Goal: Information Seeking & Learning: Learn about a topic

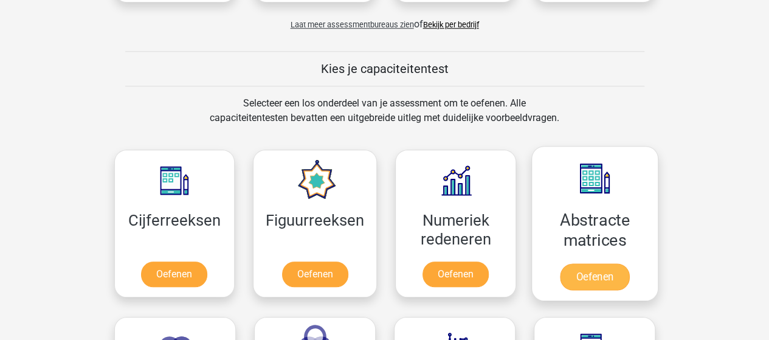
scroll to position [426, 0]
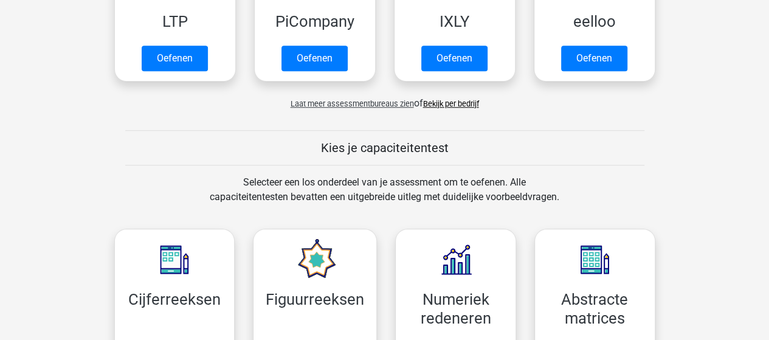
click at [466, 103] on link "Bekijk per bedrijf" at bounding box center [451, 103] width 56 height 9
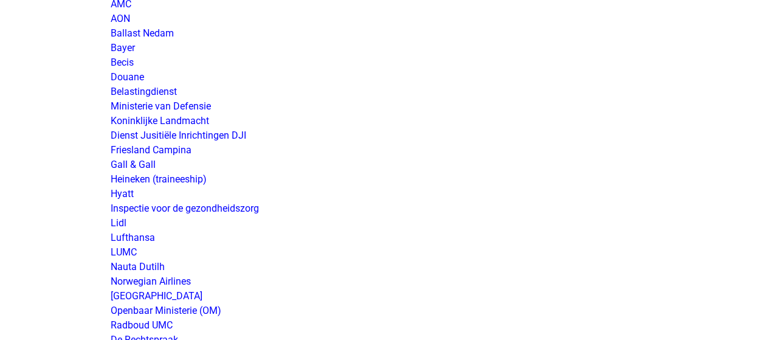
scroll to position [2007, 0]
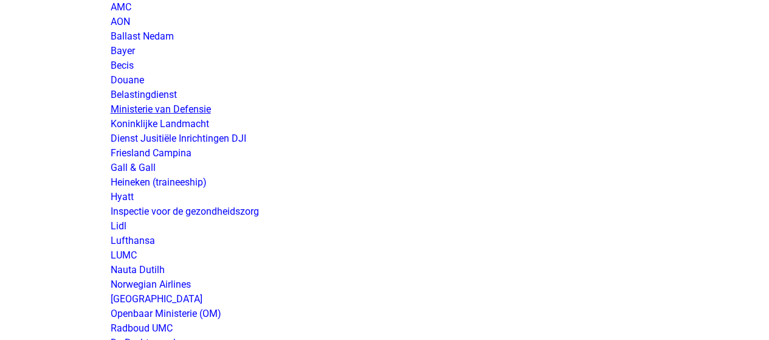
click at [193, 108] on link "Ministerie van Defensie" at bounding box center [161, 109] width 100 height 12
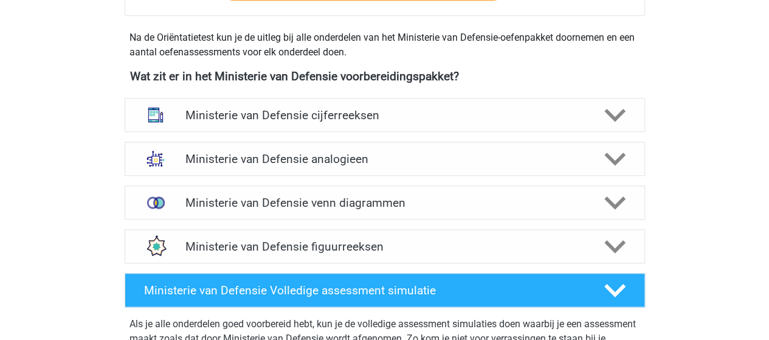
scroll to position [547, 0]
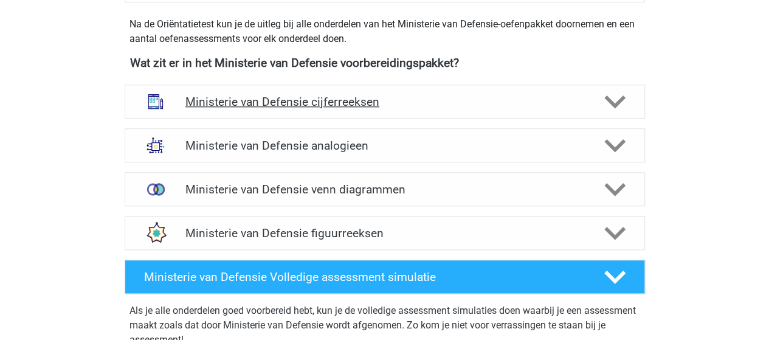
click at [346, 99] on h4 "Ministerie van Defensie cijferreeksen" at bounding box center [385, 102] width 398 height 14
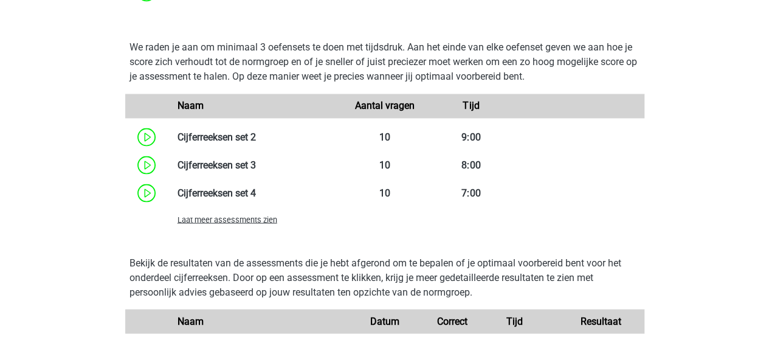
scroll to position [1034, 0]
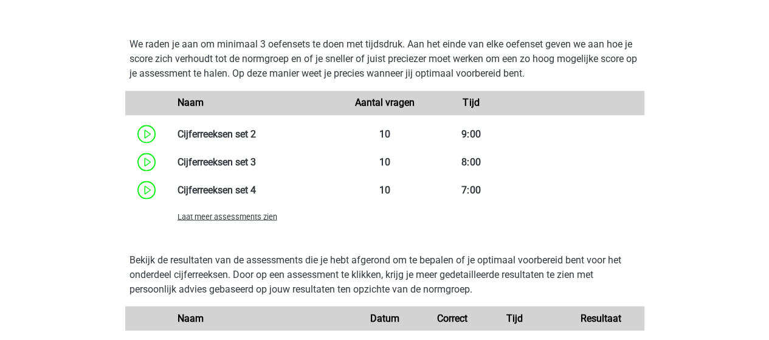
click at [268, 212] on span "Laat meer assessments zien" at bounding box center [228, 216] width 100 height 9
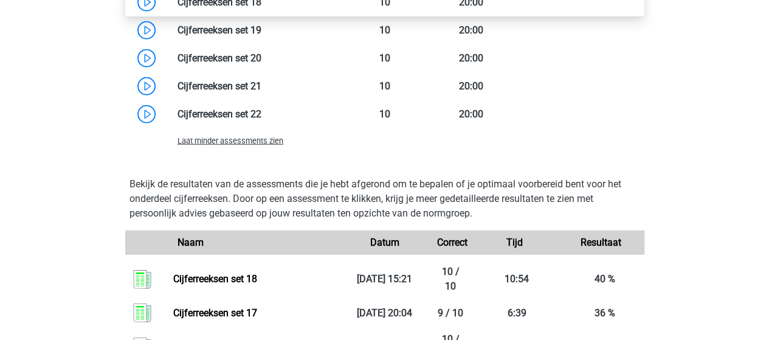
scroll to position [1460, 0]
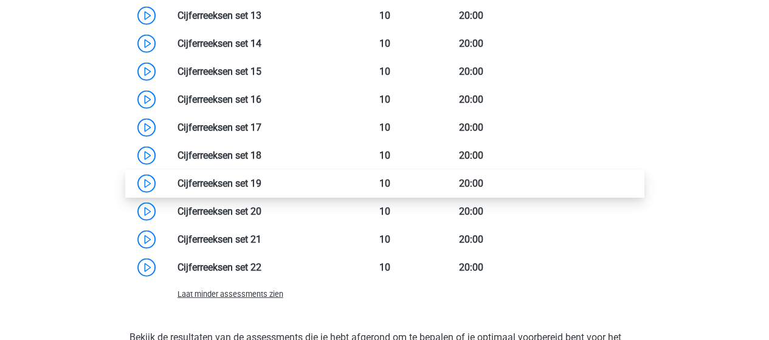
click at [262, 183] on link at bounding box center [262, 184] width 0 height 12
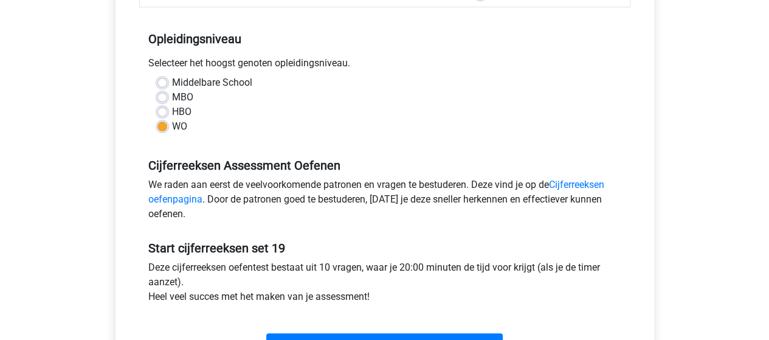
scroll to position [304, 0]
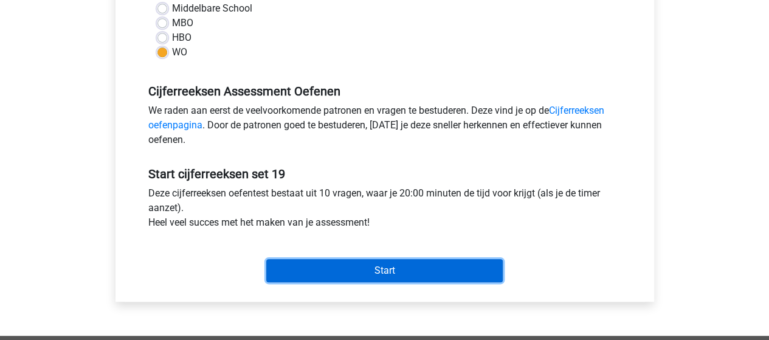
click at [405, 263] on input "Start" at bounding box center [384, 270] width 237 height 23
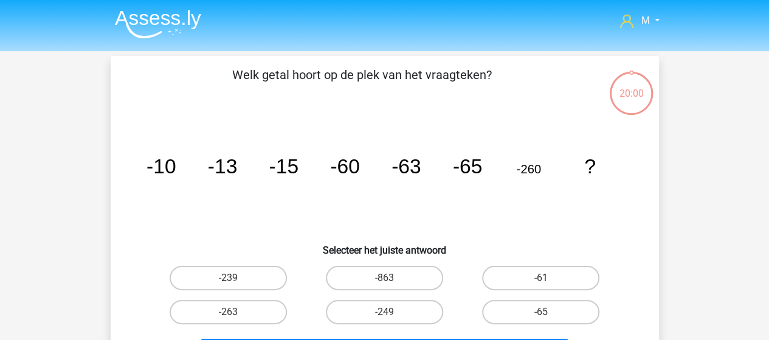
scroll to position [61, 0]
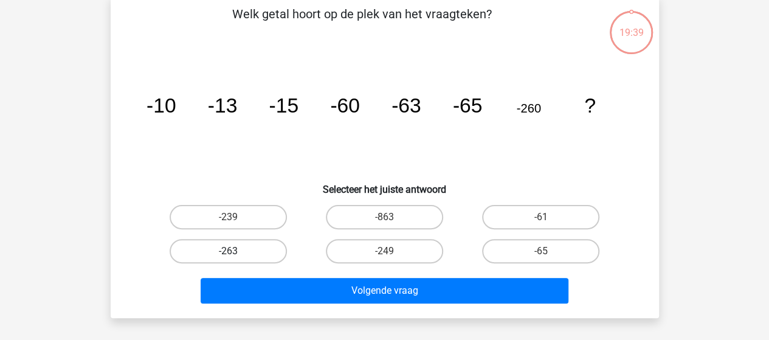
click at [251, 252] on label "-263" at bounding box center [228, 251] width 117 height 24
click at [236, 252] on input "-263" at bounding box center [232, 255] width 8 height 8
radio input "true"
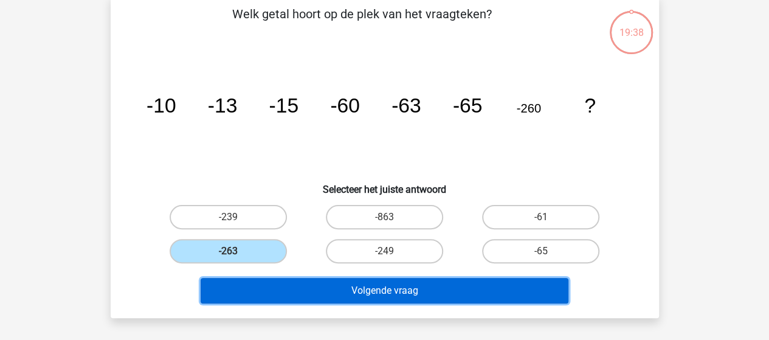
click at [375, 287] on button "Volgende vraag" at bounding box center [385, 291] width 368 height 26
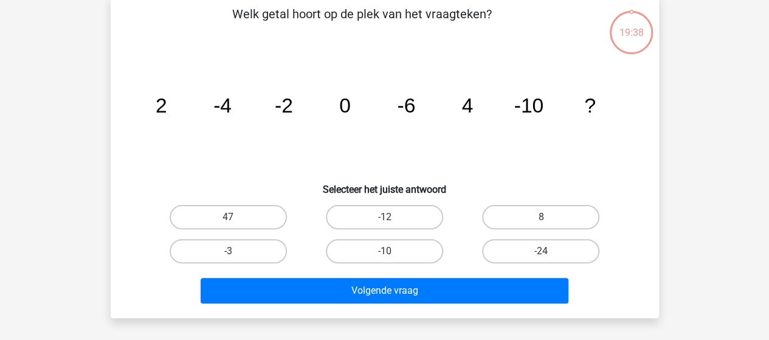
scroll to position [56, 0]
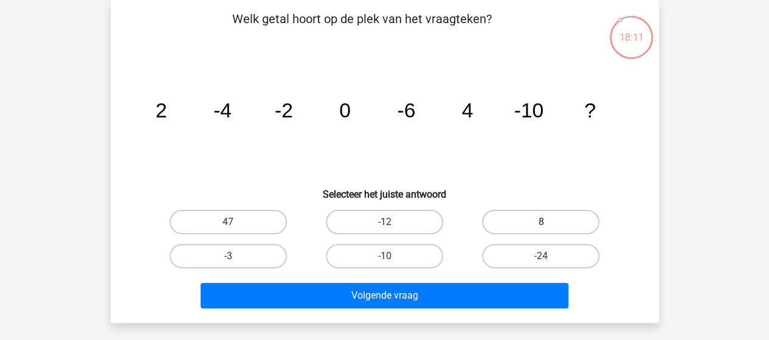
click at [540, 226] on label "8" at bounding box center [540, 222] width 117 height 24
click at [541, 226] on input "8" at bounding box center [545, 226] width 8 height 8
radio input "true"
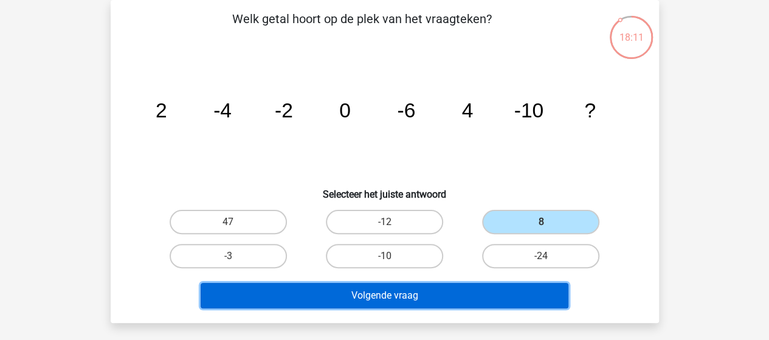
click at [460, 290] on button "Volgende vraag" at bounding box center [385, 296] width 368 height 26
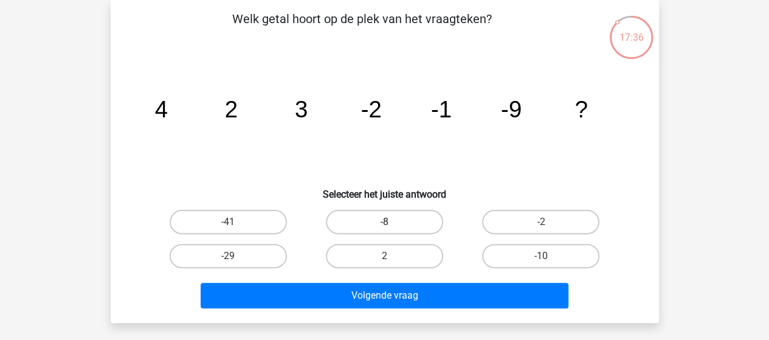
click at [387, 217] on label "-8" at bounding box center [384, 222] width 117 height 24
click at [387, 222] on input "-8" at bounding box center [388, 226] width 8 height 8
radio input "true"
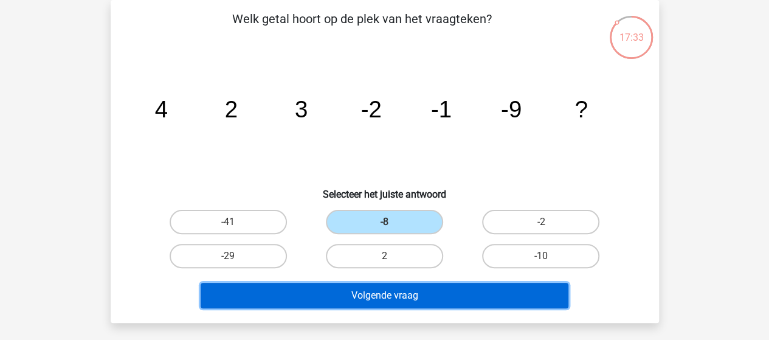
click at [371, 294] on button "Volgende vraag" at bounding box center [385, 296] width 368 height 26
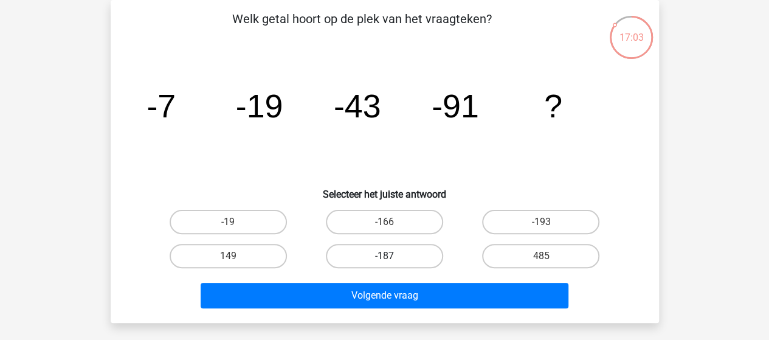
click at [395, 259] on label "-187" at bounding box center [384, 256] width 117 height 24
click at [392, 259] on input "-187" at bounding box center [388, 260] width 8 height 8
radio input "true"
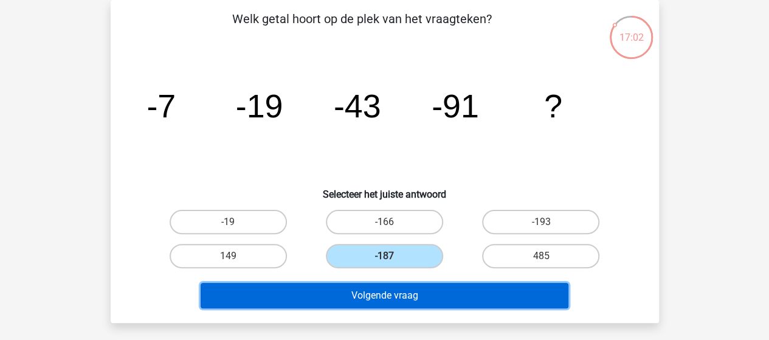
click at [390, 294] on button "Volgende vraag" at bounding box center [385, 296] width 368 height 26
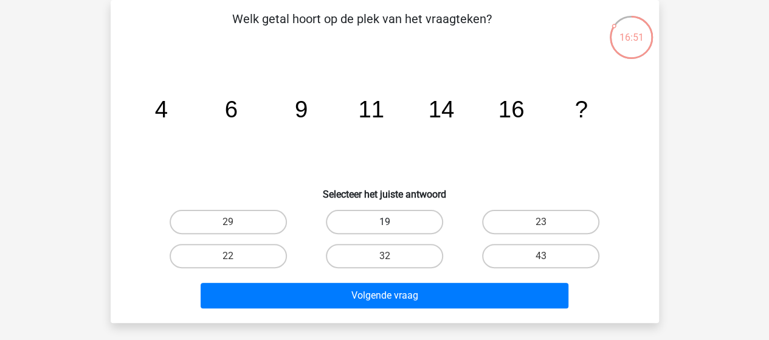
click at [400, 215] on label "19" at bounding box center [384, 222] width 117 height 24
click at [392, 222] on input "19" at bounding box center [388, 226] width 8 height 8
radio input "true"
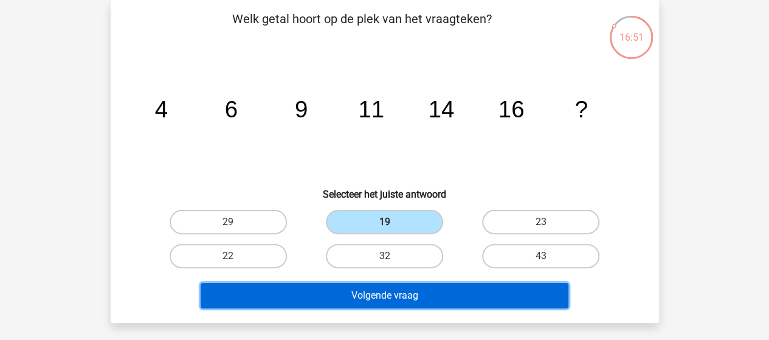
click at [397, 286] on button "Volgende vraag" at bounding box center [385, 296] width 368 height 26
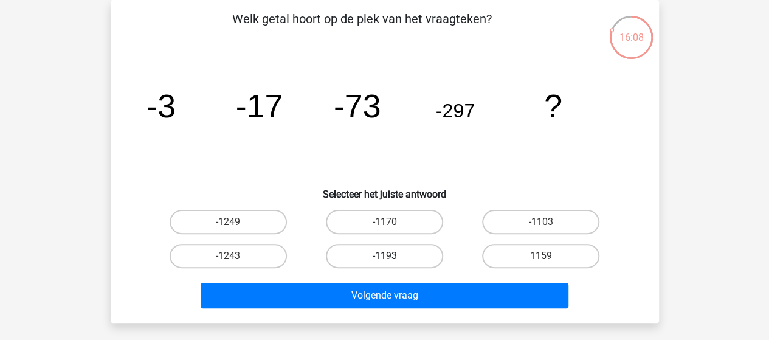
click at [366, 254] on label "-1193" at bounding box center [384, 256] width 117 height 24
click at [384, 256] on input "-1193" at bounding box center [388, 260] width 8 height 8
radio input "true"
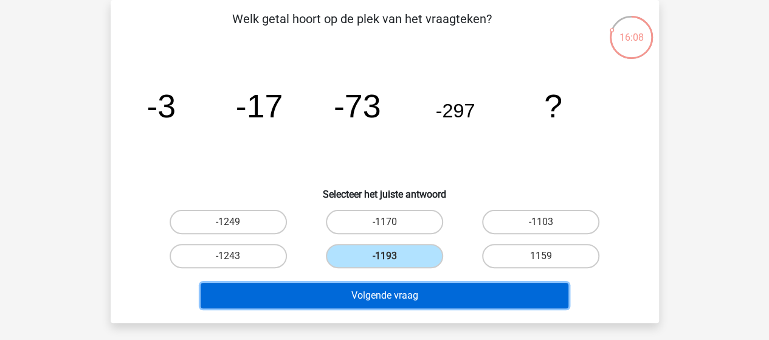
click at [385, 299] on button "Volgende vraag" at bounding box center [385, 296] width 368 height 26
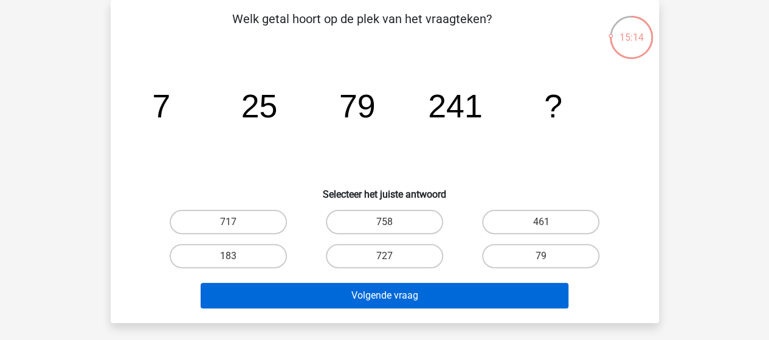
drag, startPoint x: 390, startPoint y: 260, endPoint x: 386, endPoint y: 284, distance: 24.2
click at [390, 260] on input "727" at bounding box center [388, 260] width 8 height 8
radio input "true"
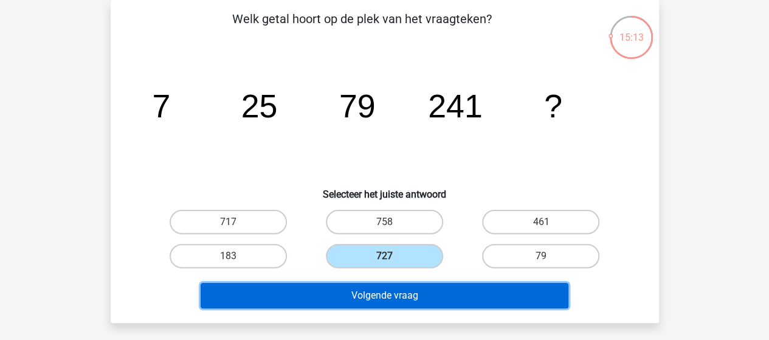
click at [388, 293] on button "Volgende vraag" at bounding box center [385, 296] width 368 height 26
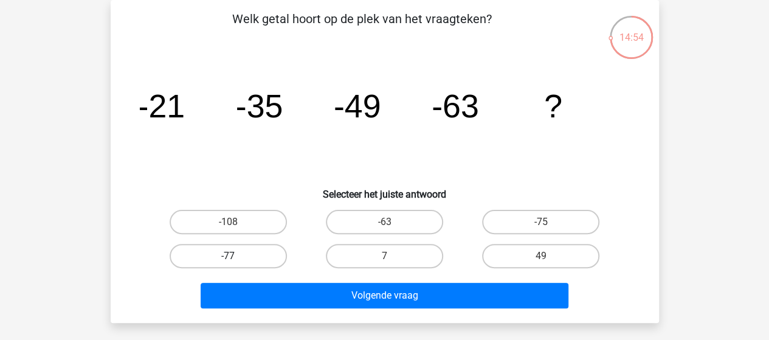
drag, startPoint x: 263, startPoint y: 251, endPoint x: 327, endPoint y: 270, distance: 67.2
click at [263, 251] on label "-77" at bounding box center [228, 256] width 117 height 24
click at [236, 256] on input "-77" at bounding box center [232, 260] width 8 height 8
radio input "true"
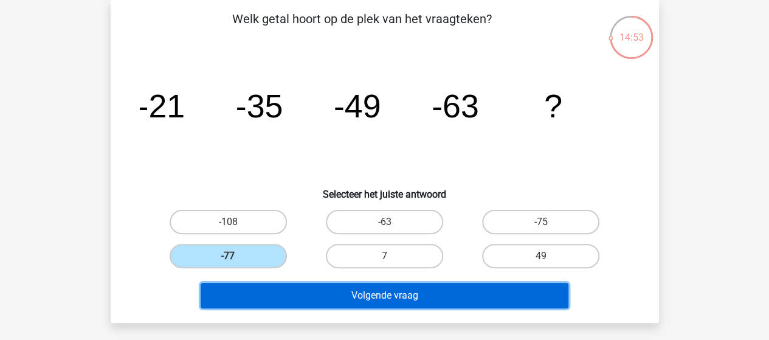
drag, startPoint x: 354, startPoint y: 293, endPoint x: 353, endPoint y: 282, distance: 11.0
click at [354, 293] on button "Volgende vraag" at bounding box center [385, 296] width 368 height 26
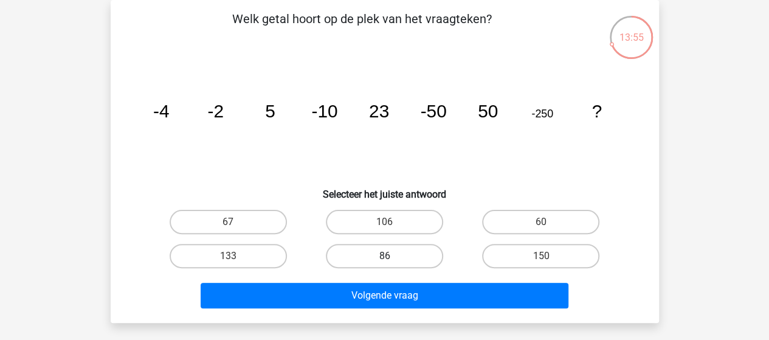
click at [375, 250] on label "86" at bounding box center [384, 256] width 117 height 24
click at [384, 256] on input "86" at bounding box center [388, 260] width 8 height 8
radio input "true"
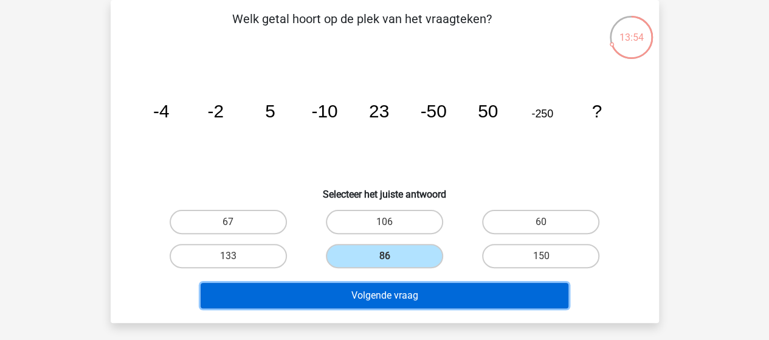
click at [389, 301] on button "Volgende vraag" at bounding box center [385, 296] width 368 height 26
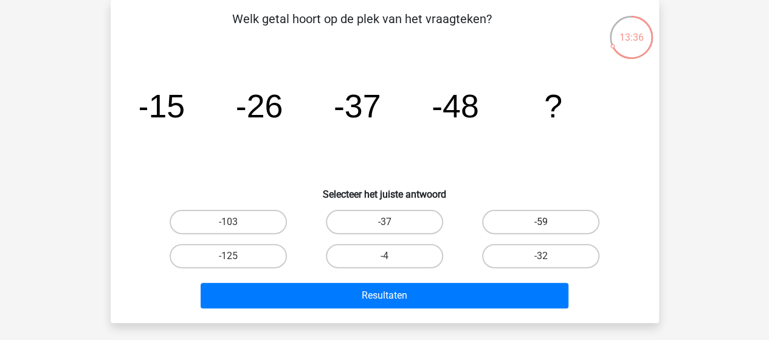
click at [503, 218] on label "-59" at bounding box center [540, 222] width 117 height 24
click at [541, 222] on input "-59" at bounding box center [545, 226] width 8 height 8
radio input "true"
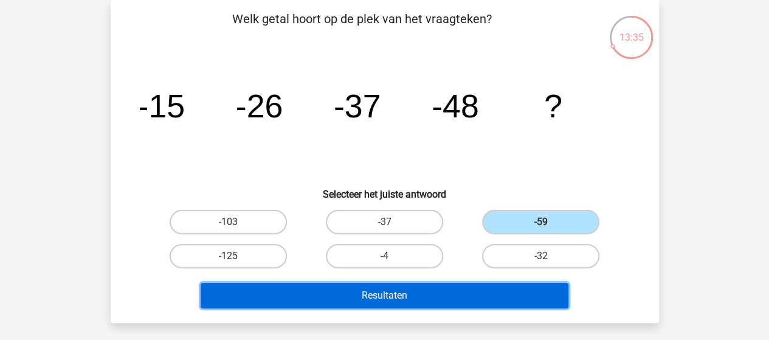
drag, startPoint x: 443, startPoint y: 294, endPoint x: 446, endPoint y: 280, distance: 13.7
click at [443, 293] on button "Resultaten" at bounding box center [385, 296] width 368 height 26
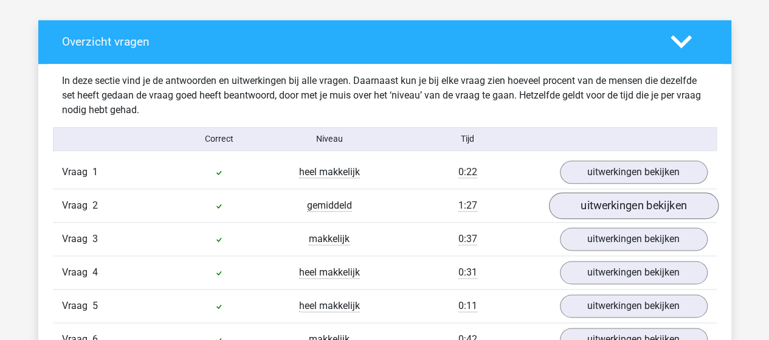
scroll to position [669, 0]
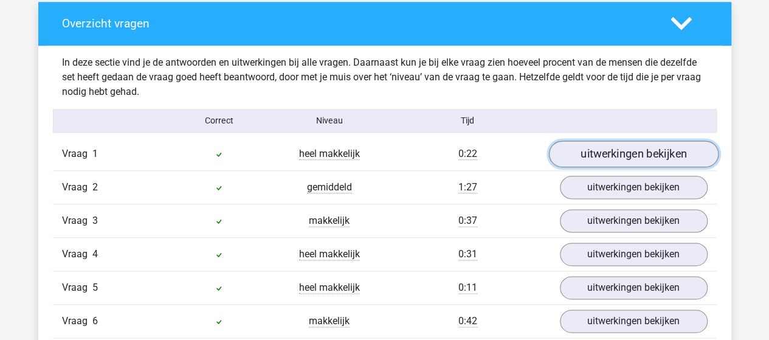
click at [618, 155] on link "uitwerkingen bekijken" at bounding box center [634, 154] width 170 height 27
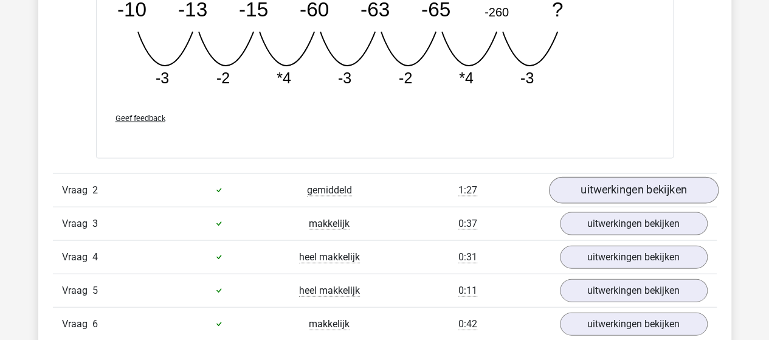
scroll to position [1216, 0]
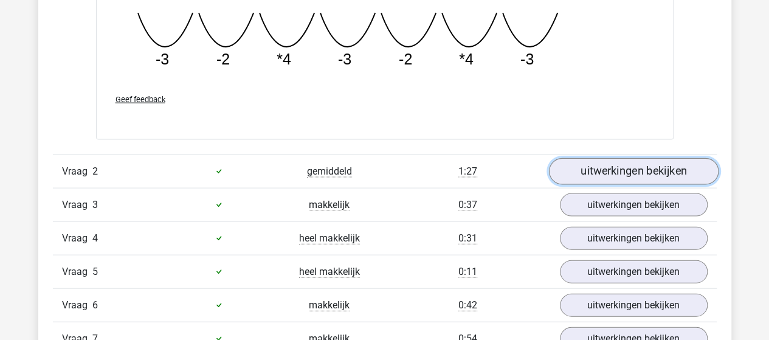
click at [622, 164] on link "uitwerkingen bekijken" at bounding box center [634, 171] width 170 height 27
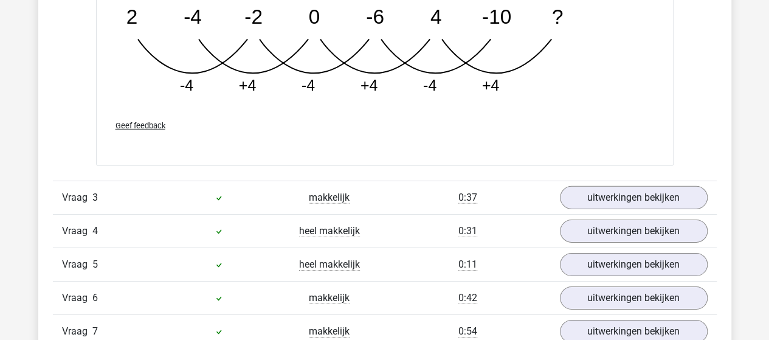
scroll to position [1825, 0]
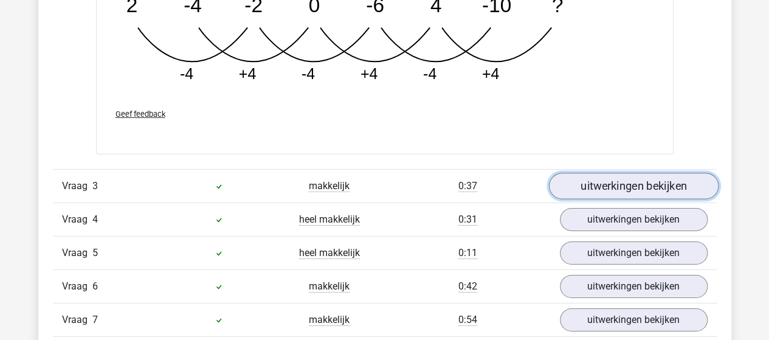
click at [620, 185] on link "uitwerkingen bekijken" at bounding box center [634, 186] width 170 height 27
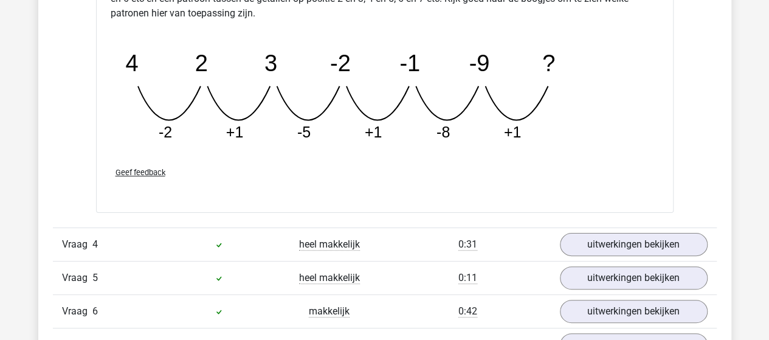
scroll to position [2372, 0]
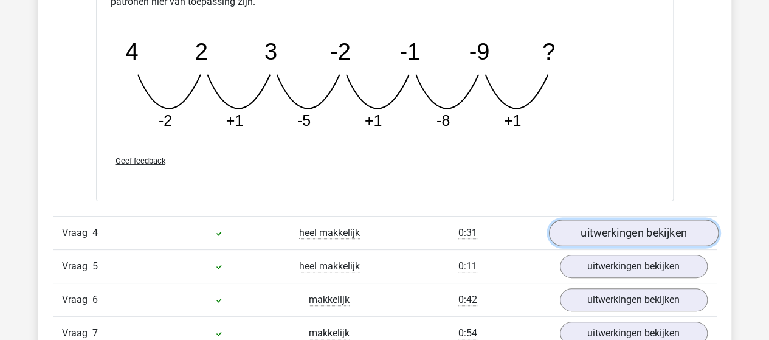
click at [620, 229] on link "uitwerkingen bekijken" at bounding box center [634, 233] width 170 height 27
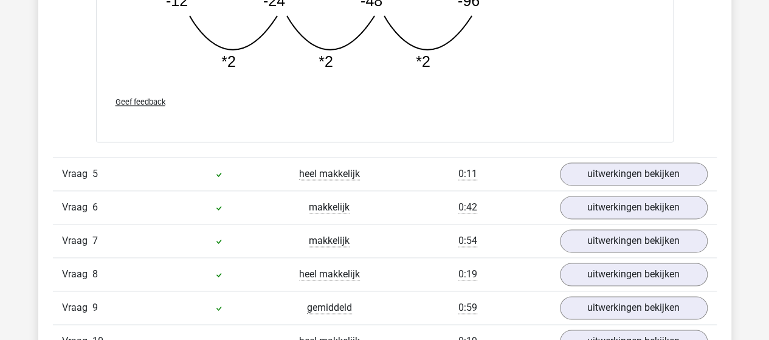
scroll to position [3102, 0]
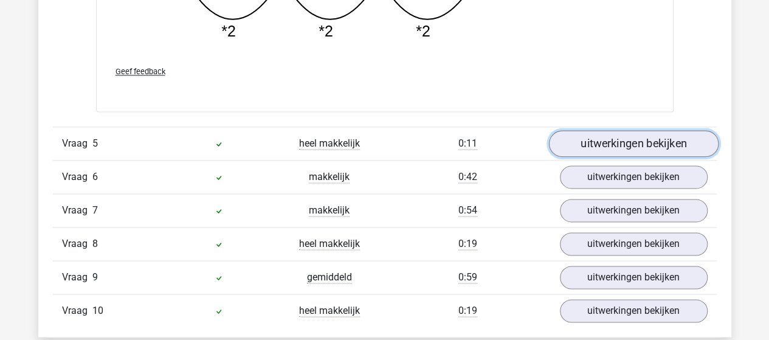
click at [633, 140] on link "uitwerkingen bekijken" at bounding box center [634, 143] width 170 height 27
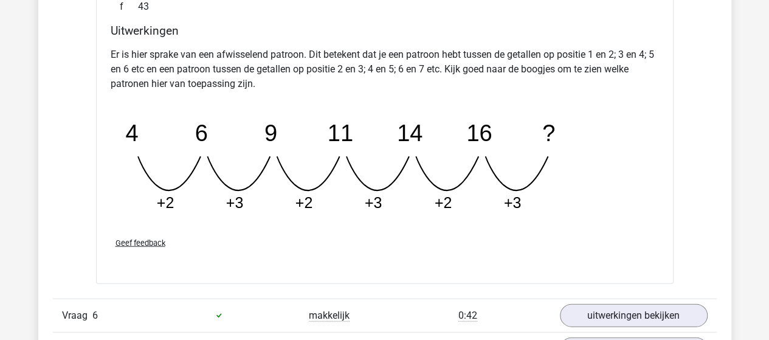
scroll to position [3589, 0]
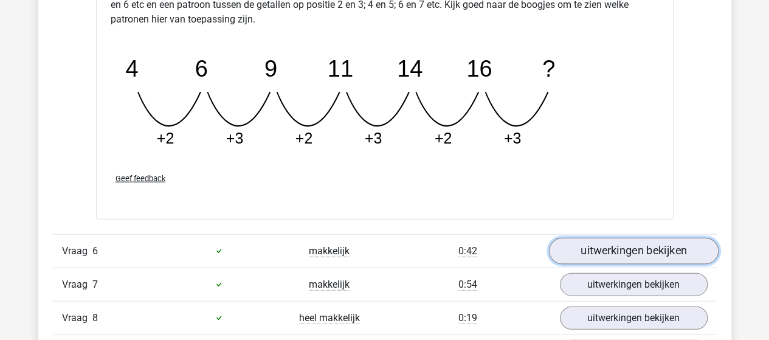
drag, startPoint x: 616, startPoint y: 243, endPoint x: 620, endPoint y: 213, distance: 29.5
click at [616, 243] on link "uitwerkingen bekijken" at bounding box center [634, 251] width 170 height 27
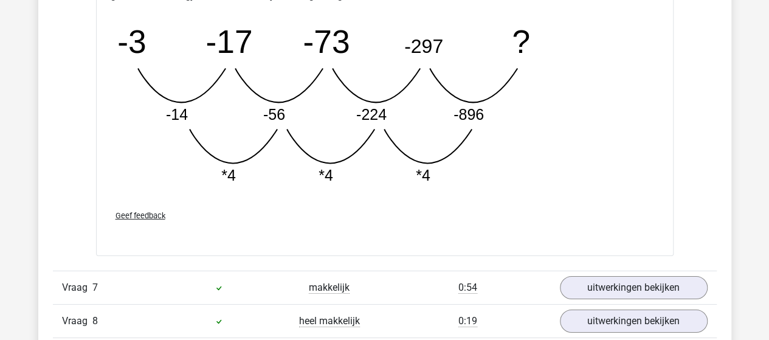
scroll to position [4197, 0]
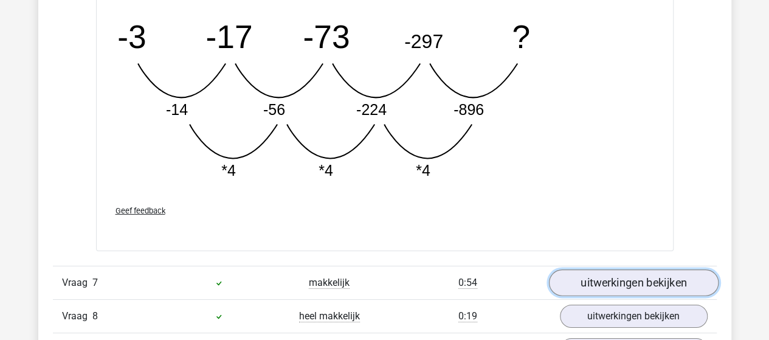
click at [618, 272] on link "uitwerkingen bekijken" at bounding box center [634, 282] width 170 height 27
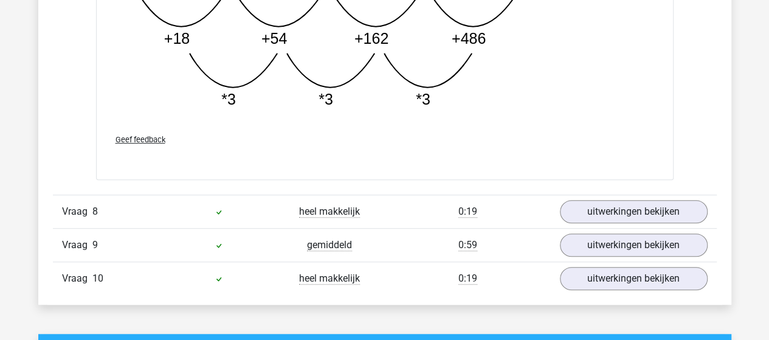
scroll to position [4927, 0]
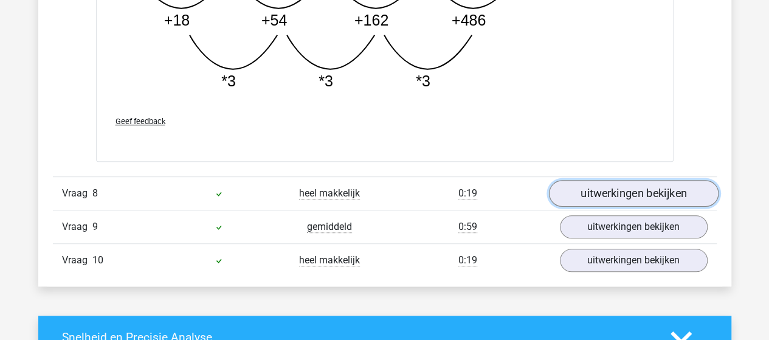
click at [621, 185] on link "uitwerkingen bekijken" at bounding box center [634, 193] width 170 height 27
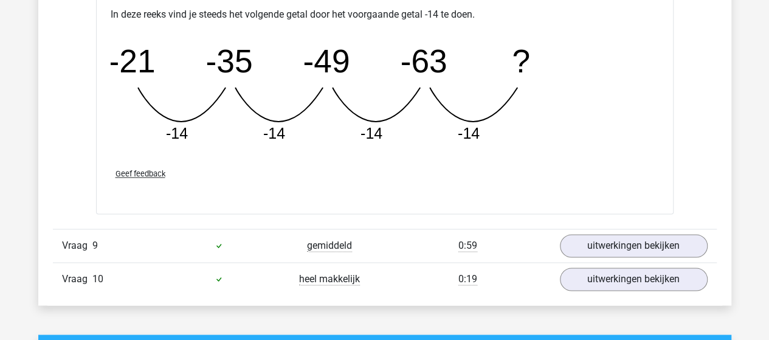
scroll to position [5474, 0]
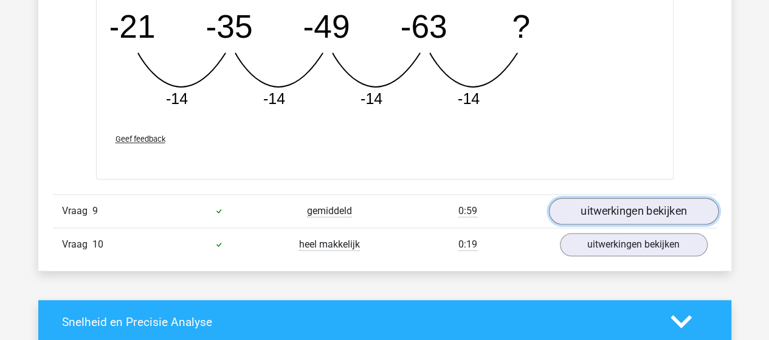
click at [620, 198] on link "uitwerkingen bekijken" at bounding box center [634, 211] width 170 height 27
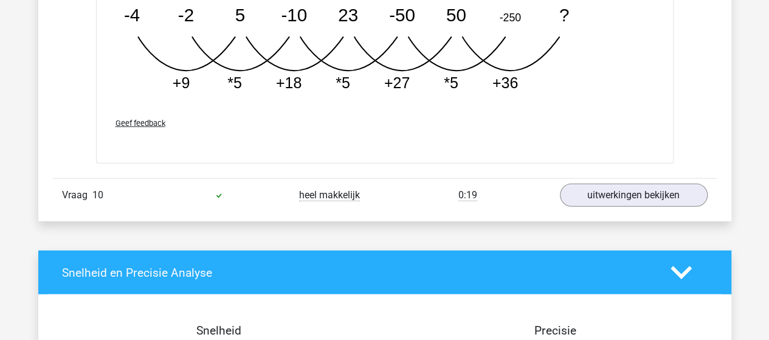
scroll to position [6143, 0]
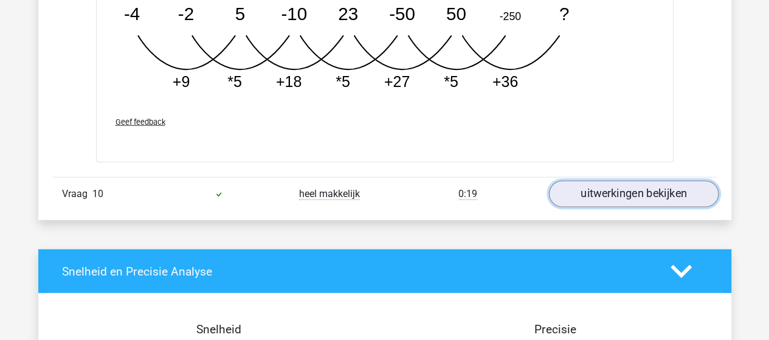
click at [635, 181] on link "uitwerkingen bekijken" at bounding box center [634, 194] width 170 height 27
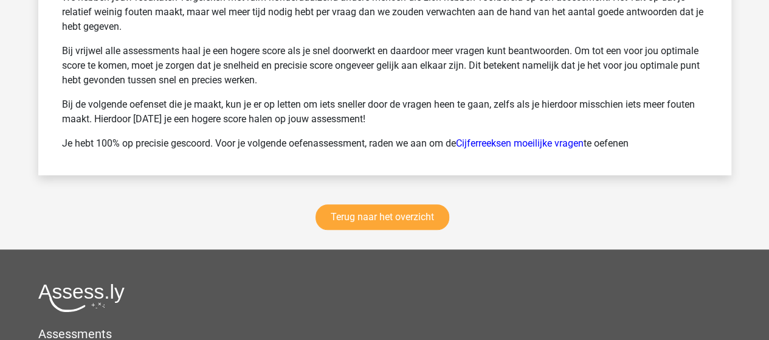
scroll to position [7481, 0]
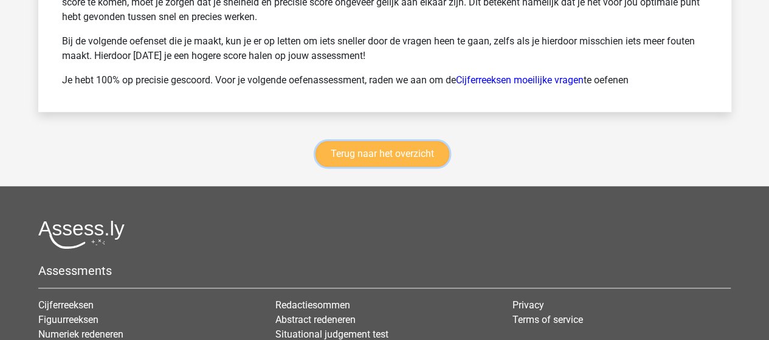
click at [398, 142] on link "Terug naar het overzicht" at bounding box center [383, 154] width 134 height 26
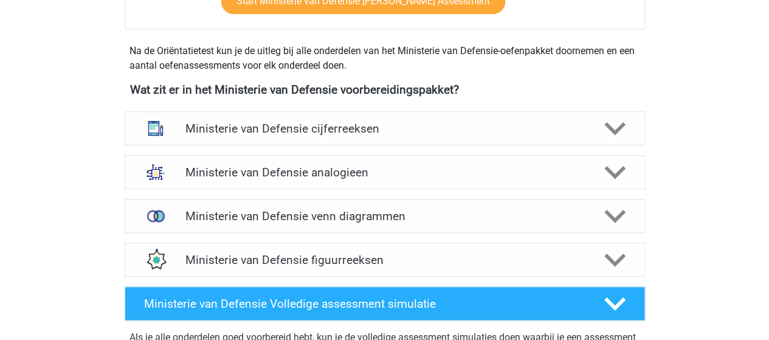
scroll to position [547, 0]
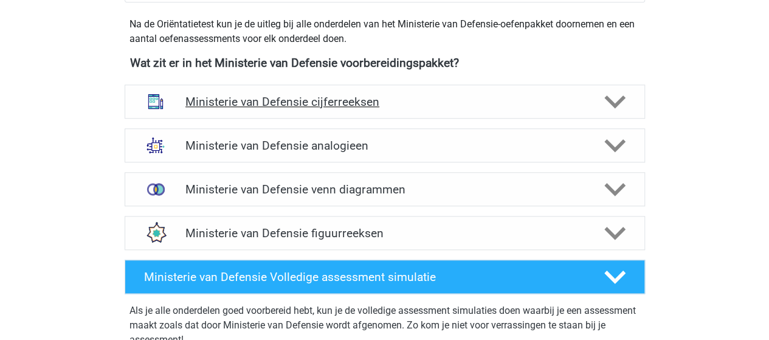
click at [328, 102] on h4 "Ministerie van Defensie cijferreeksen" at bounding box center [385, 102] width 398 height 14
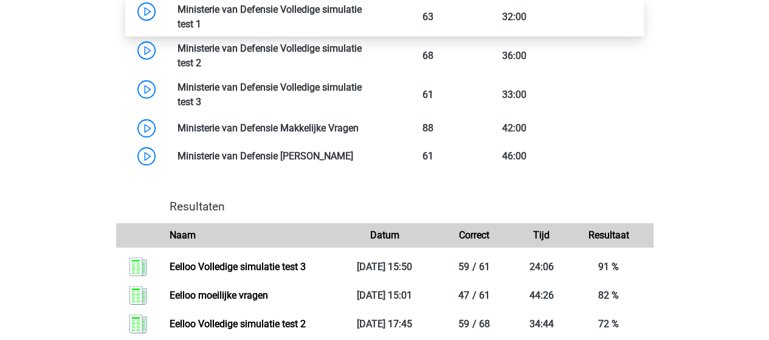
scroll to position [2129, 0]
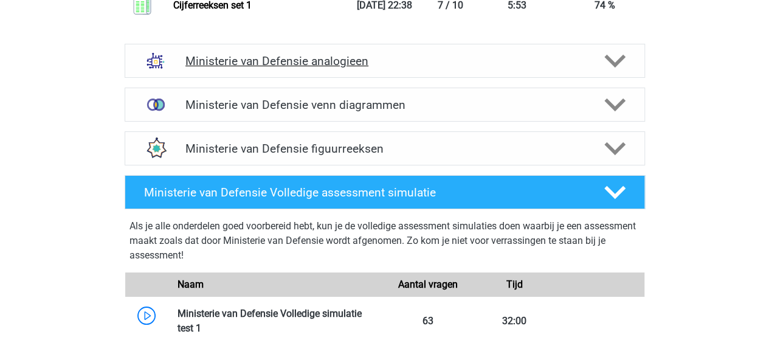
click at [331, 56] on h4 "Ministerie van Defensie analogieen" at bounding box center [385, 61] width 398 height 14
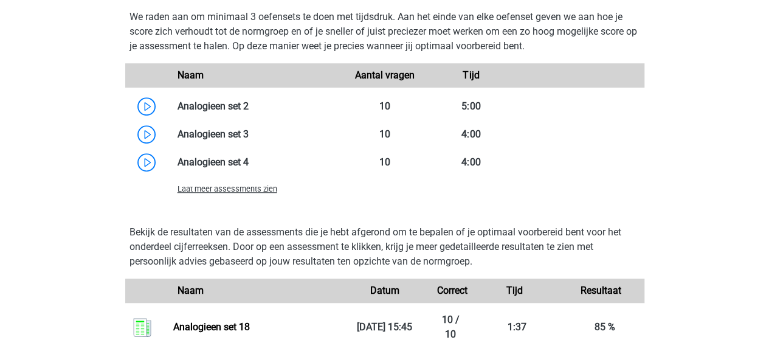
scroll to position [2859, 0]
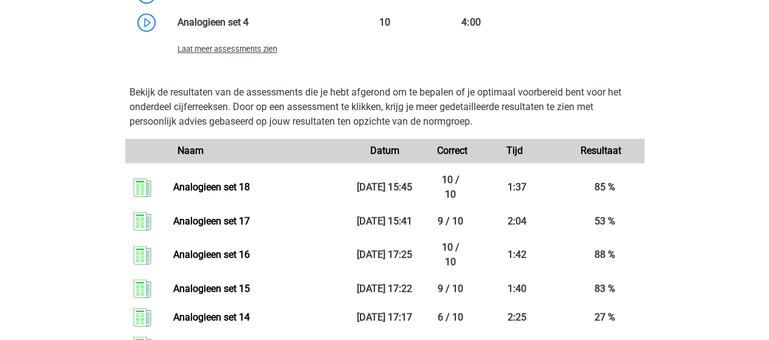
click at [235, 49] on span "Laat meer assessments zien" at bounding box center [228, 48] width 100 height 9
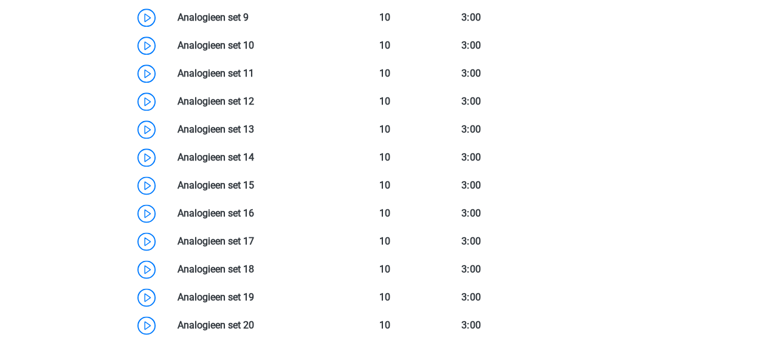
scroll to position [3041, 0]
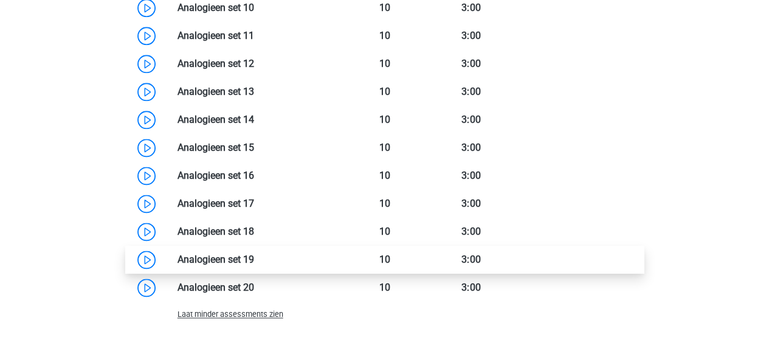
click at [254, 260] on link at bounding box center [254, 260] width 0 height 12
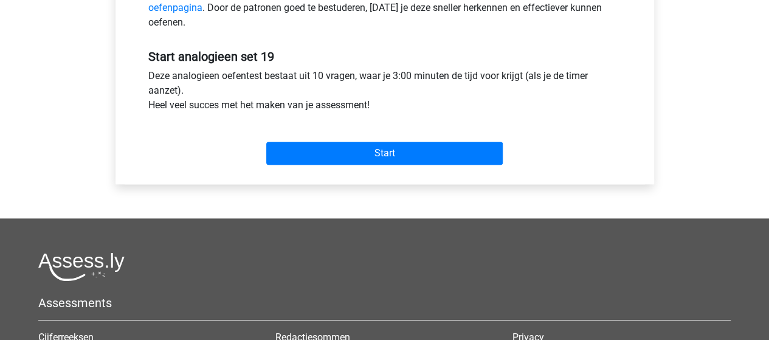
scroll to position [426, 0]
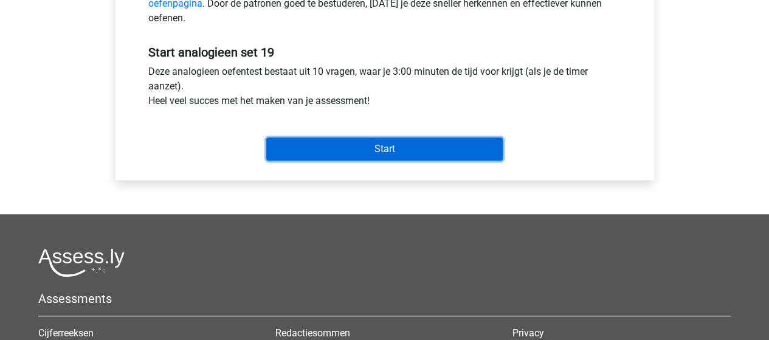
click at [408, 148] on input "Start" at bounding box center [384, 148] width 237 height 23
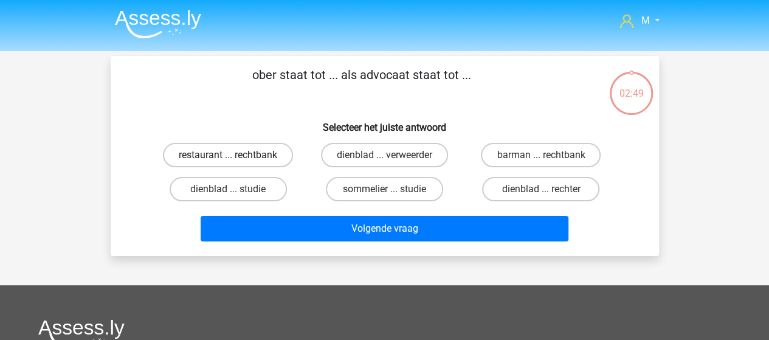
click at [236, 155] on label "restaurant ... rechtbank" at bounding box center [228, 155] width 130 height 24
click at [236, 155] on input "restaurant ... rechtbank" at bounding box center [232, 159] width 8 height 8
radio input "true"
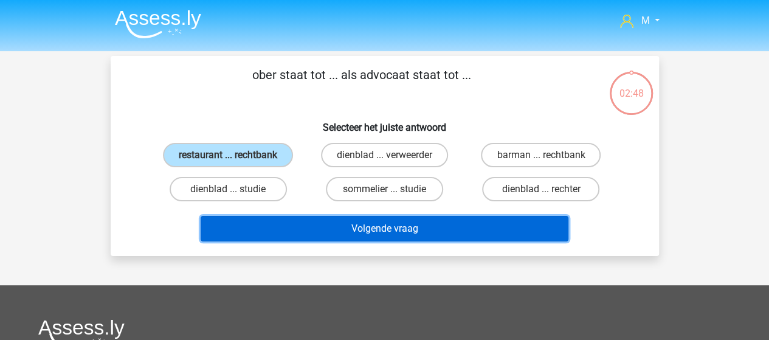
click at [364, 226] on button "Volgende vraag" at bounding box center [385, 229] width 368 height 26
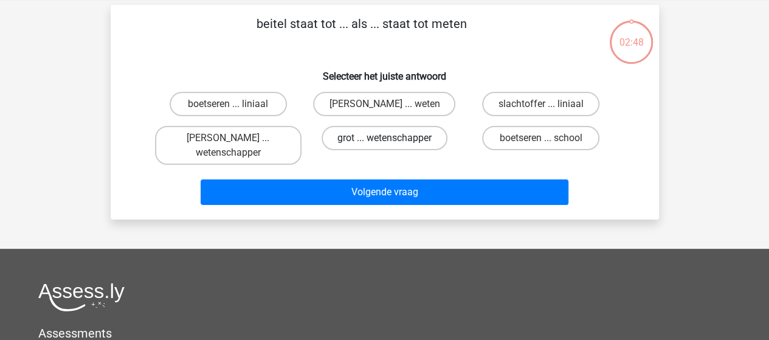
scroll to position [56, 0]
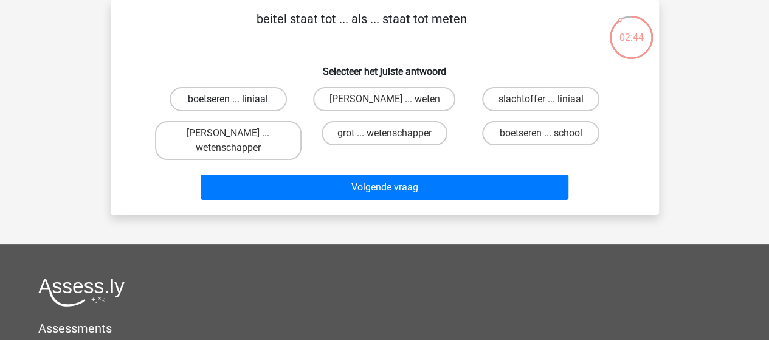
click at [256, 100] on label "boetseren ... liniaal" at bounding box center [228, 99] width 117 height 24
click at [236, 100] on input "boetseren ... liniaal" at bounding box center [232, 103] width 8 height 8
radio input "true"
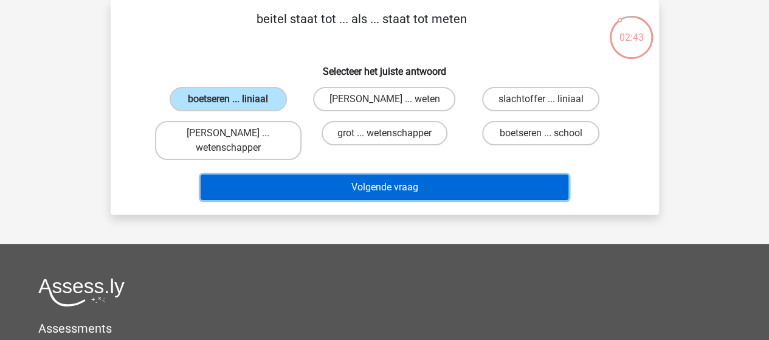
click at [359, 184] on button "Volgende vraag" at bounding box center [385, 188] width 368 height 26
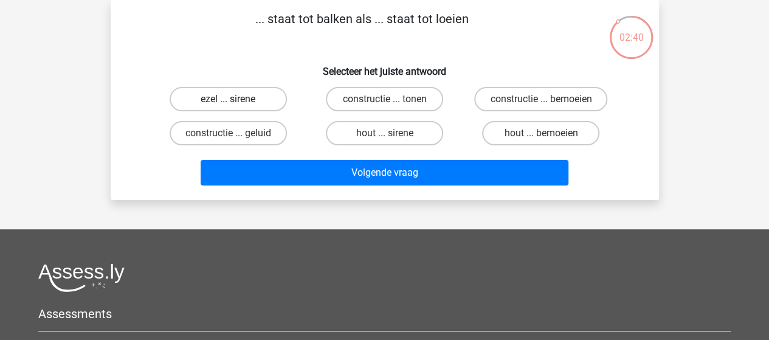
click at [261, 101] on label "ezel ... sirene" at bounding box center [228, 99] width 117 height 24
click at [236, 101] on input "ezel ... sirene" at bounding box center [232, 103] width 8 height 8
radio input "true"
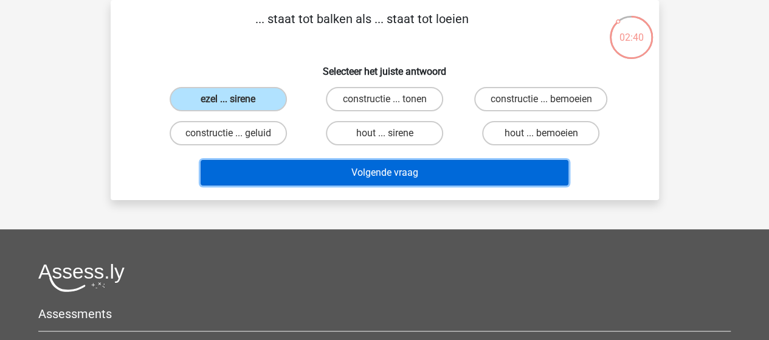
click at [357, 172] on button "Volgende vraag" at bounding box center [385, 173] width 368 height 26
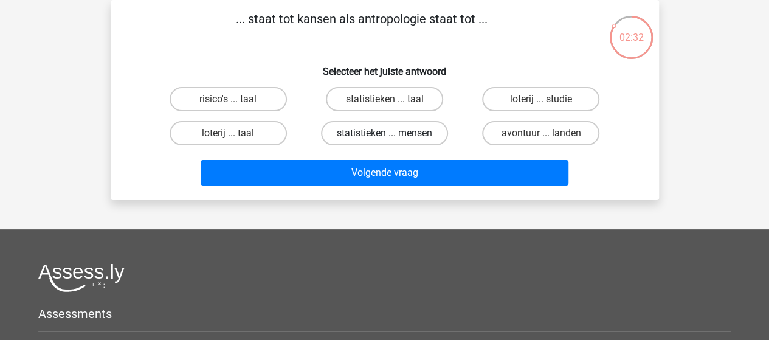
click at [384, 132] on label "statistieken ... mensen" at bounding box center [384, 133] width 127 height 24
click at [384, 133] on input "statistieken ... mensen" at bounding box center [388, 137] width 8 height 8
radio input "true"
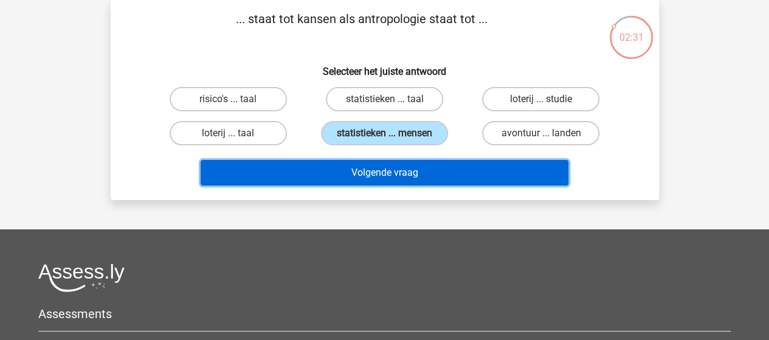
click at [392, 172] on button "Volgende vraag" at bounding box center [385, 173] width 368 height 26
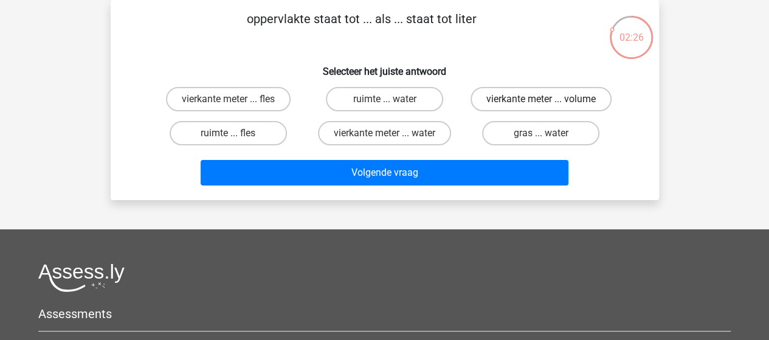
click at [490, 95] on label "vierkante meter ... volume" at bounding box center [541, 99] width 141 height 24
click at [541, 99] on input "vierkante meter ... volume" at bounding box center [545, 103] width 8 height 8
radio input "true"
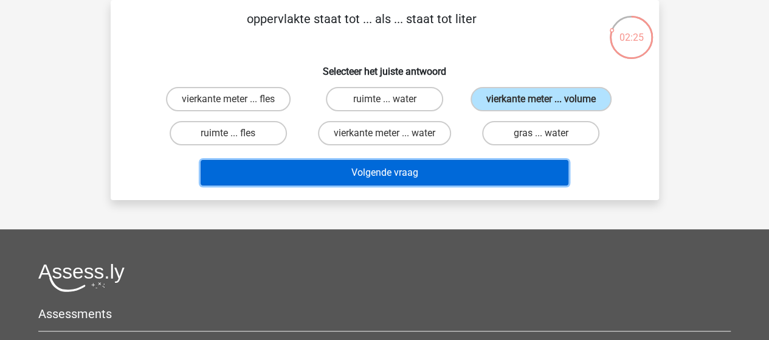
click at [401, 169] on button "Volgende vraag" at bounding box center [385, 173] width 368 height 26
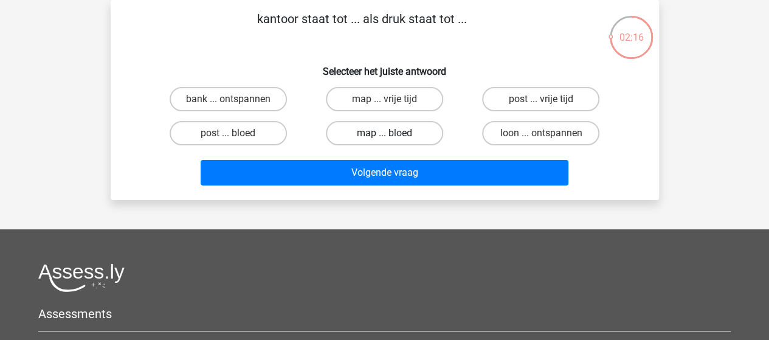
click at [410, 134] on label "map ... bloed" at bounding box center [384, 133] width 117 height 24
click at [392, 134] on input "map ... bloed" at bounding box center [388, 137] width 8 height 8
radio input "true"
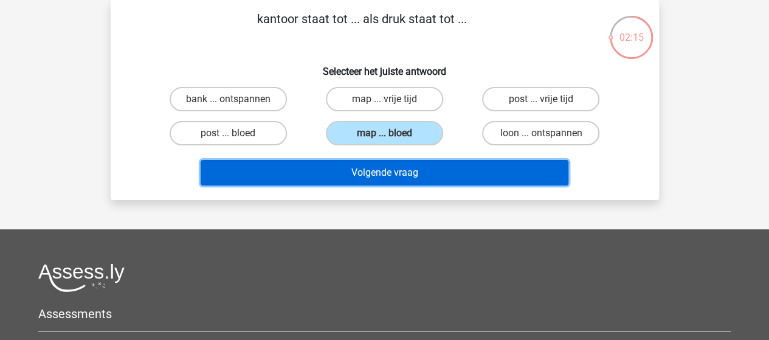
click at [405, 171] on button "Volgende vraag" at bounding box center [385, 173] width 368 height 26
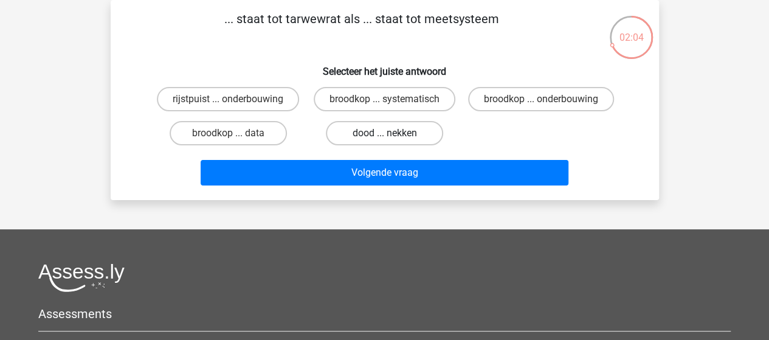
click at [408, 145] on label "dood ... nekken" at bounding box center [384, 133] width 117 height 24
click at [392, 141] on input "dood ... nekken" at bounding box center [388, 137] width 8 height 8
radio input "true"
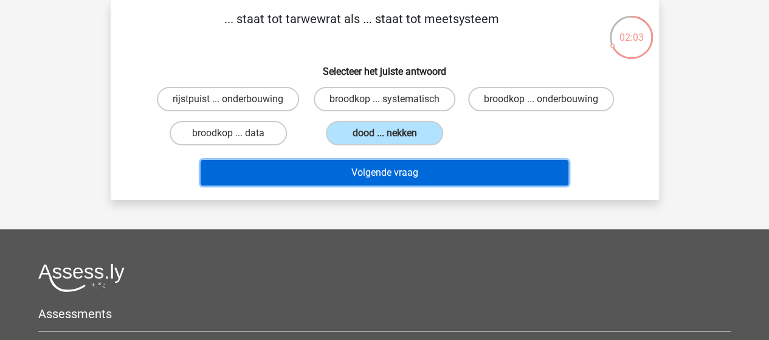
click at [404, 186] on button "Volgende vraag" at bounding box center [385, 173] width 368 height 26
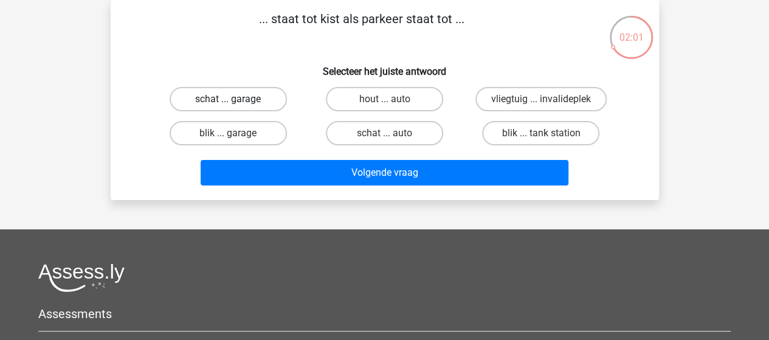
click at [253, 104] on label "schat ... garage" at bounding box center [228, 99] width 117 height 24
click at [236, 104] on input "schat ... garage" at bounding box center [232, 103] width 8 height 8
radio input "true"
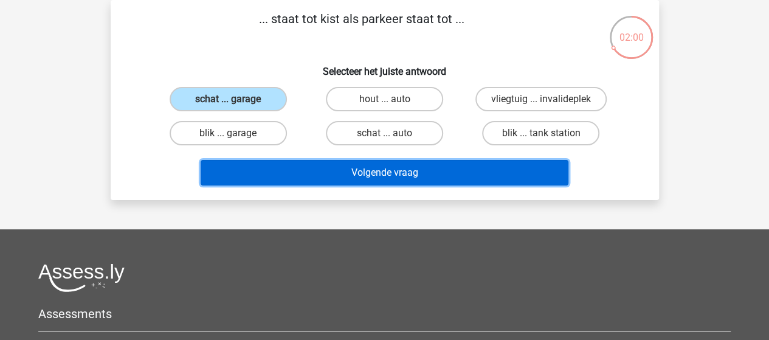
click at [372, 176] on button "Volgende vraag" at bounding box center [385, 173] width 368 height 26
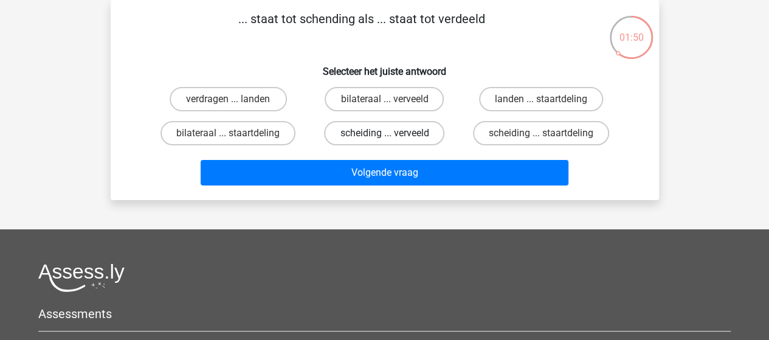
click at [387, 132] on label "scheiding ... verveeld" at bounding box center [384, 133] width 120 height 24
click at [387, 133] on input "scheiding ... verveeld" at bounding box center [388, 137] width 8 height 8
radio input "true"
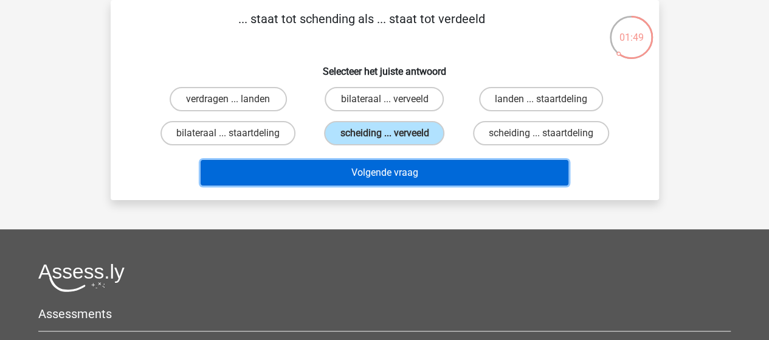
click at [420, 175] on button "Volgende vraag" at bounding box center [385, 173] width 368 height 26
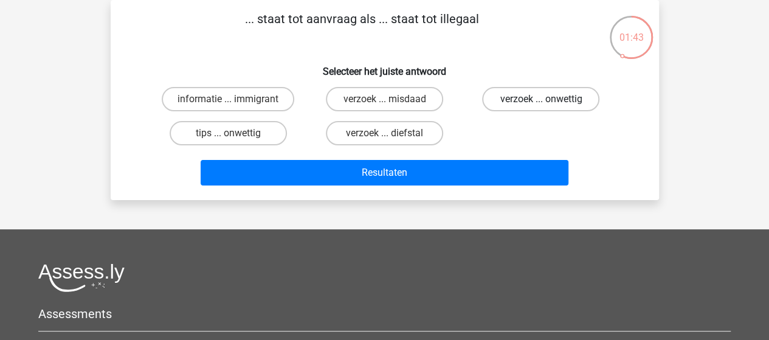
click at [526, 96] on label "verzoek ... onwettig" at bounding box center [540, 99] width 117 height 24
click at [541, 99] on input "verzoek ... onwettig" at bounding box center [545, 103] width 8 height 8
radio input "true"
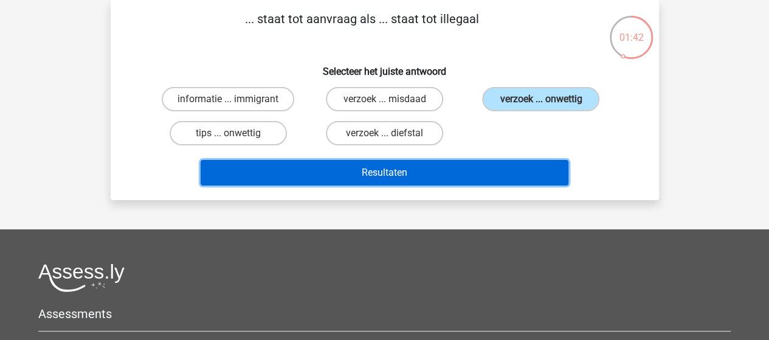
drag, startPoint x: 400, startPoint y: 173, endPoint x: 398, endPoint y: 167, distance: 7.1
click at [400, 173] on button "Resultaten" at bounding box center [385, 173] width 368 height 26
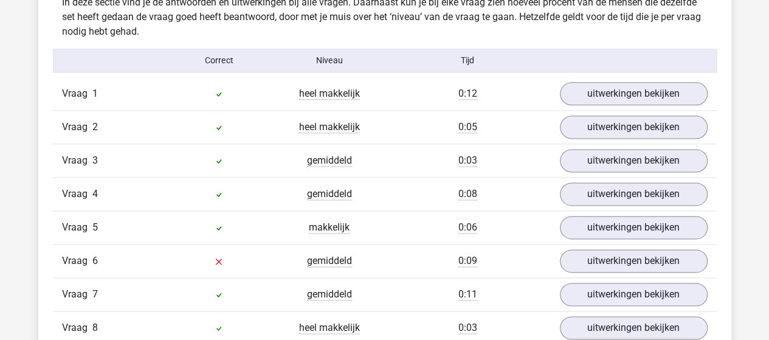
scroll to position [730, 0]
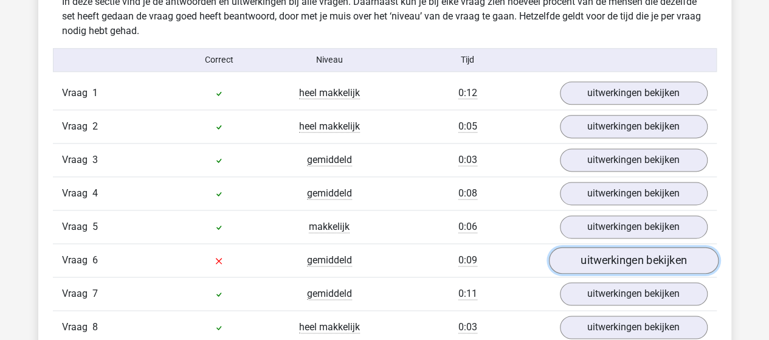
click at [624, 256] on link "uitwerkingen bekijken" at bounding box center [634, 260] width 170 height 27
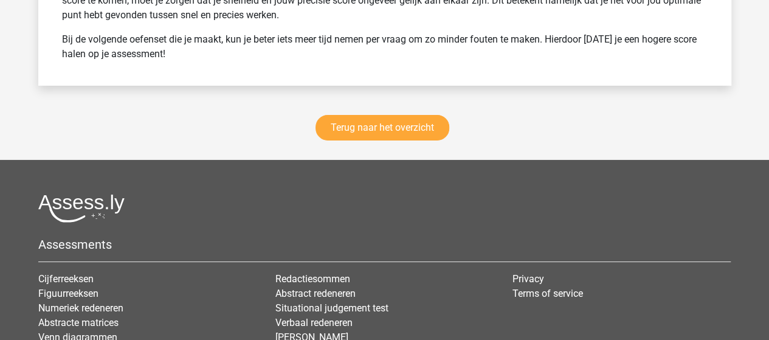
scroll to position [2068, 0]
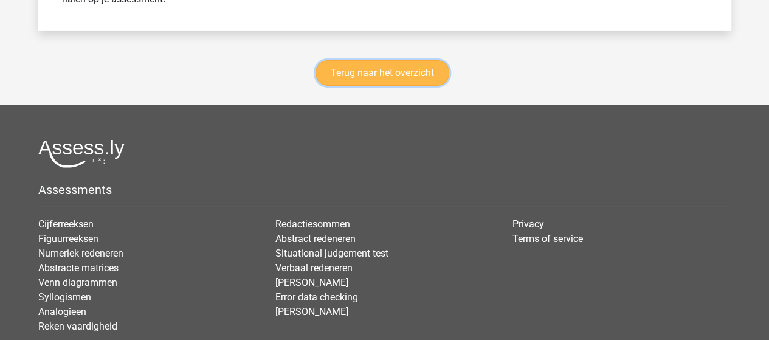
click at [407, 72] on link "Terug naar het overzicht" at bounding box center [383, 73] width 134 height 26
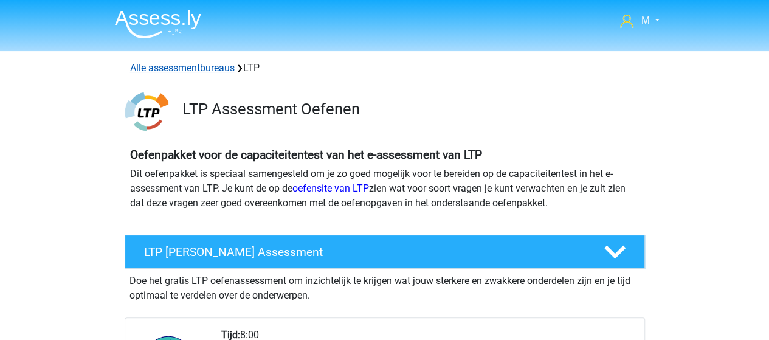
click at [183, 63] on link "Alle assessmentbureaus" at bounding box center [182, 68] width 105 height 12
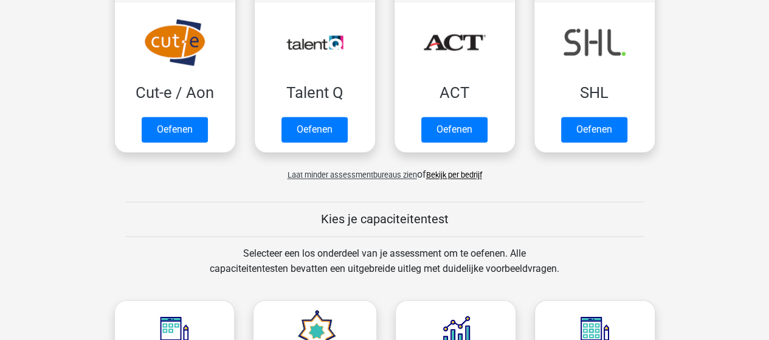
scroll to position [984, 0]
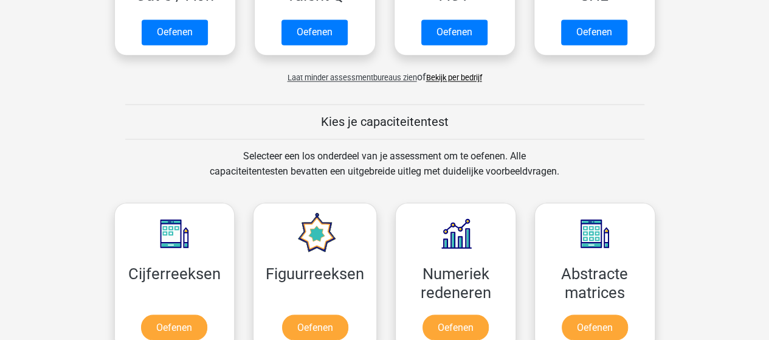
click at [460, 76] on link "Bekijk per bedrijf" at bounding box center [454, 77] width 56 height 9
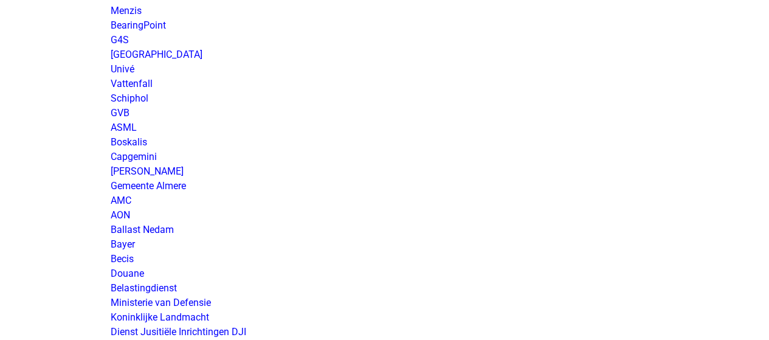
scroll to position [1886, 0]
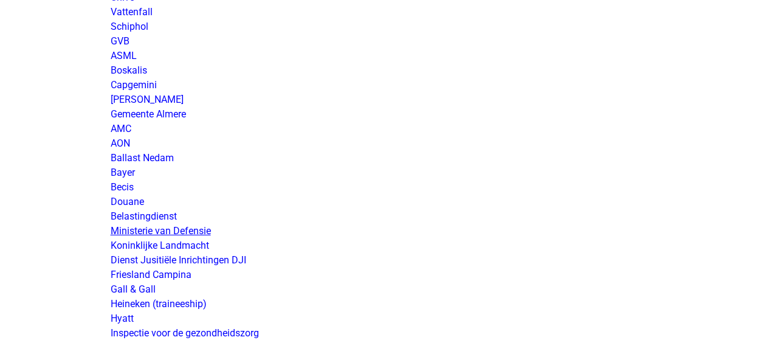
click at [185, 229] on link "Ministerie van Defensie" at bounding box center [161, 231] width 100 height 12
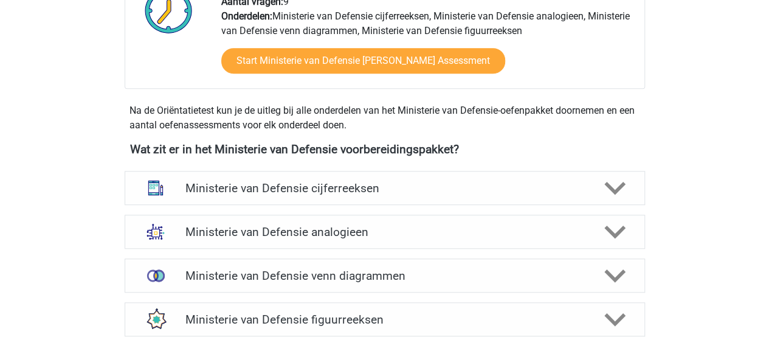
scroll to position [487, 0]
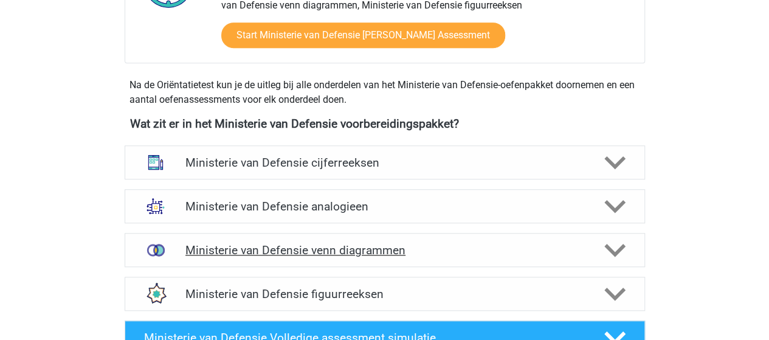
click at [356, 245] on h4 "Ministerie van Defensie venn diagrammen" at bounding box center [385, 250] width 398 height 14
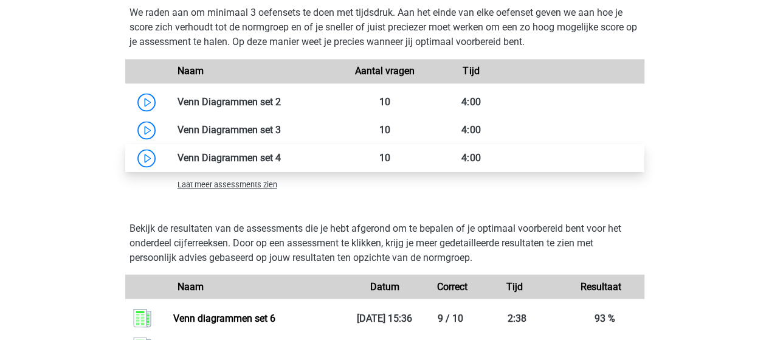
scroll to position [973, 0]
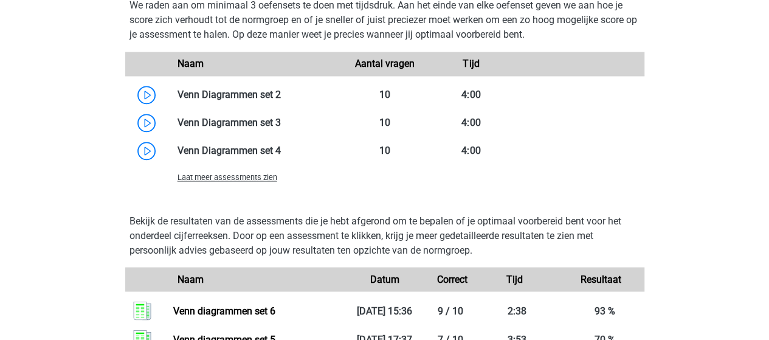
click at [234, 179] on span "Laat meer assessments zien" at bounding box center [228, 177] width 100 height 9
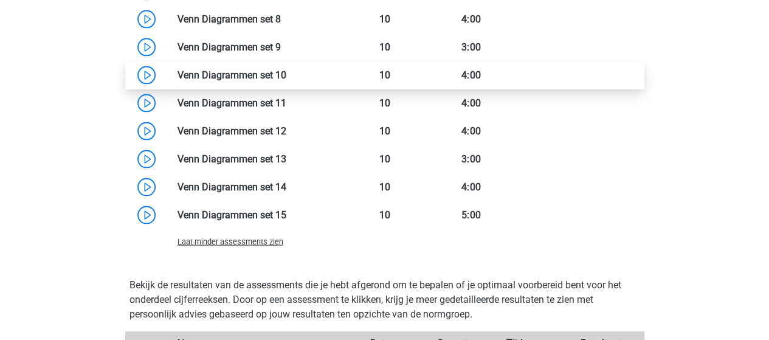
scroll to position [1156, 0]
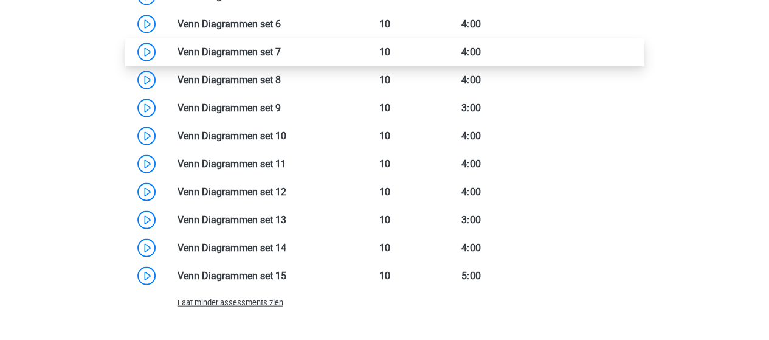
click at [281, 49] on link at bounding box center [281, 52] width 0 height 12
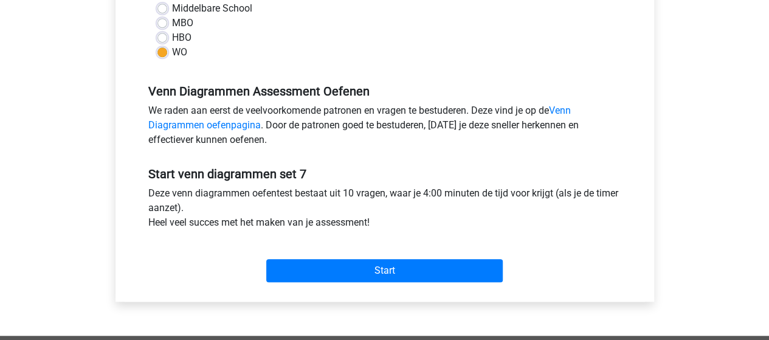
scroll to position [365, 0]
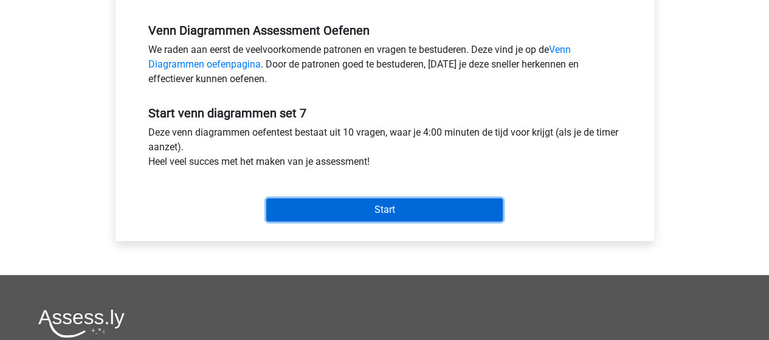
click at [411, 208] on input "Start" at bounding box center [384, 209] width 237 height 23
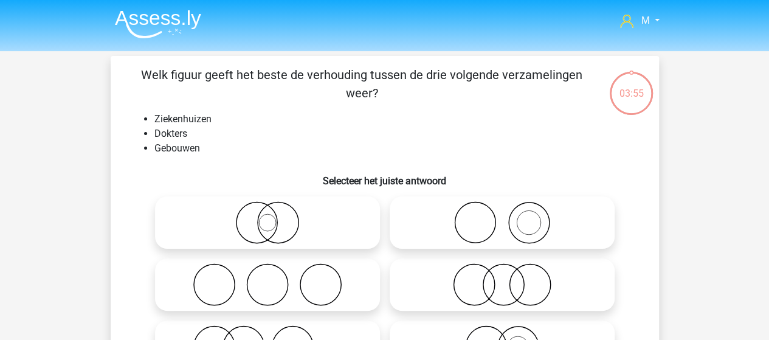
click at [502, 215] on input "radio" at bounding box center [506, 213] width 8 height 8
radio input "true"
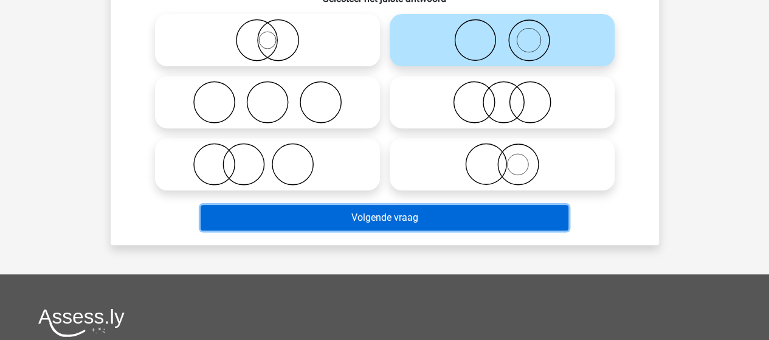
click at [422, 224] on button "Volgende vraag" at bounding box center [385, 218] width 368 height 26
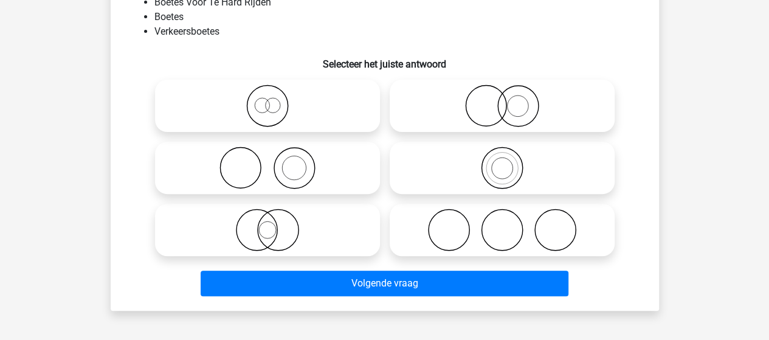
scroll to position [56, 0]
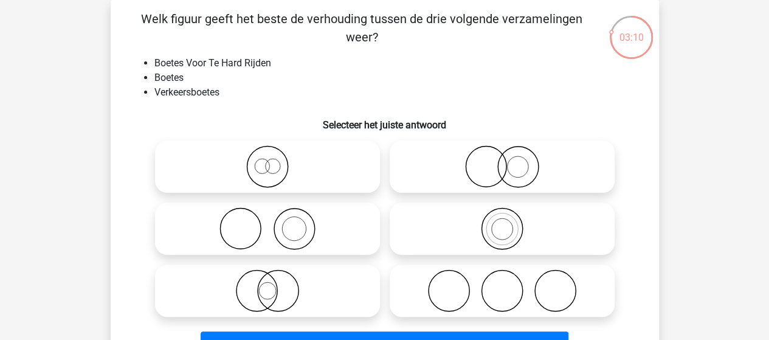
click at [502, 218] on input "radio" at bounding box center [506, 219] width 8 height 8
radio input "true"
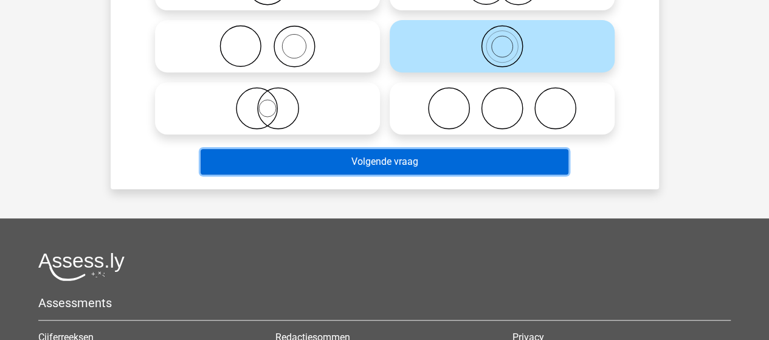
click at [439, 165] on button "Volgende vraag" at bounding box center [385, 162] width 368 height 26
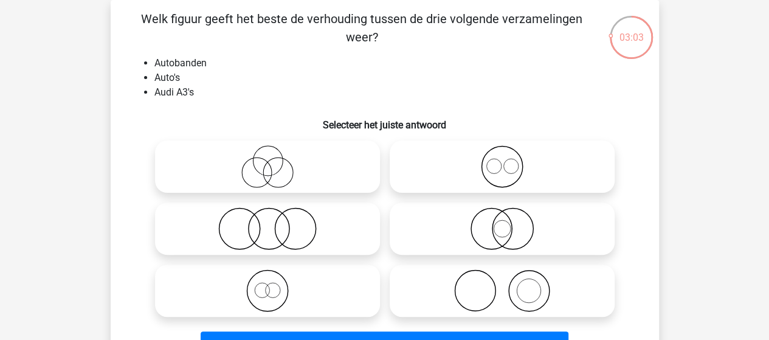
click at [519, 283] on icon at bounding box center [502, 290] width 215 height 43
click at [510, 283] on input "radio" at bounding box center [506, 281] width 8 height 8
radio input "true"
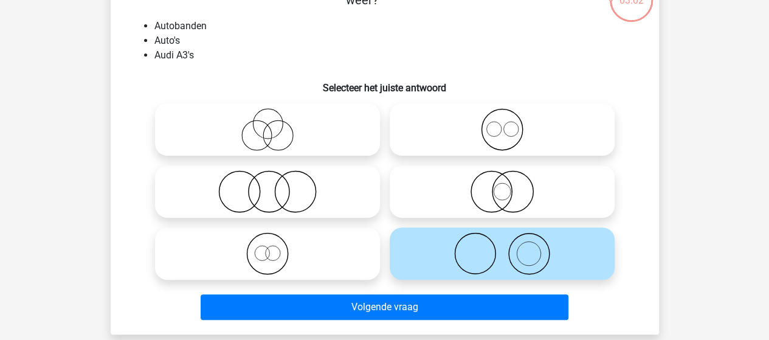
scroll to position [117, 0]
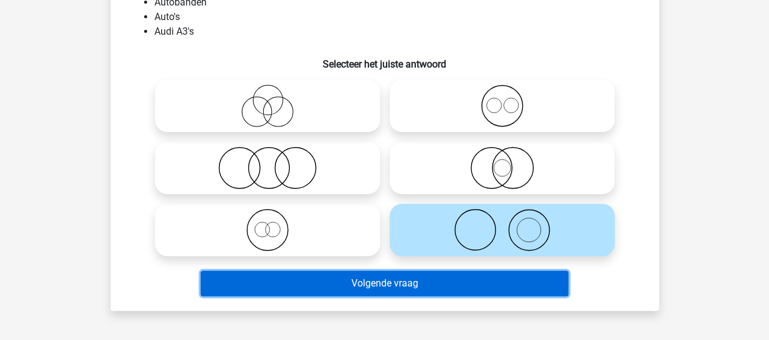
click at [463, 279] on button "Volgende vraag" at bounding box center [385, 284] width 368 height 26
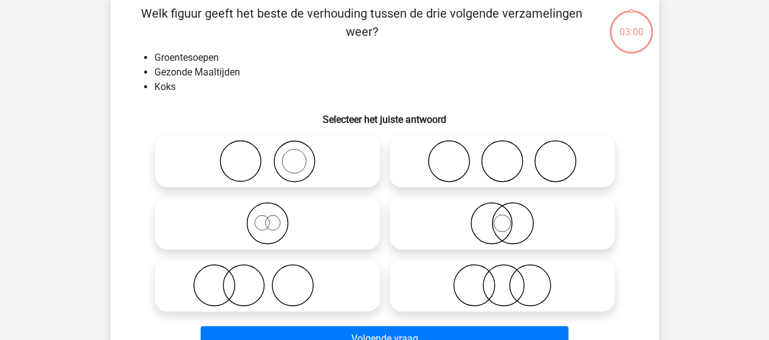
scroll to position [56, 0]
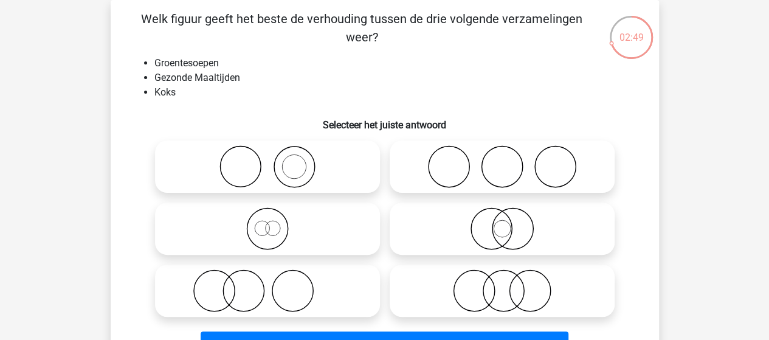
click at [291, 160] on icon at bounding box center [267, 166] width 215 height 43
click at [276, 160] on input "radio" at bounding box center [272, 157] width 8 height 8
radio input "true"
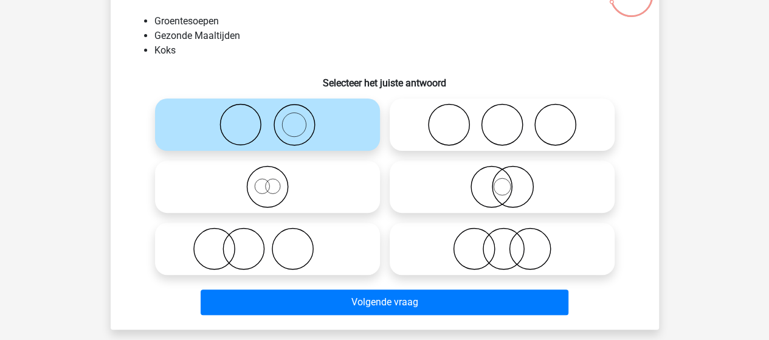
scroll to position [117, 0]
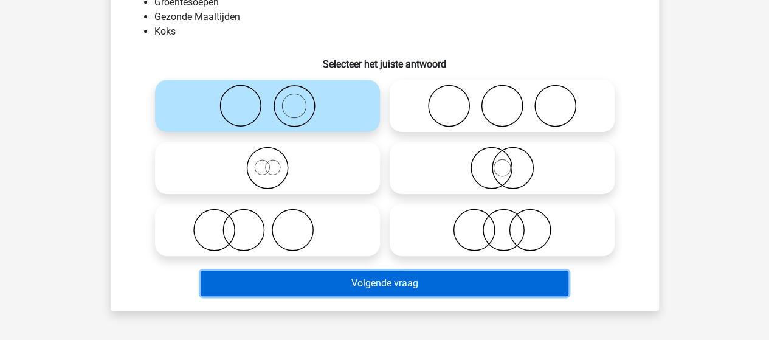
click at [365, 277] on button "Volgende vraag" at bounding box center [385, 284] width 368 height 26
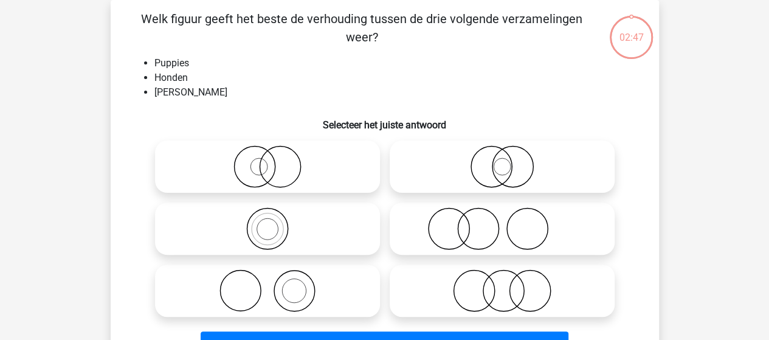
scroll to position [56, 0]
click at [272, 167] on icon at bounding box center [267, 166] width 215 height 43
click at [272, 161] on input "radio" at bounding box center [272, 157] width 8 height 8
radio input "true"
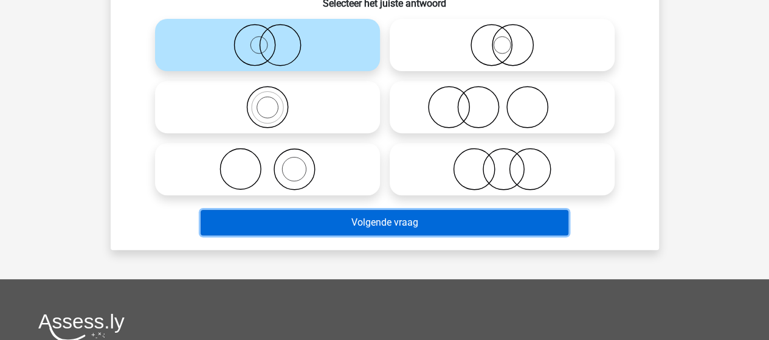
click at [377, 217] on button "Volgende vraag" at bounding box center [385, 223] width 368 height 26
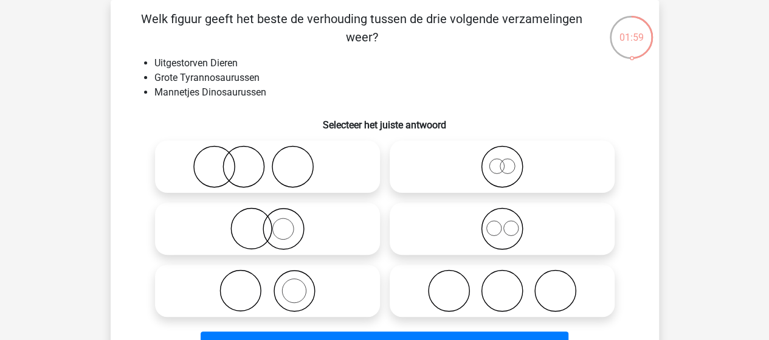
click at [504, 170] on icon at bounding box center [502, 166] width 215 height 43
click at [504, 161] on input "radio" at bounding box center [506, 157] width 8 height 8
radio input "true"
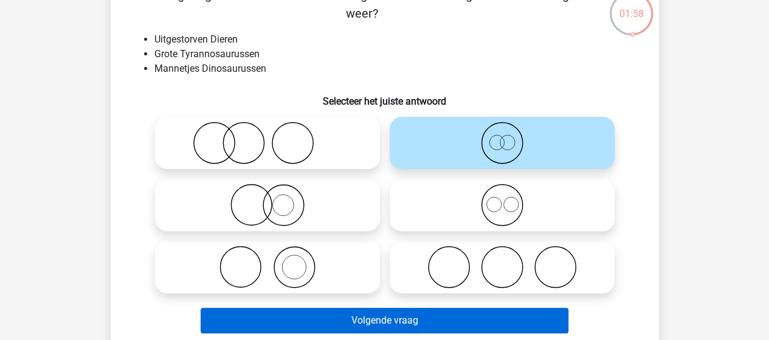
scroll to position [117, 0]
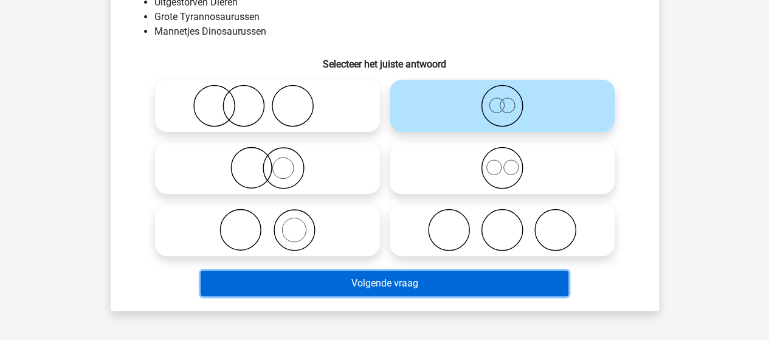
click at [374, 286] on button "Volgende vraag" at bounding box center [385, 284] width 368 height 26
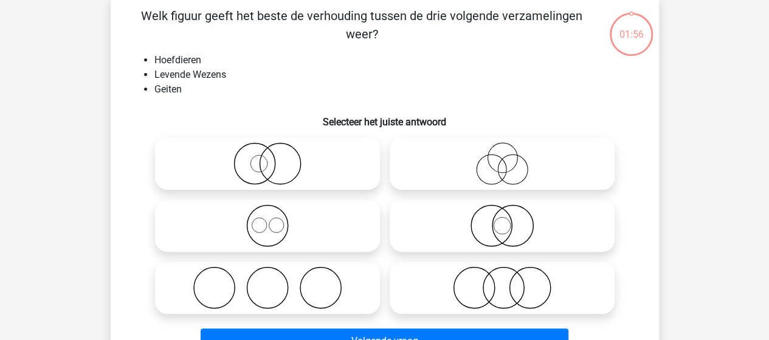
scroll to position [56, 0]
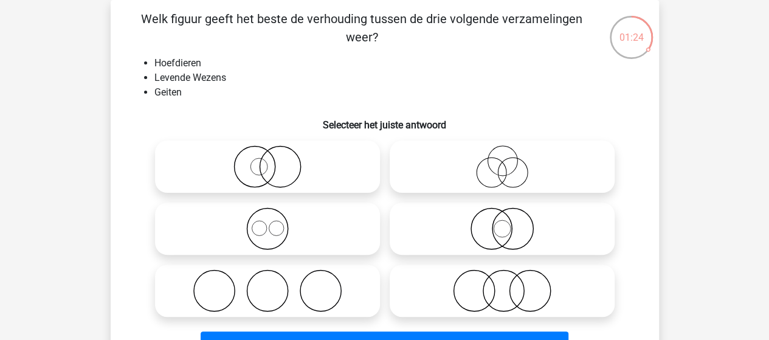
click at [286, 220] on circle at bounding box center [267, 229] width 41 height 41
click at [276, 220] on input "radio" at bounding box center [272, 219] width 8 height 8
radio input "true"
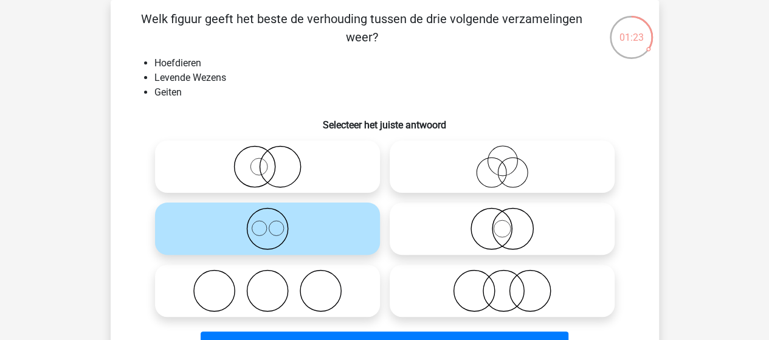
scroll to position [117, 0]
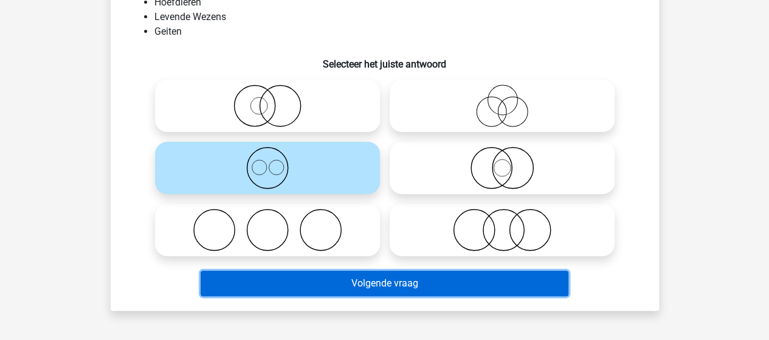
drag, startPoint x: 375, startPoint y: 280, endPoint x: 359, endPoint y: 262, distance: 24.1
click at [373, 280] on button "Volgende vraag" at bounding box center [385, 284] width 368 height 26
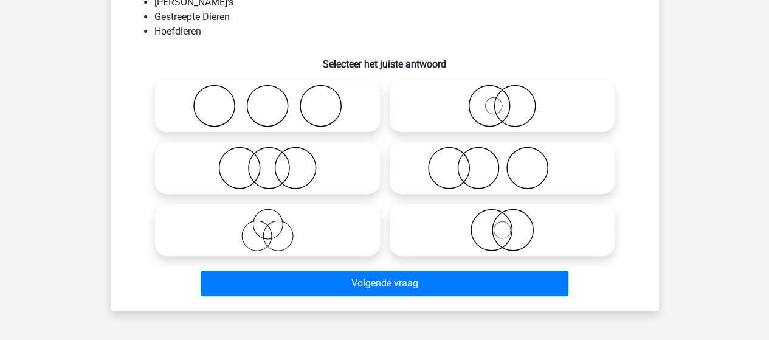
scroll to position [56, 0]
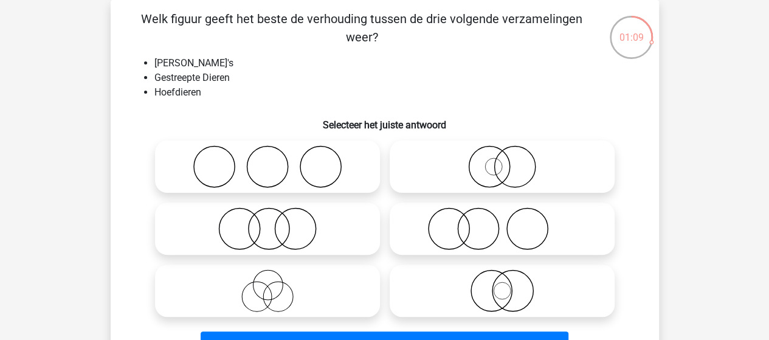
click at [292, 224] on icon at bounding box center [267, 228] width 215 height 43
click at [276, 223] on input "radio" at bounding box center [272, 219] width 8 height 8
radio input "true"
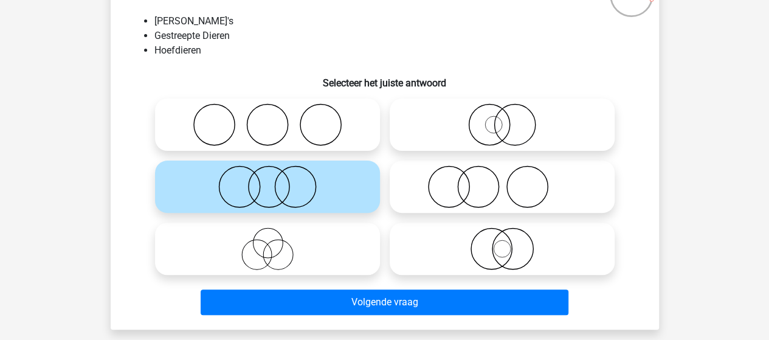
scroll to position [117, 0]
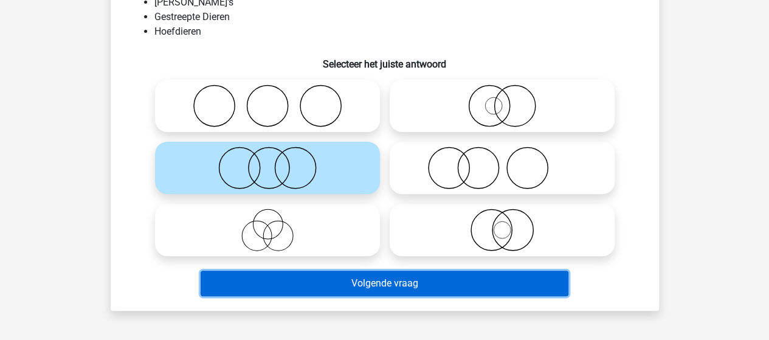
drag, startPoint x: 384, startPoint y: 279, endPoint x: 380, endPoint y: 263, distance: 16.5
click at [384, 278] on button "Volgende vraag" at bounding box center [385, 284] width 368 height 26
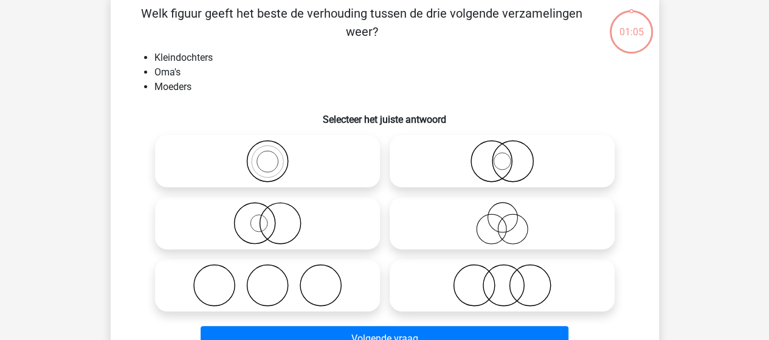
scroll to position [56, 0]
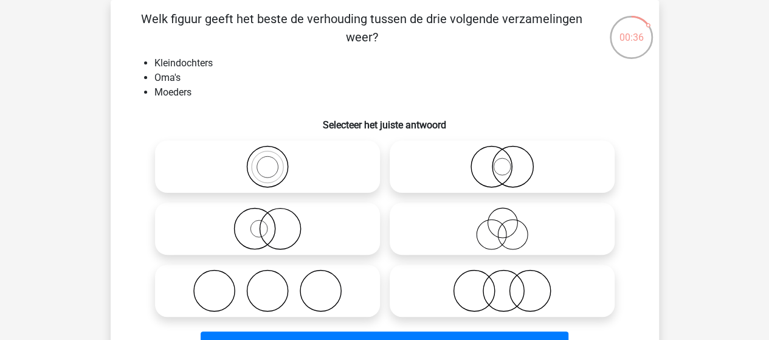
click at [506, 166] on icon at bounding box center [502, 166] width 215 height 43
click at [506, 161] on input "radio" at bounding box center [506, 157] width 8 height 8
radio input "true"
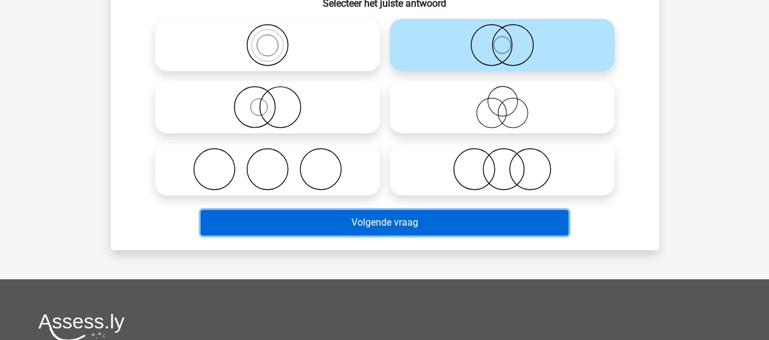
click at [433, 226] on button "Volgende vraag" at bounding box center [385, 223] width 368 height 26
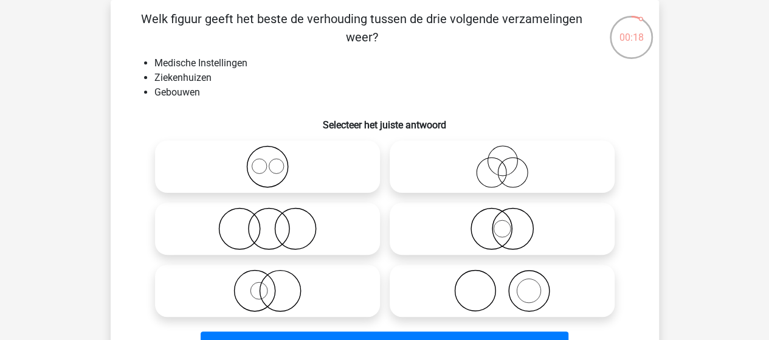
click at [509, 290] on icon at bounding box center [502, 290] width 215 height 43
click at [509, 285] on input "radio" at bounding box center [506, 281] width 8 height 8
radio input "true"
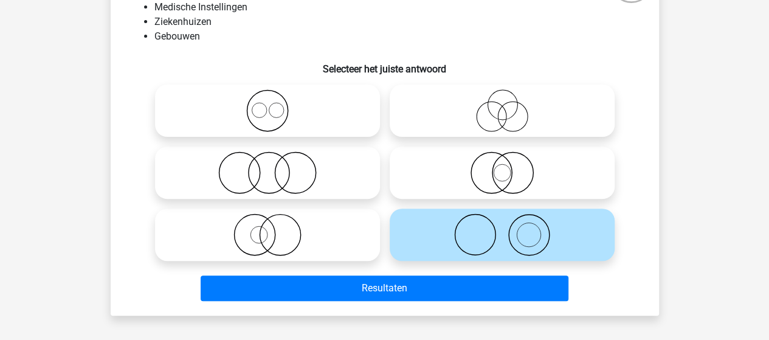
scroll to position [122, 0]
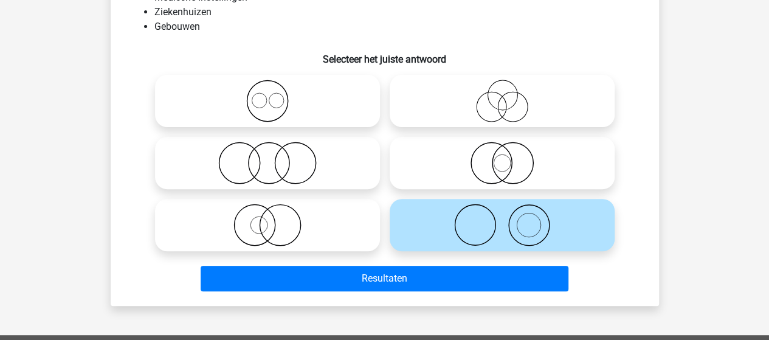
click at [293, 225] on icon at bounding box center [267, 225] width 215 height 43
click at [276, 219] on input "radio" at bounding box center [272, 215] width 8 height 8
radio input "true"
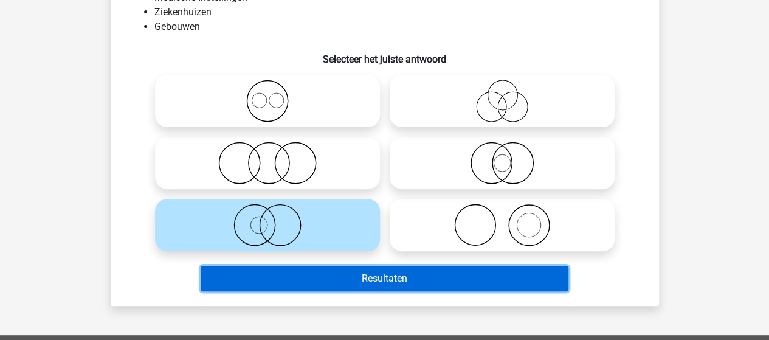
click at [349, 272] on button "Resultaten" at bounding box center [385, 279] width 368 height 26
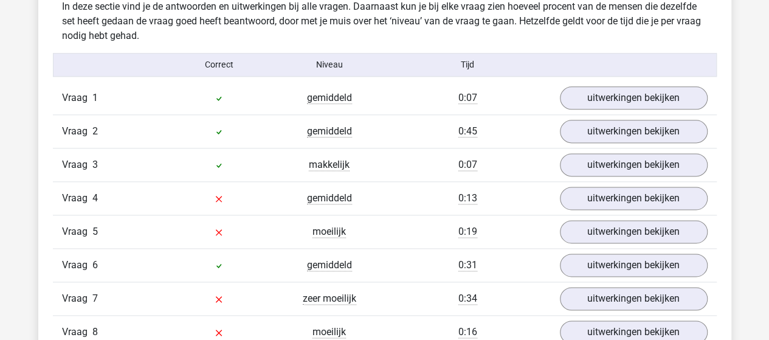
scroll to position [730, 0]
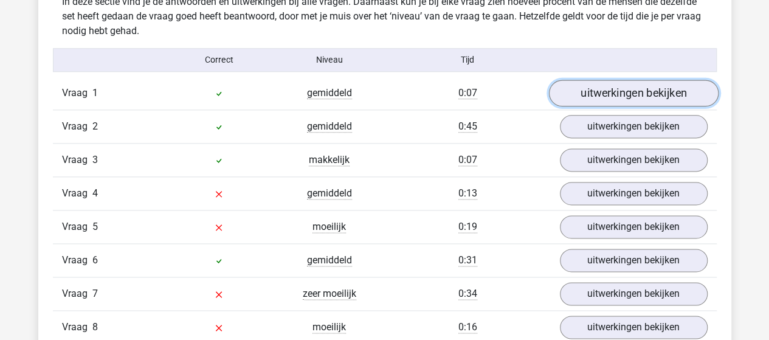
click at [623, 95] on link "uitwerkingen bekijken" at bounding box center [634, 93] width 170 height 27
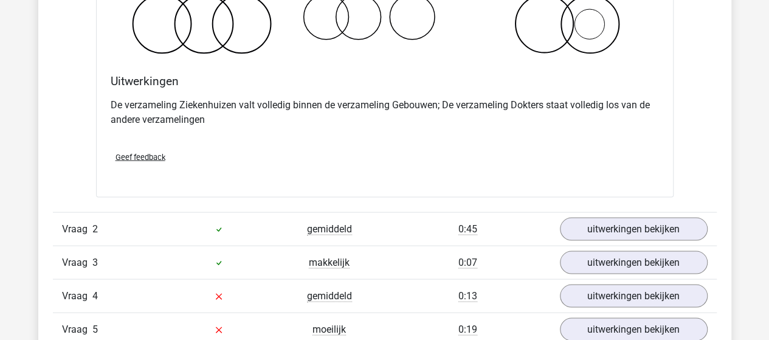
scroll to position [1095, 0]
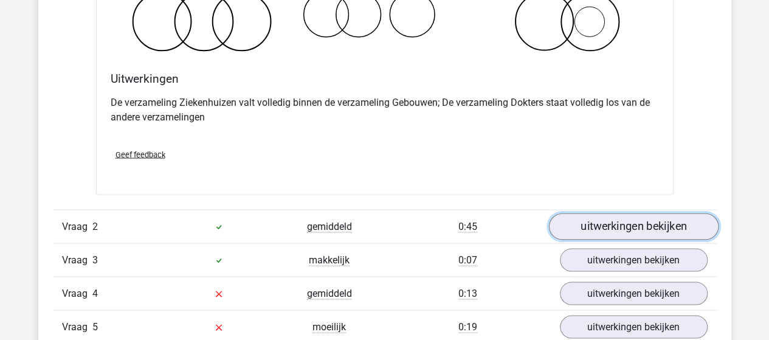
click at [618, 221] on link "uitwerkingen bekijken" at bounding box center [634, 226] width 170 height 27
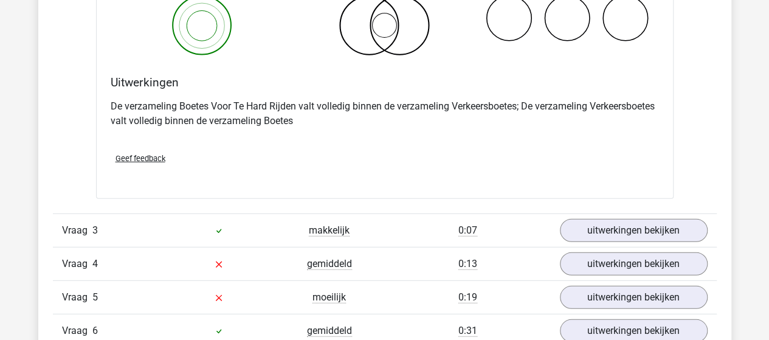
scroll to position [1642, 0]
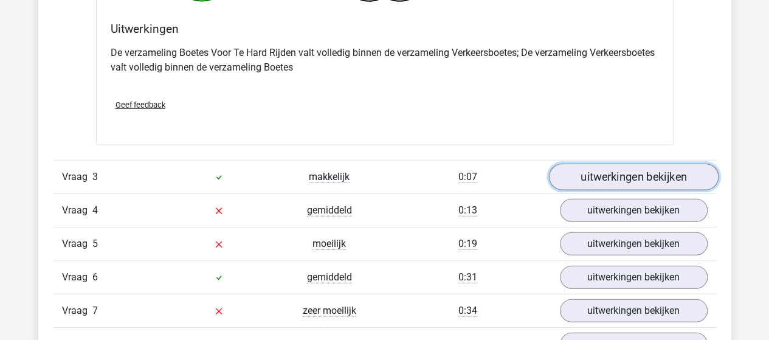
click at [658, 169] on link "uitwerkingen bekijken" at bounding box center [634, 177] width 170 height 27
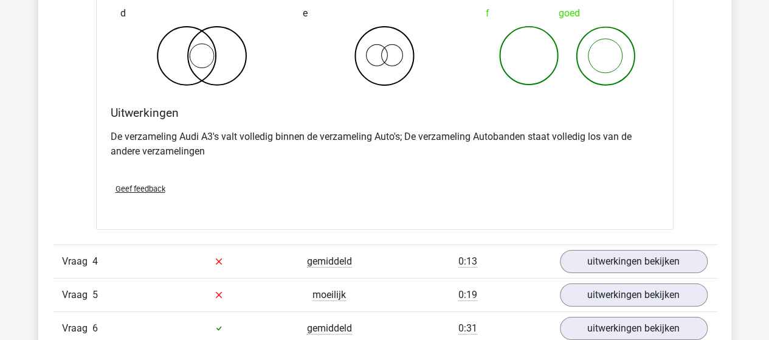
scroll to position [2068, 0]
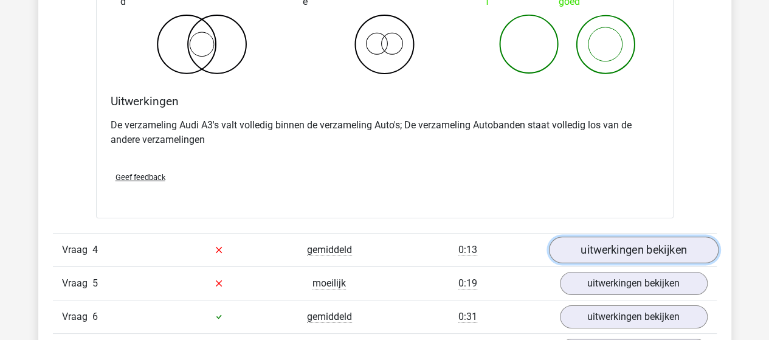
click at [626, 245] on link "uitwerkingen bekijken" at bounding box center [634, 250] width 170 height 27
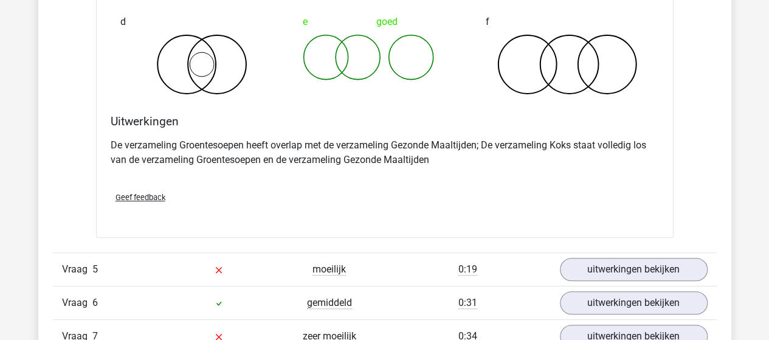
scroll to position [2555, 0]
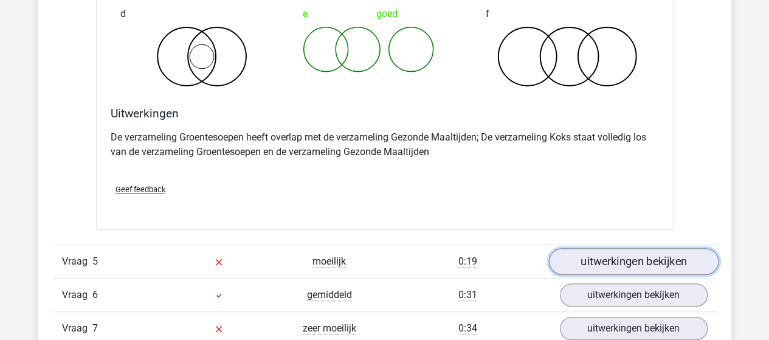
click at [605, 255] on link "uitwerkingen bekijken" at bounding box center [634, 261] width 170 height 27
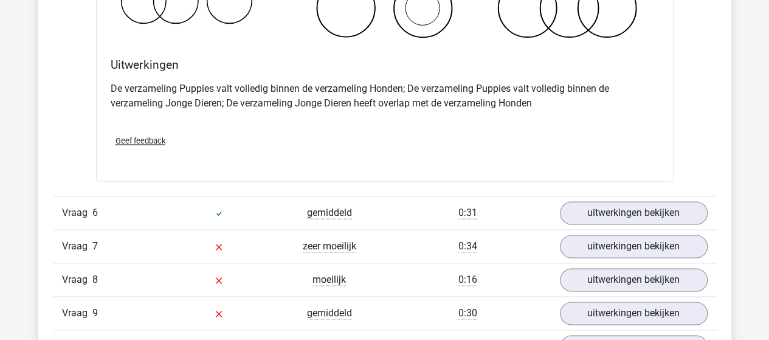
scroll to position [3102, 0]
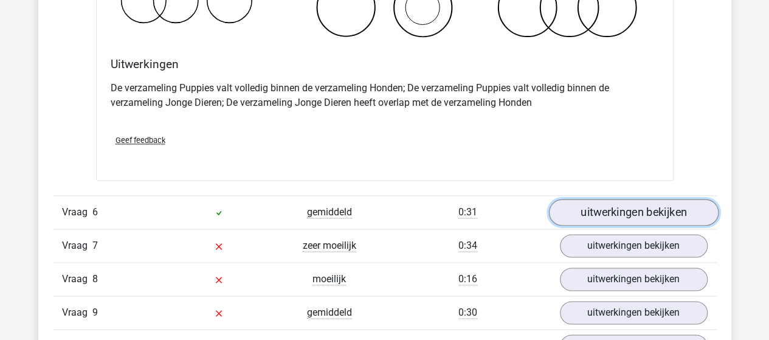
click at [634, 204] on link "uitwerkingen bekijken" at bounding box center [634, 212] width 170 height 27
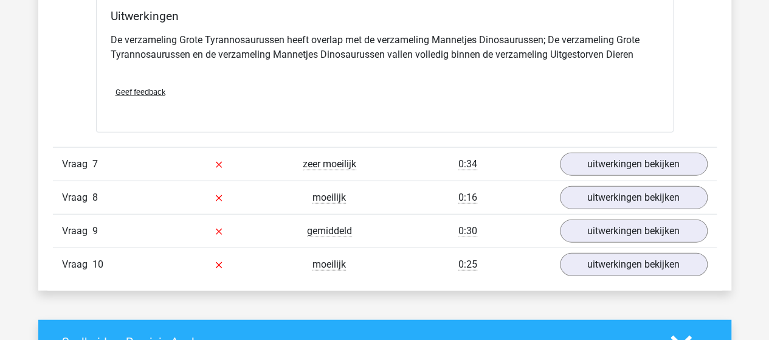
scroll to position [3649, 0]
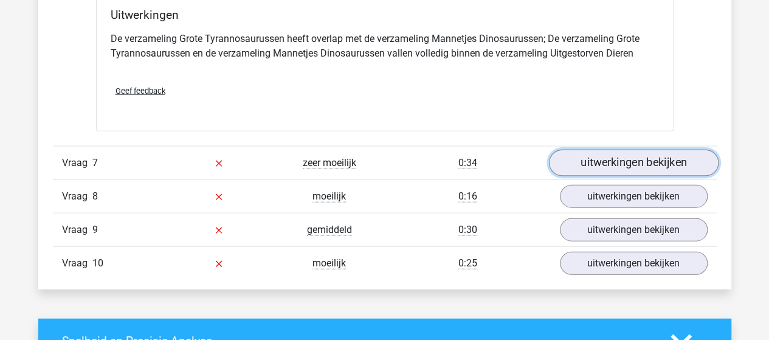
click at [626, 151] on link "uitwerkingen bekijken" at bounding box center [634, 163] width 170 height 27
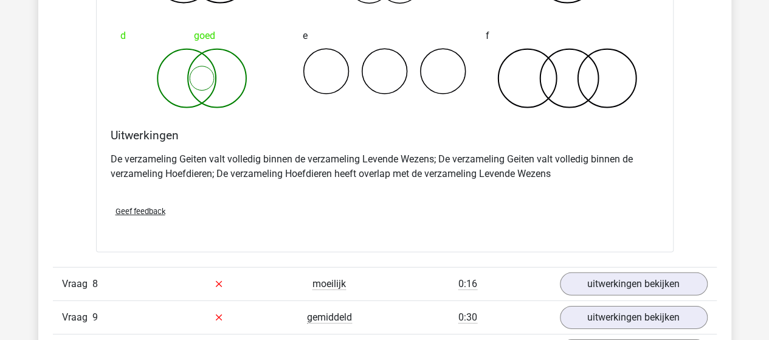
scroll to position [4075, 0]
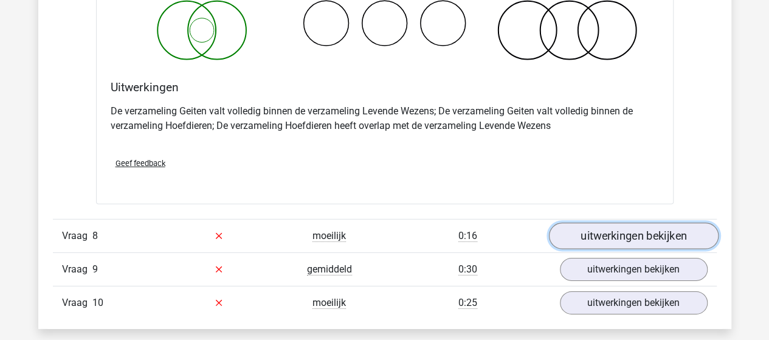
click at [639, 228] on link "uitwerkingen bekijken" at bounding box center [634, 236] width 170 height 27
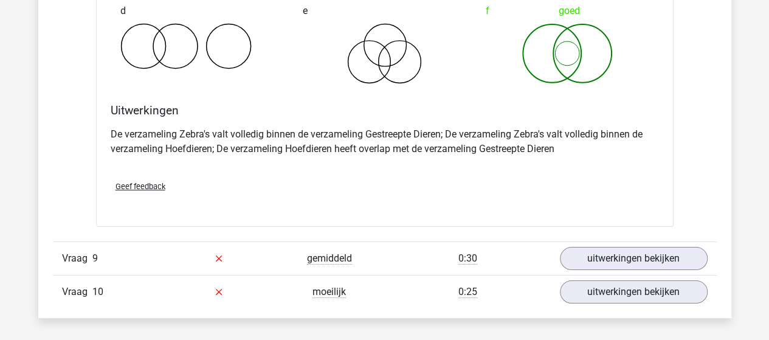
scroll to position [4562, 0]
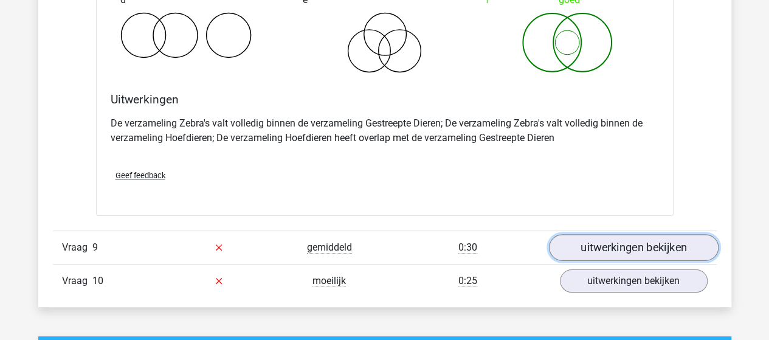
click at [626, 235] on link "uitwerkingen bekijken" at bounding box center [634, 247] width 170 height 27
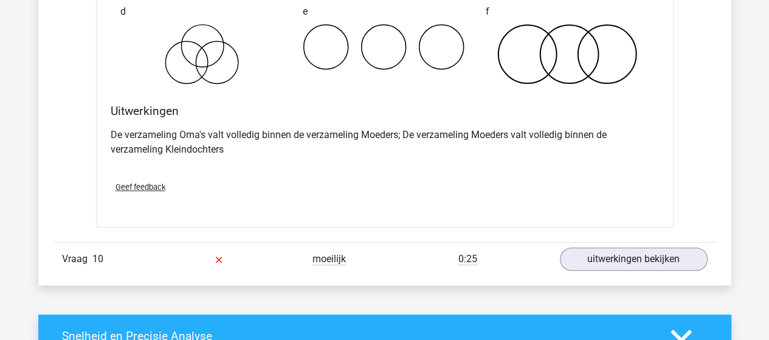
scroll to position [5109, 0]
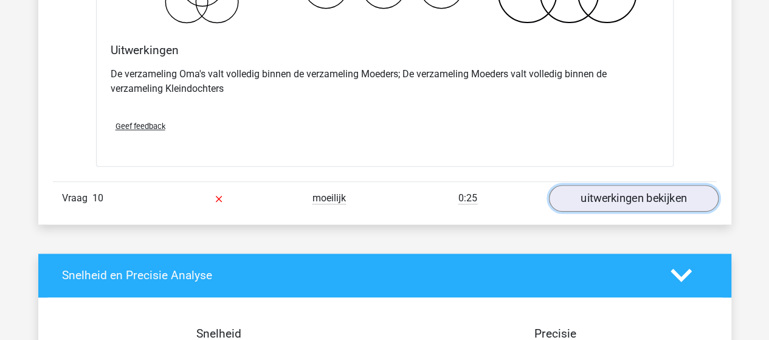
click at [585, 192] on link "uitwerkingen bekijken" at bounding box center [634, 198] width 170 height 27
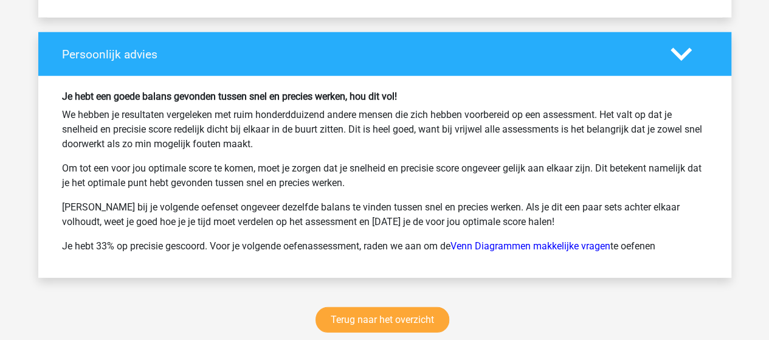
scroll to position [6265, 0]
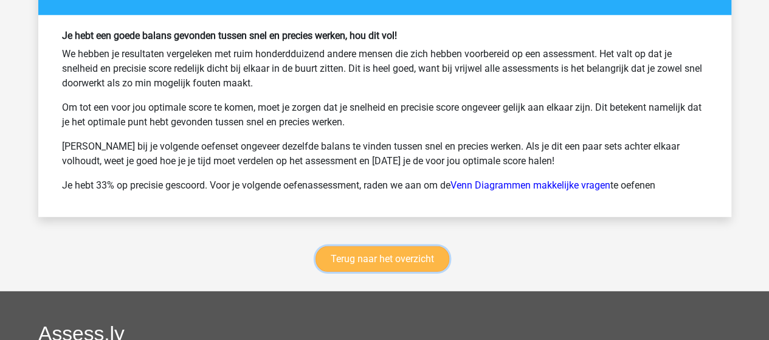
click at [398, 246] on link "Terug naar het overzicht" at bounding box center [383, 259] width 134 height 26
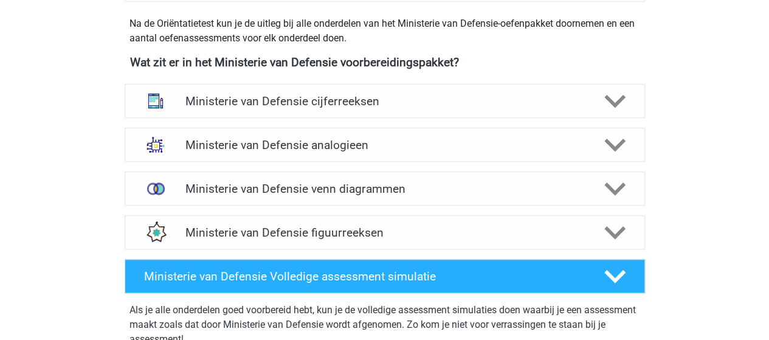
scroll to position [608, 0]
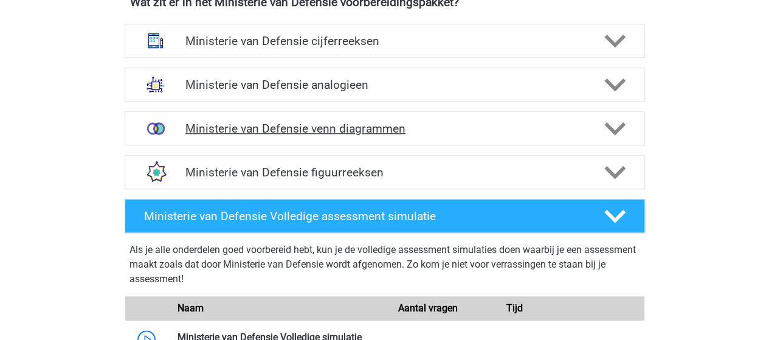
click at [355, 122] on h4 "Ministerie van Defensie venn diagrammen" at bounding box center [385, 129] width 398 height 14
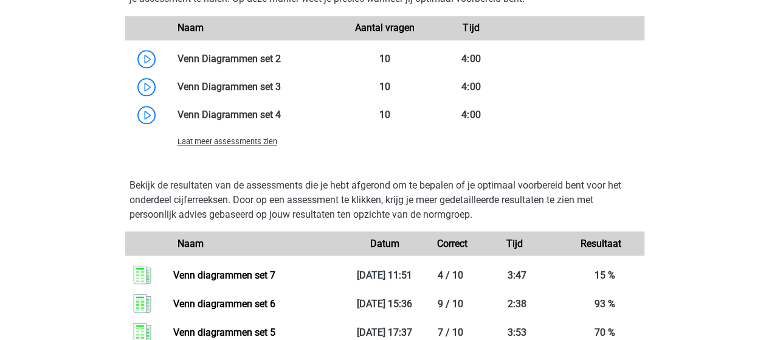
scroll to position [1095, 0]
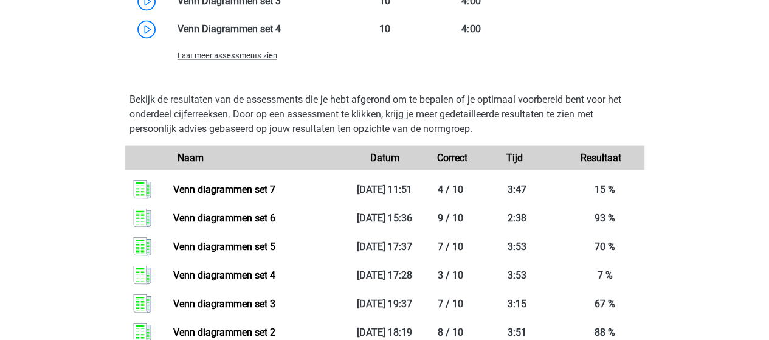
click at [258, 54] on span "Laat meer assessments zien" at bounding box center [228, 55] width 100 height 9
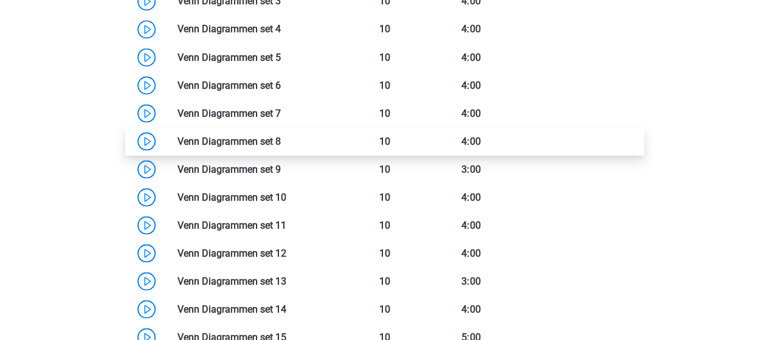
click at [281, 140] on link at bounding box center [281, 141] width 0 height 12
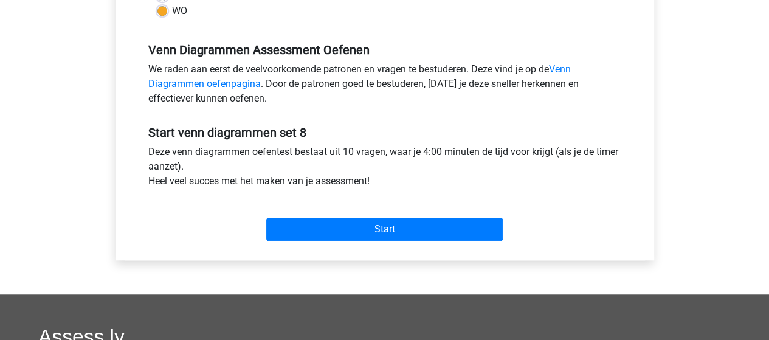
scroll to position [365, 0]
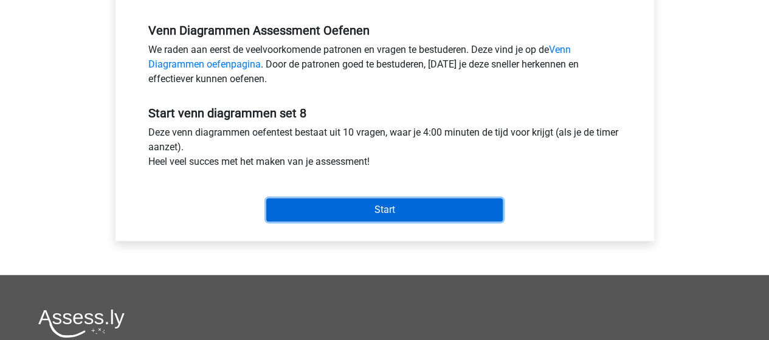
click at [414, 207] on input "Start" at bounding box center [384, 209] width 237 height 23
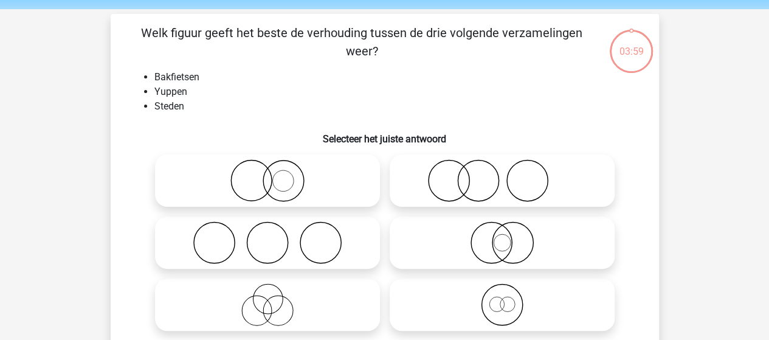
scroll to position [61, 0]
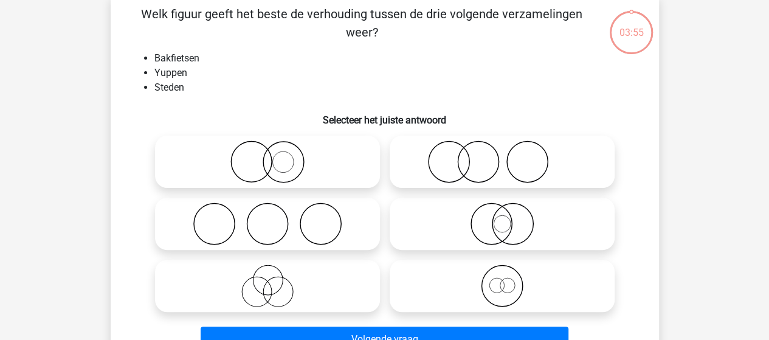
click at [296, 212] on icon at bounding box center [267, 224] width 215 height 43
click at [276, 212] on input "radio" at bounding box center [272, 214] width 8 height 8
radio input "true"
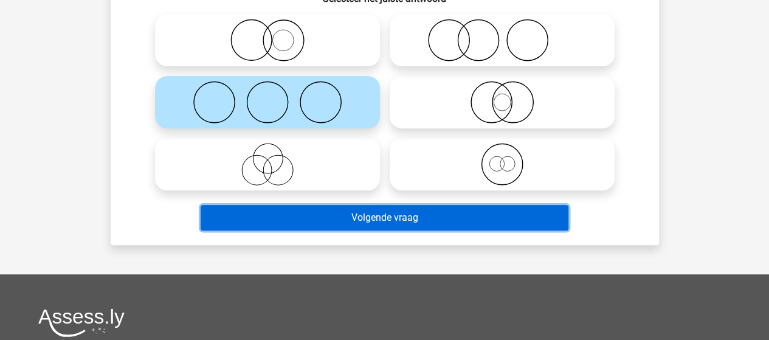
click at [354, 213] on button "Volgende vraag" at bounding box center [385, 218] width 368 height 26
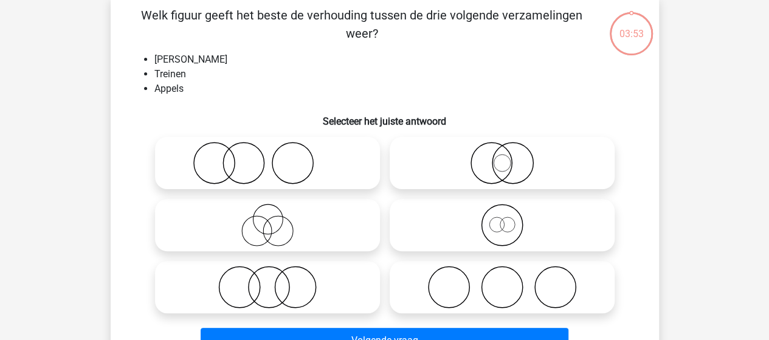
scroll to position [56, 0]
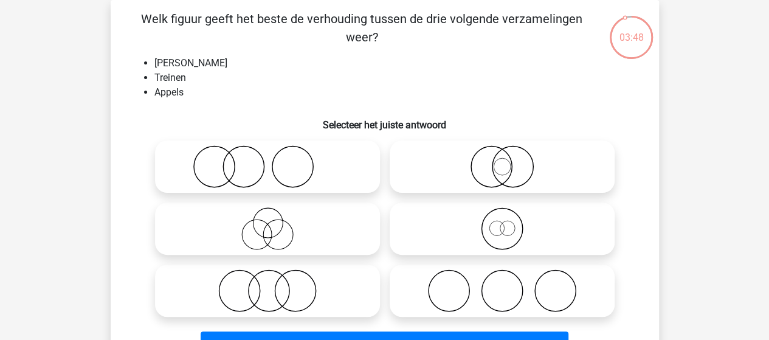
click at [276, 160] on icon at bounding box center [267, 166] width 215 height 43
click at [276, 160] on input "radio" at bounding box center [272, 157] width 8 height 8
radio input "true"
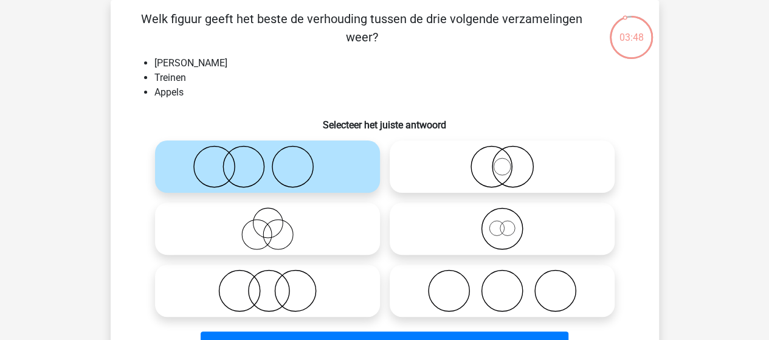
scroll to position [178, 0]
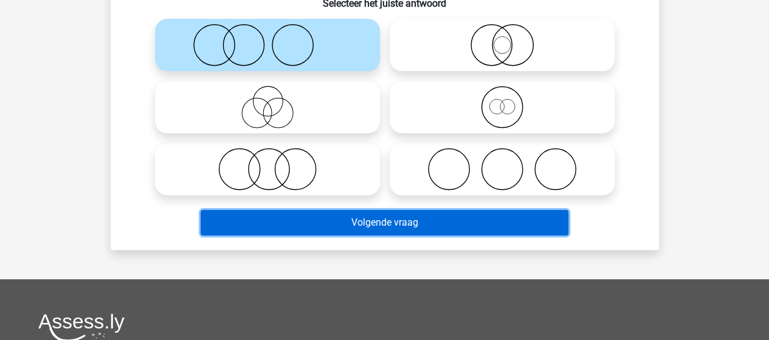
click at [363, 221] on button "Volgende vraag" at bounding box center [385, 223] width 368 height 26
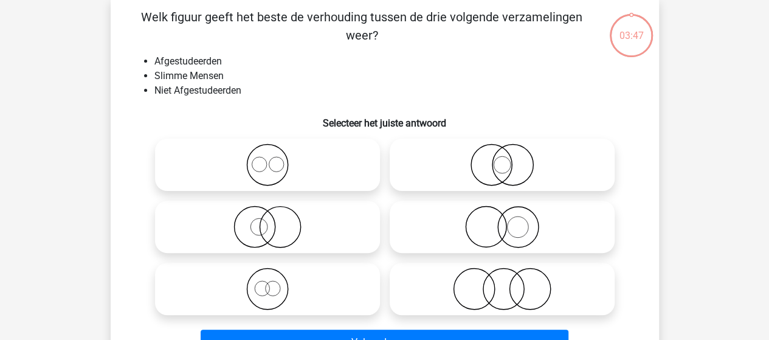
scroll to position [56, 0]
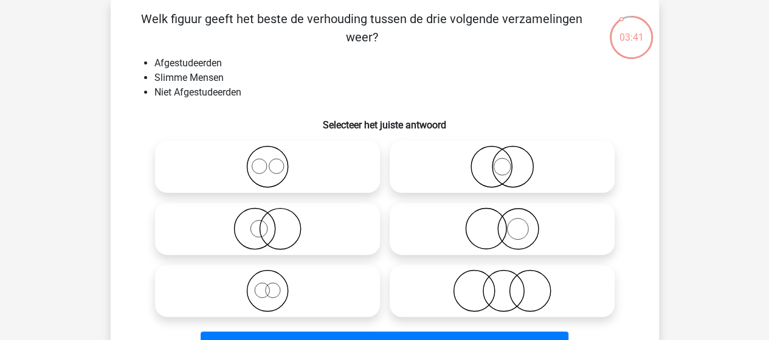
click at [508, 283] on input "radio" at bounding box center [506, 281] width 8 height 8
radio input "true"
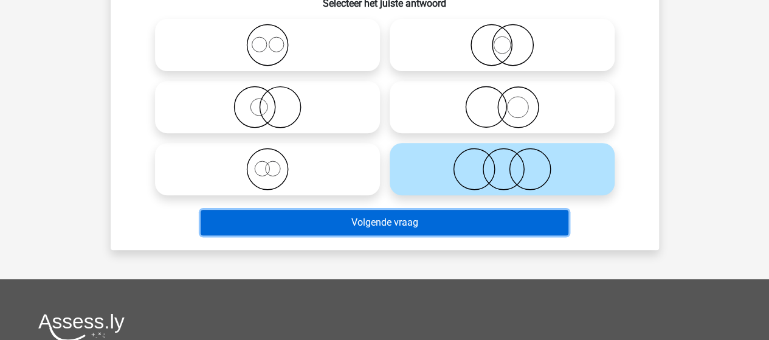
click at [450, 229] on button "Volgende vraag" at bounding box center [385, 223] width 368 height 26
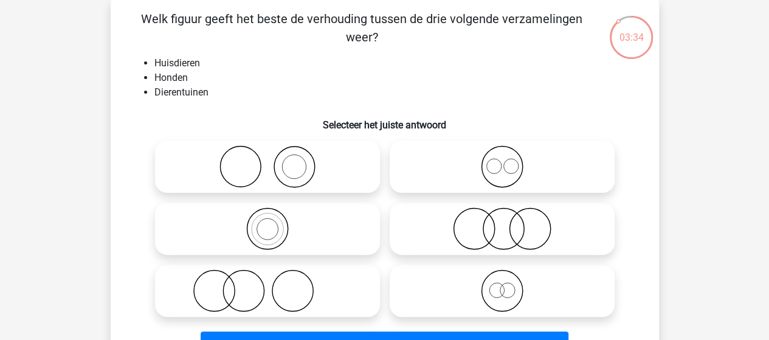
click at [288, 166] on icon at bounding box center [267, 166] width 215 height 43
click at [276, 161] on input "radio" at bounding box center [272, 157] width 8 height 8
radio input "true"
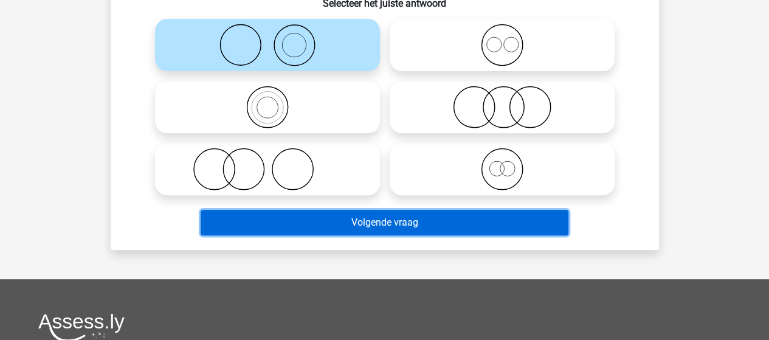
click at [366, 222] on button "Volgende vraag" at bounding box center [385, 223] width 368 height 26
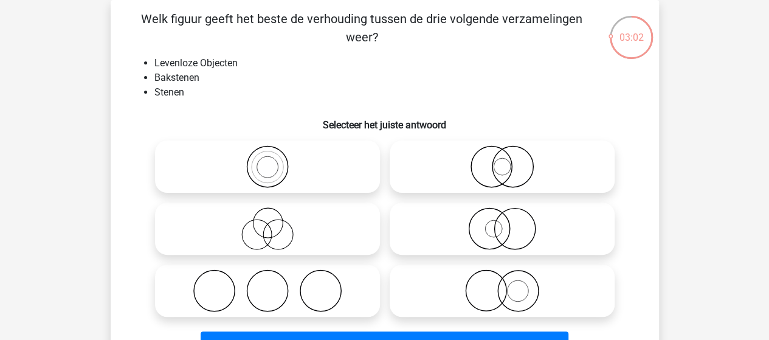
click at [517, 164] on icon at bounding box center [502, 166] width 215 height 43
click at [510, 161] on input "radio" at bounding box center [506, 157] width 8 height 8
radio input "true"
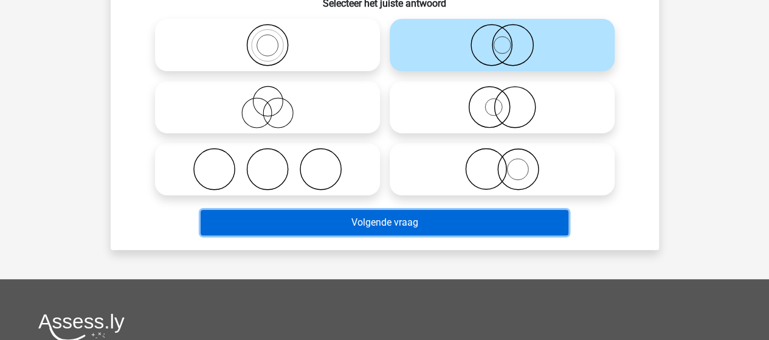
click at [444, 228] on button "Volgende vraag" at bounding box center [385, 223] width 368 height 26
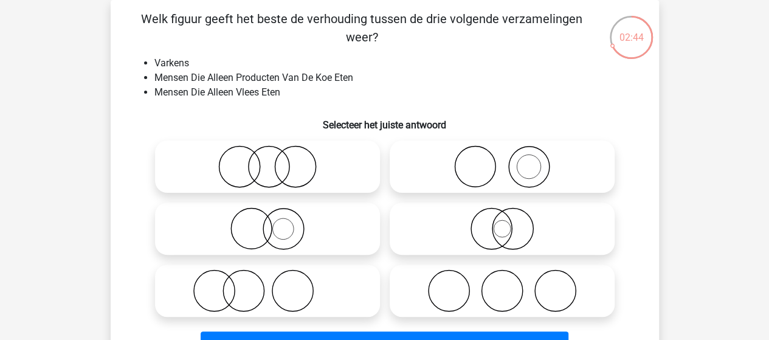
click at [284, 292] on icon at bounding box center [267, 290] width 215 height 43
click at [276, 285] on input "radio" at bounding box center [272, 281] width 8 height 8
radio input "true"
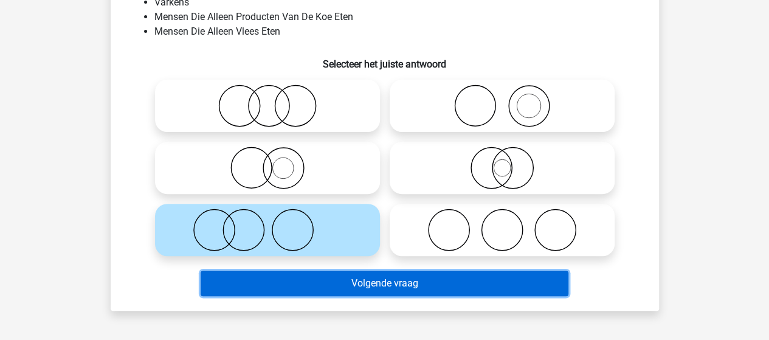
click at [344, 285] on button "Volgende vraag" at bounding box center [385, 284] width 368 height 26
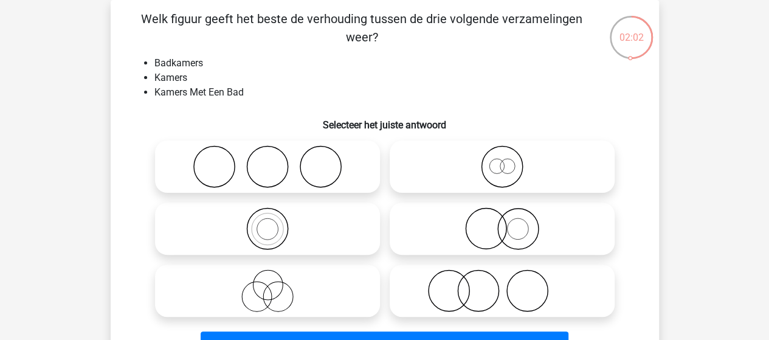
click at [501, 162] on icon at bounding box center [502, 166] width 215 height 43
click at [502, 161] on input "radio" at bounding box center [506, 157] width 8 height 8
radio input "true"
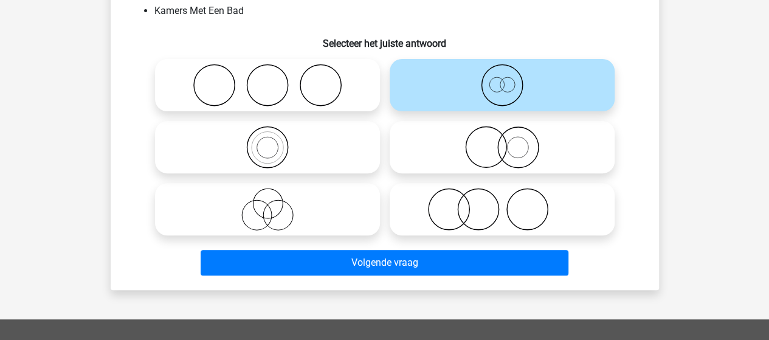
scroll to position [178, 0]
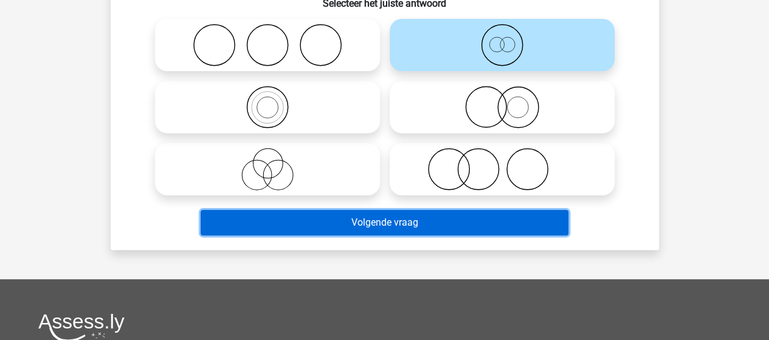
click at [420, 227] on button "Volgende vraag" at bounding box center [385, 223] width 368 height 26
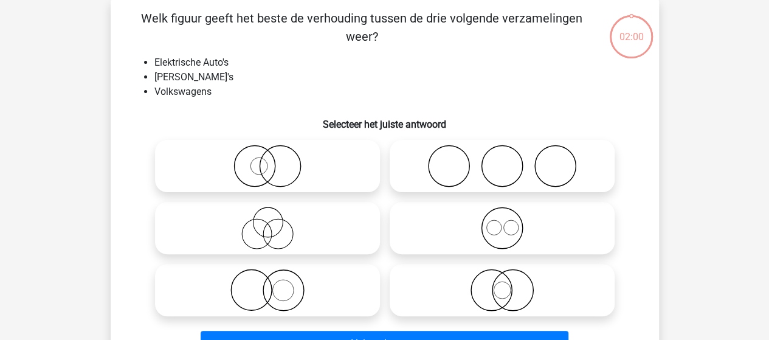
scroll to position [56, 0]
drag, startPoint x: 300, startPoint y: 294, endPoint x: 322, endPoint y: 286, distance: 23.5
click at [301, 294] on icon at bounding box center [267, 290] width 215 height 43
click at [276, 285] on input "radio" at bounding box center [272, 281] width 8 height 8
radio input "true"
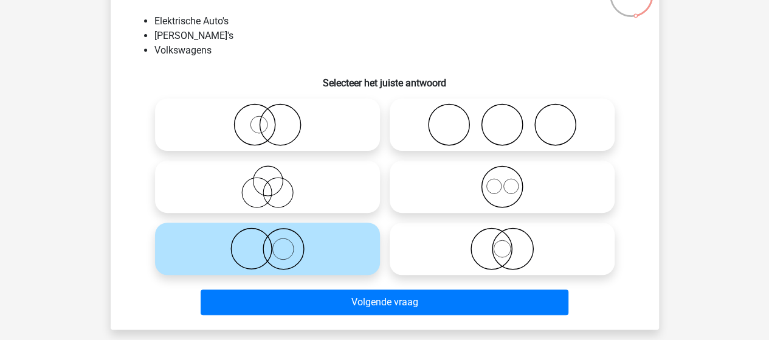
scroll to position [117, 0]
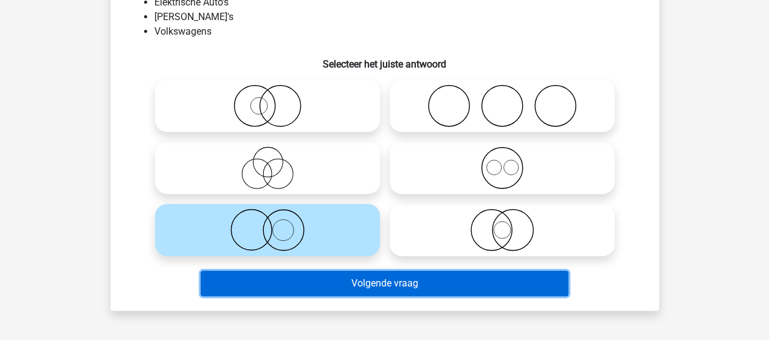
click at [359, 277] on button "Volgende vraag" at bounding box center [385, 284] width 368 height 26
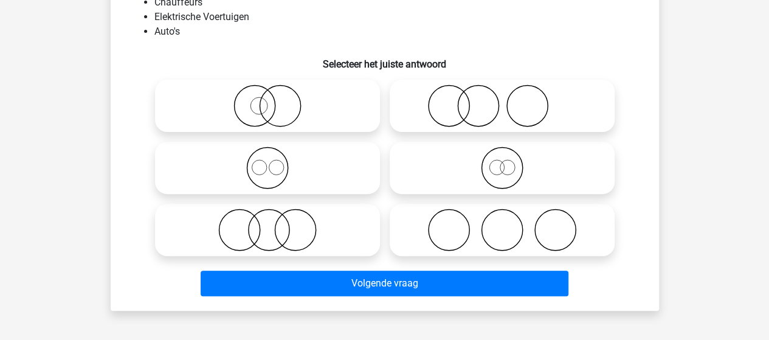
scroll to position [56, 0]
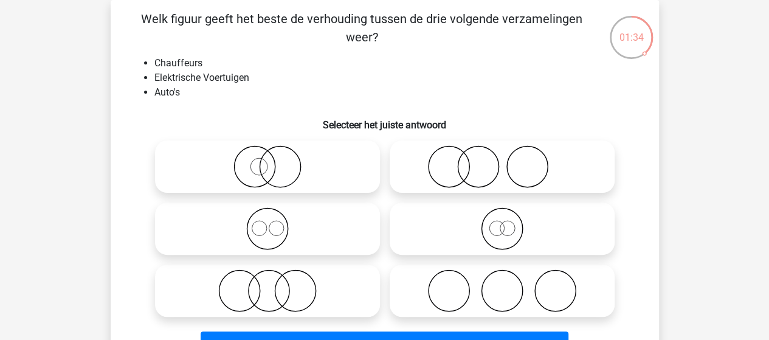
click at [489, 158] on icon at bounding box center [502, 166] width 215 height 43
click at [502, 158] on input "radio" at bounding box center [506, 157] width 8 height 8
radio input "true"
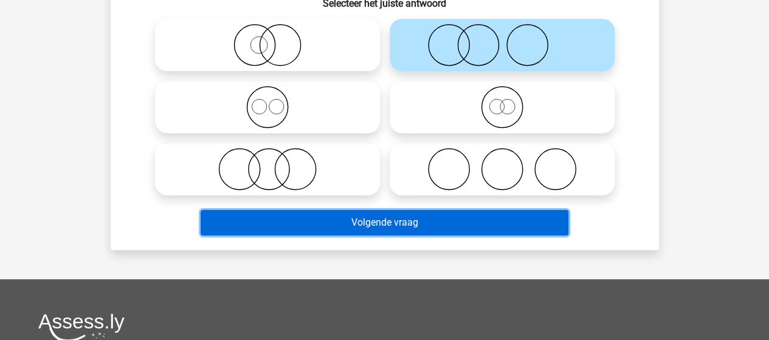
click at [388, 227] on button "Volgende vraag" at bounding box center [385, 223] width 368 height 26
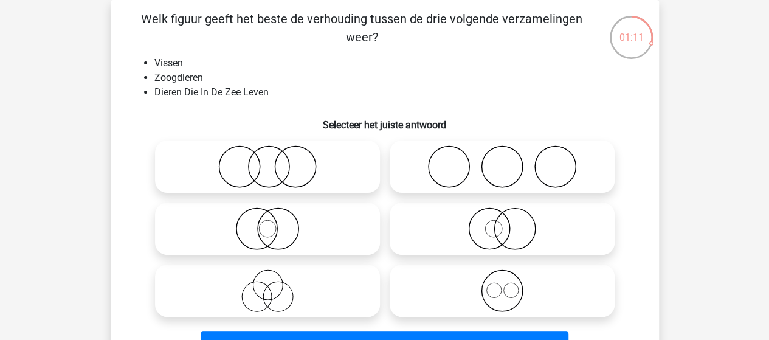
click at [286, 167] on icon at bounding box center [267, 166] width 215 height 43
click at [276, 161] on input "radio" at bounding box center [272, 157] width 8 height 8
radio input "true"
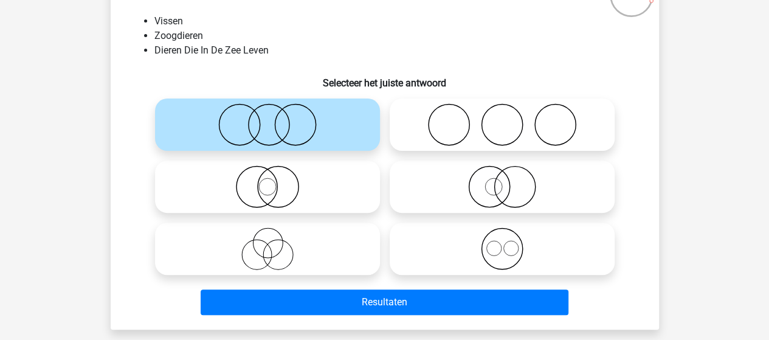
scroll to position [117, 0]
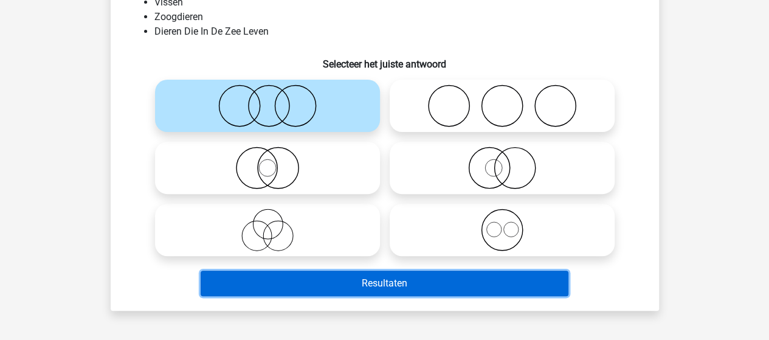
drag, startPoint x: 366, startPoint y: 280, endPoint x: 353, endPoint y: 224, distance: 57.4
click at [366, 280] on button "Resultaten" at bounding box center [385, 284] width 368 height 26
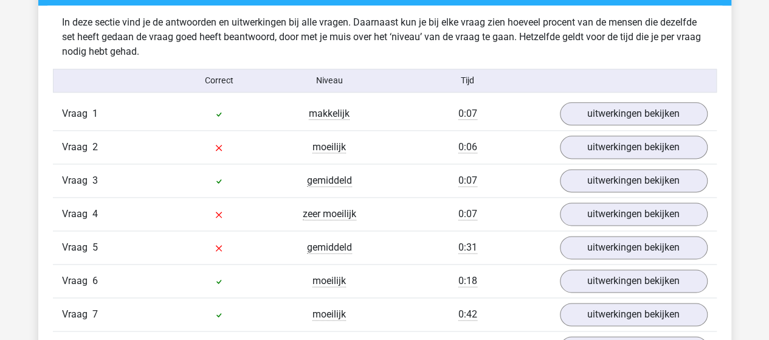
scroll to position [730, 0]
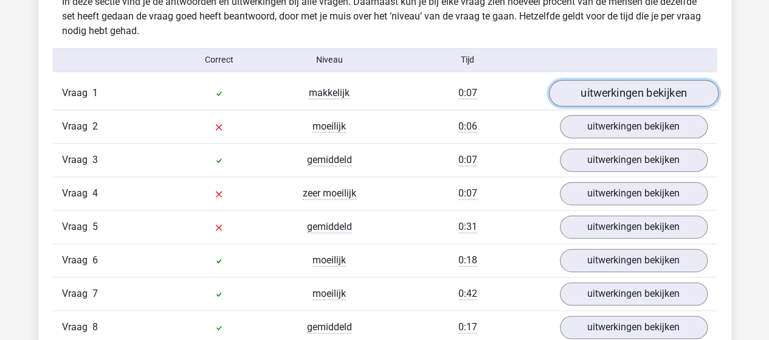
click at [628, 94] on link "uitwerkingen bekijken" at bounding box center [634, 93] width 170 height 27
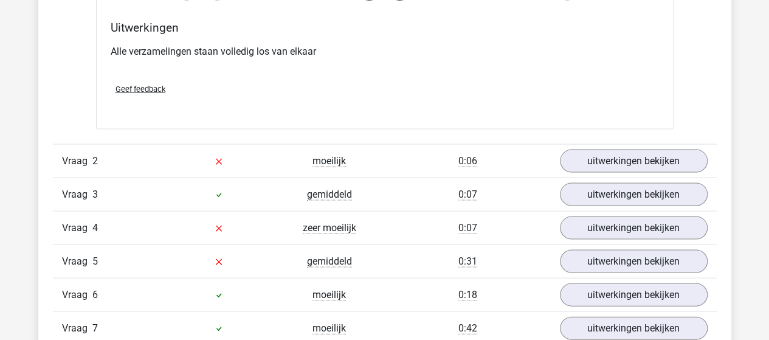
scroll to position [1156, 0]
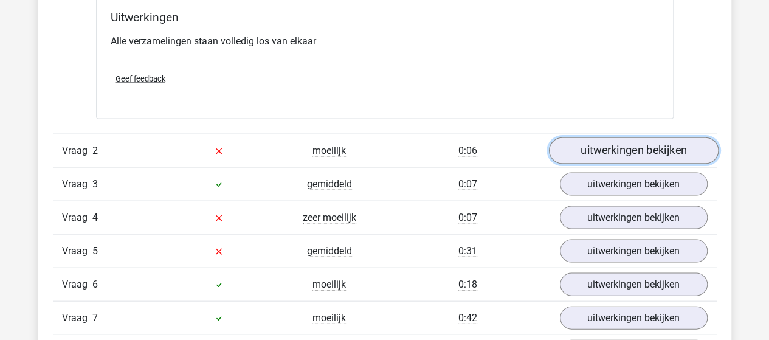
click at [647, 147] on link "uitwerkingen bekijken" at bounding box center [634, 150] width 170 height 27
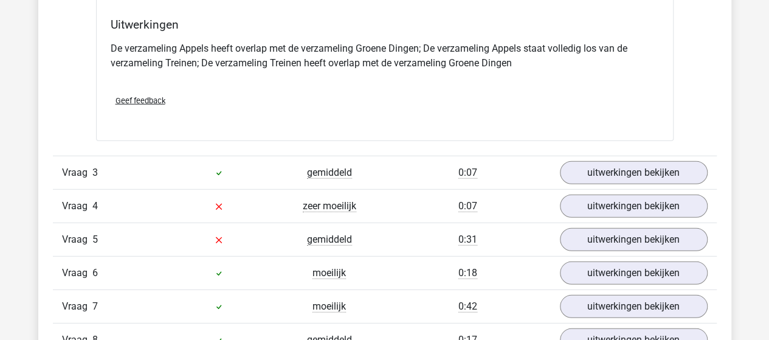
scroll to position [1642, 0]
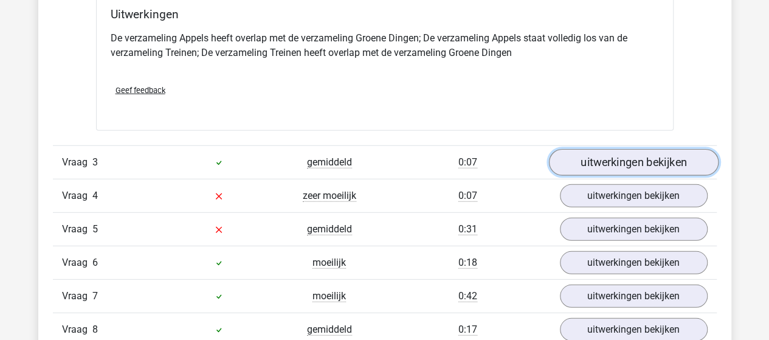
click at [636, 157] on link "uitwerkingen bekijken" at bounding box center [634, 163] width 170 height 27
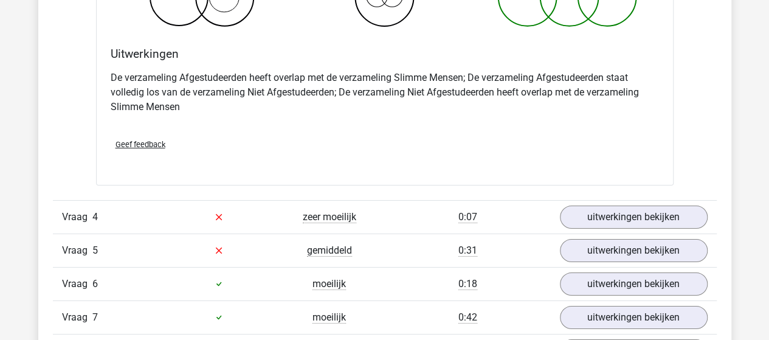
scroll to position [2129, 0]
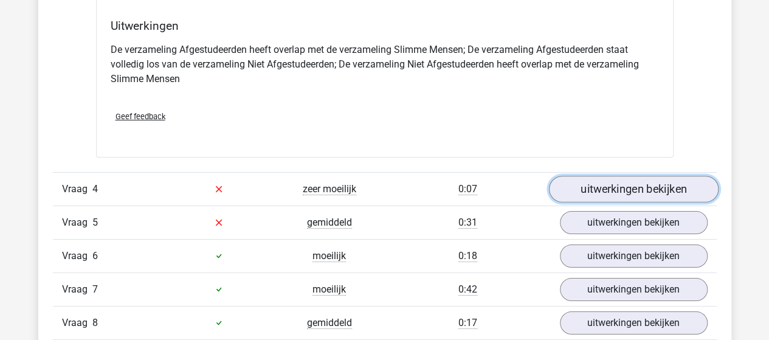
click at [611, 182] on link "uitwerkingen bekijken" at bounding box center [634, 189] width 170 height 27
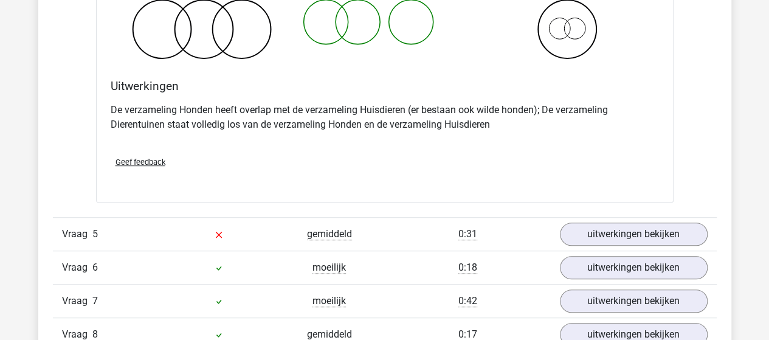
scroll to position [2615, 0]
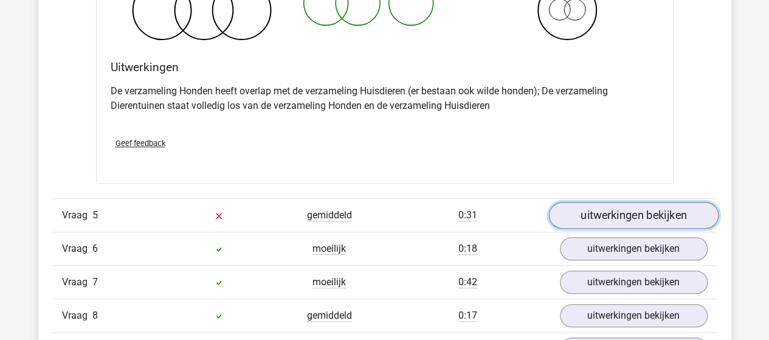
click at [620, 203] on link "uitwerkingen bekijken" at bounding box center [634, 215] width 170 height 27
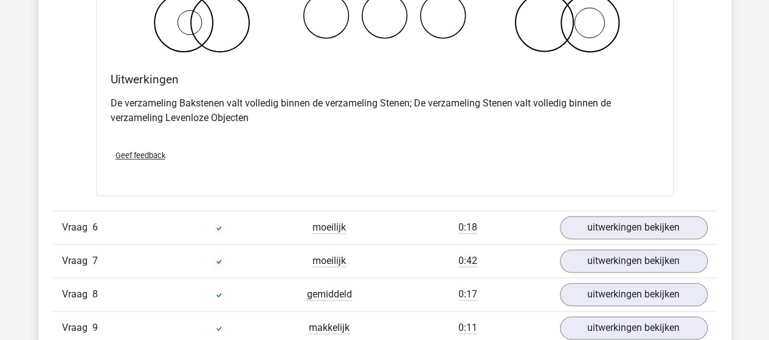
scroll to position [3102, 0]
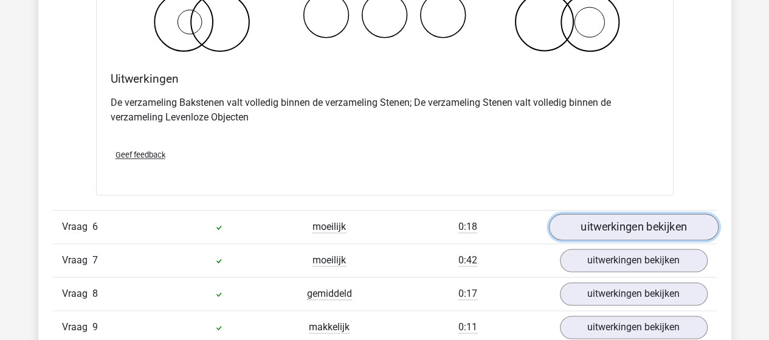
click at [634, 221] on link "uitwerkingen bekijken" at bounding box center [634, 226] width 170 height 27
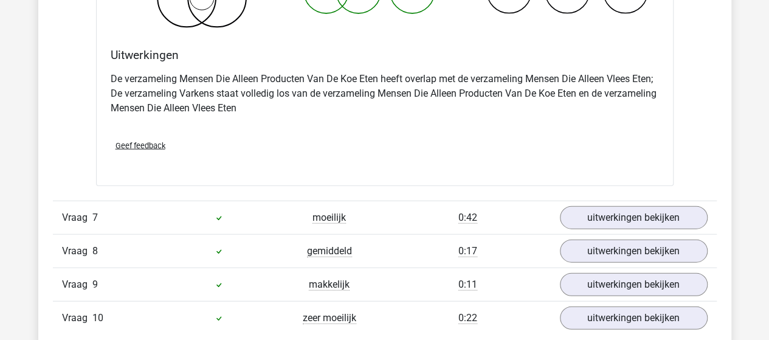
scroll to position [3649, 0]
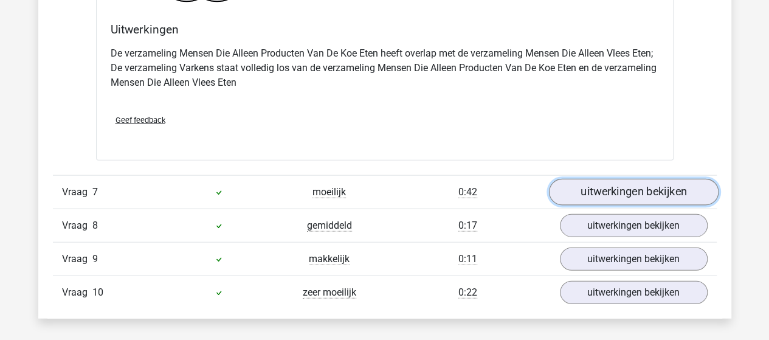
click at [624, 186] on link "uitwerkingen bekijken" at bounding box center [634, 192] width 170 height 27
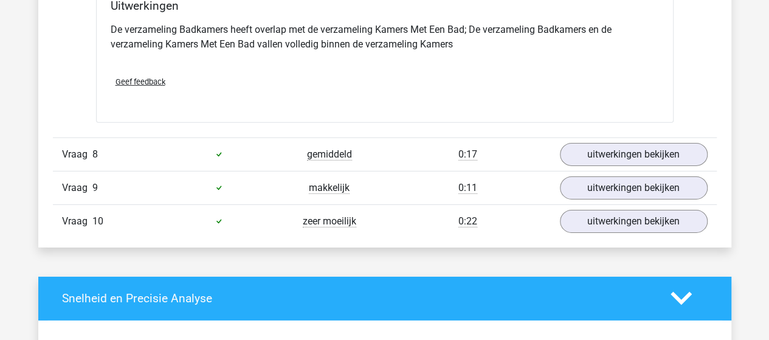
scroll to position [4197, 0]
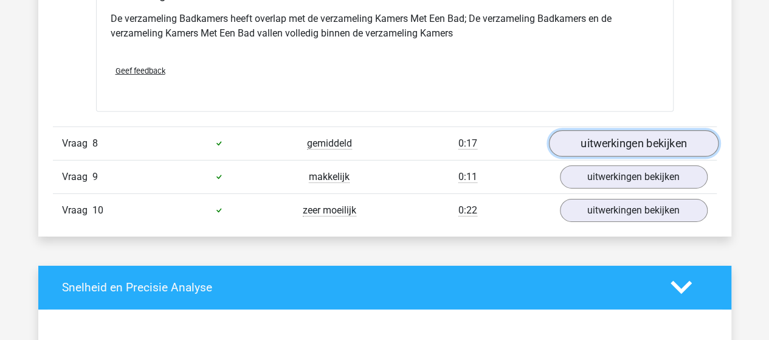
click at [622, 131] on link "uitwerkingen bekijken" at bounding box center [634, 143] width 170 height 27
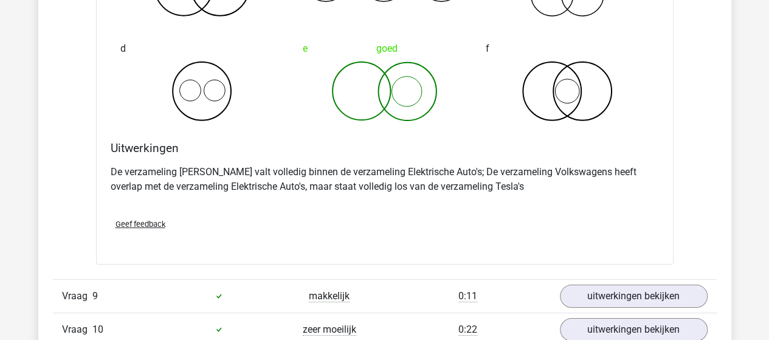
scroll to position [4623, 0]
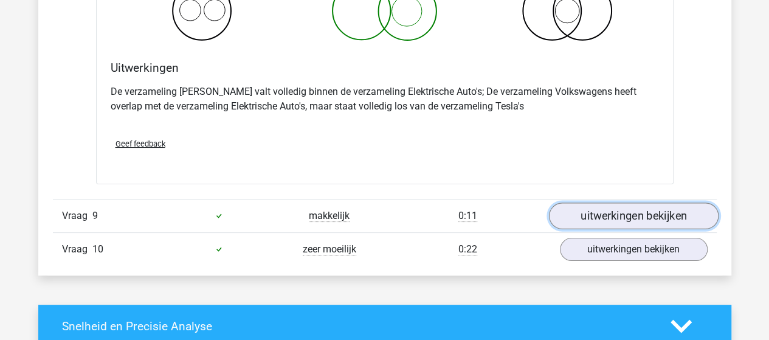
click at [617, 203] on link "uitwerkingen bekijken" at bounding box center [634, 216] width 170 height 27
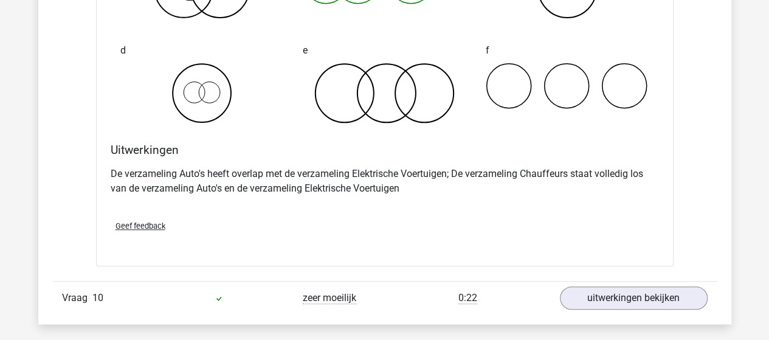
scroll to position [5109, 0]
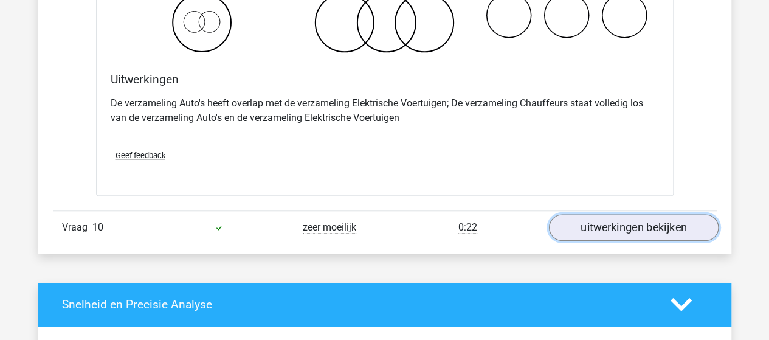
click at [591, 214] on link "uitwerkingen bekijken" at bounding box center [634, 227] width 170 height 27
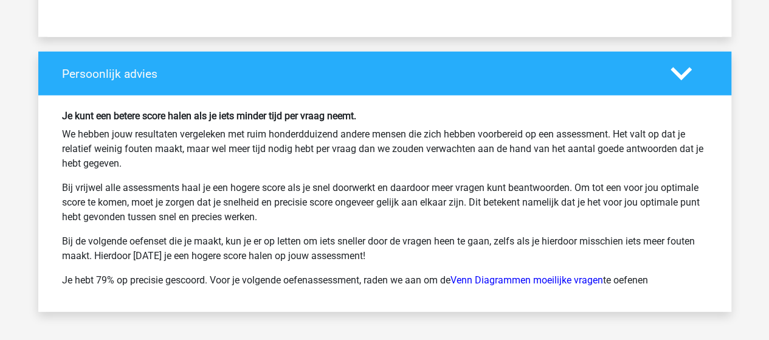
scroll to position [6276, 0]
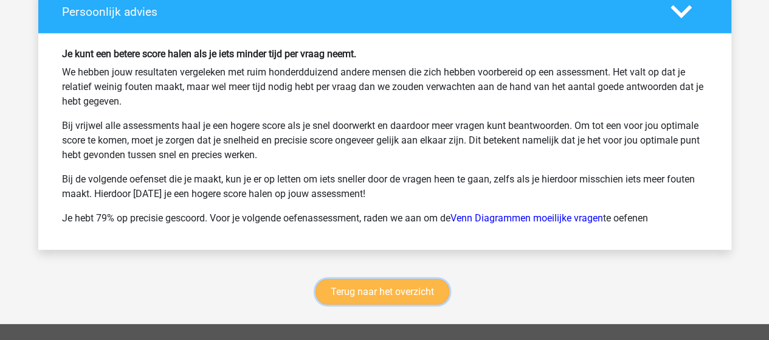
click at [412, 285] on link "Terug naar het overzicht" at bounding box center [383, 292] width 134 height 26
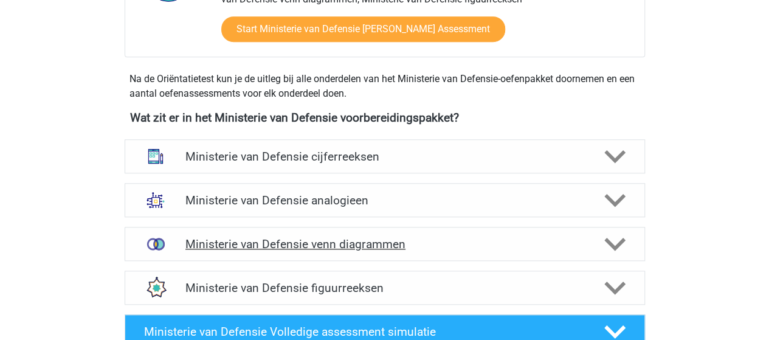
scroll to position [547, 0]
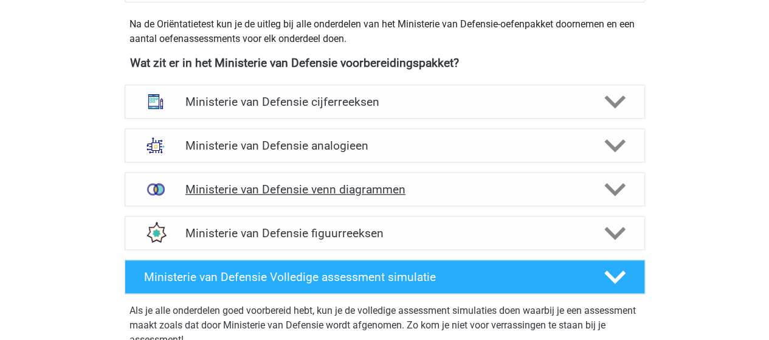
click at [321, 187] on h4 "Ministerie van Defensie venn diagrammen" at bounding box center [385, 189] width 398 height 14
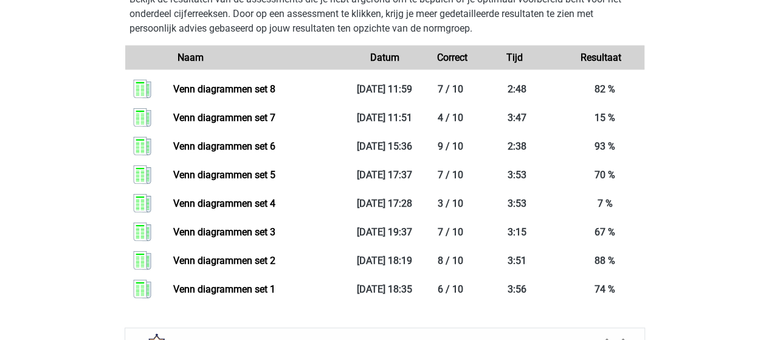
scroll to position [1095, 0]
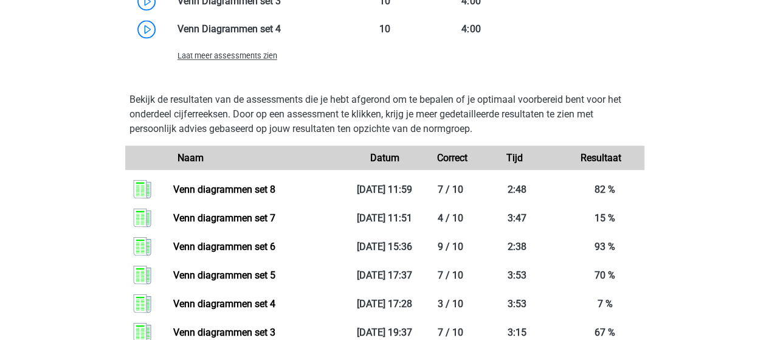
click at [238, 54] on span "Laat meer assessments zien" at bounding box center [228, 55] width 100 height 9
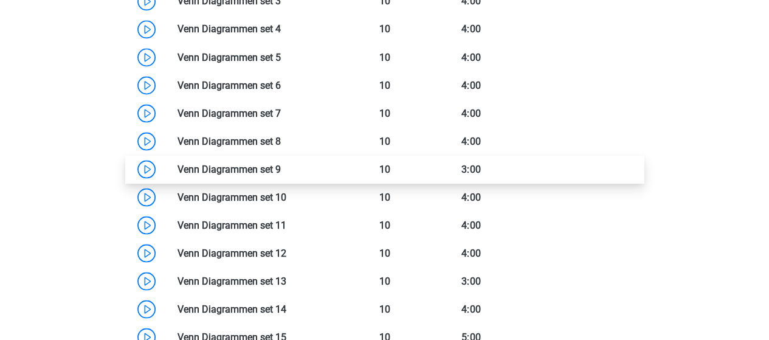
click at [281, 164] on link at bounding box center [281, 169] width 0 height 12
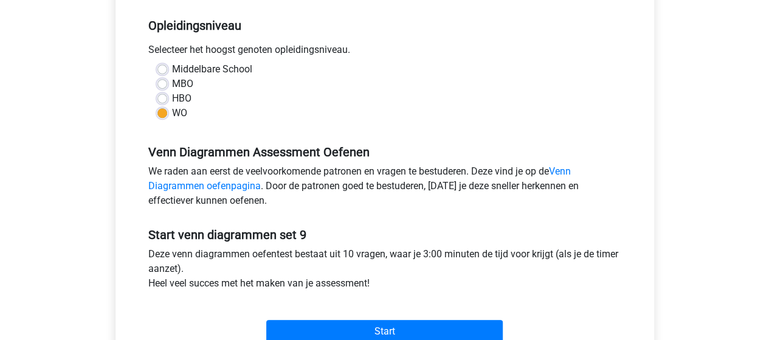
scroll to position [365, 0]
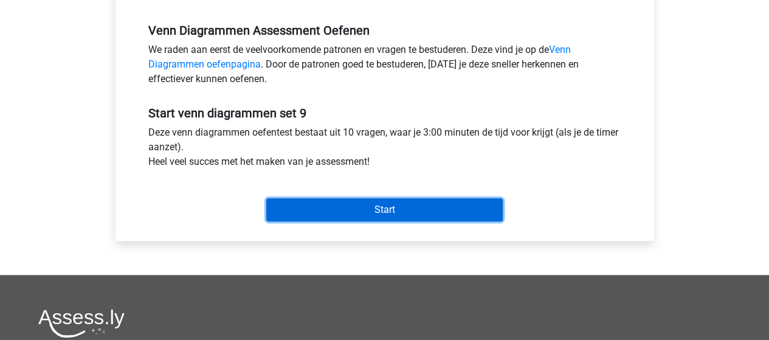
click at [389, 206] on input "Start" at bounding box center [384, 209] width 237 height 23
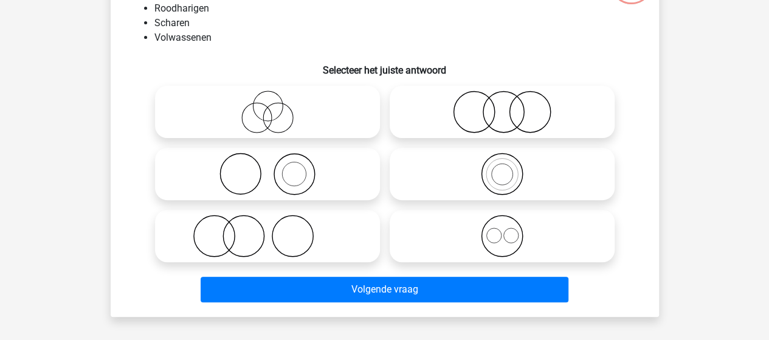
scroll to position [122, 0]
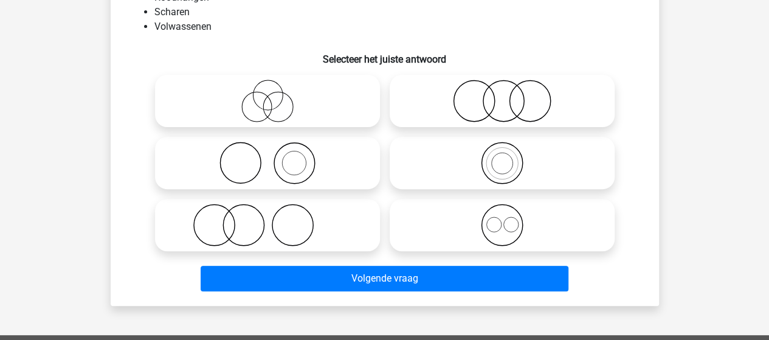
click at [279, 212] on icon at bounding box center [267, 225] width 215 height 43
click at [276, 212] on input "radio" at bounding box center [272, 215] width 8 height 8
radio input "true"
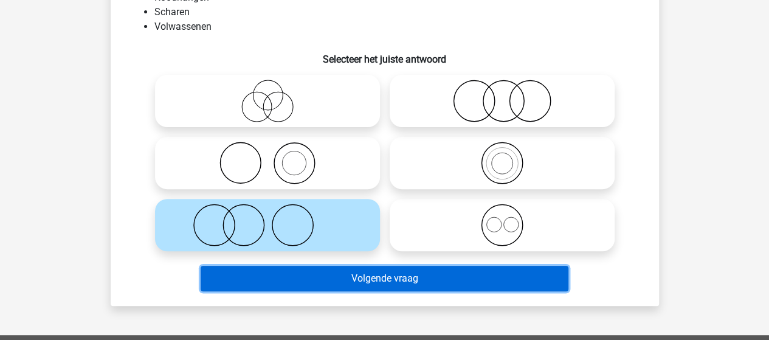
click at [364, 276] on button "Volgende vraag" at bounding box center [385, 279] width 368 height 26
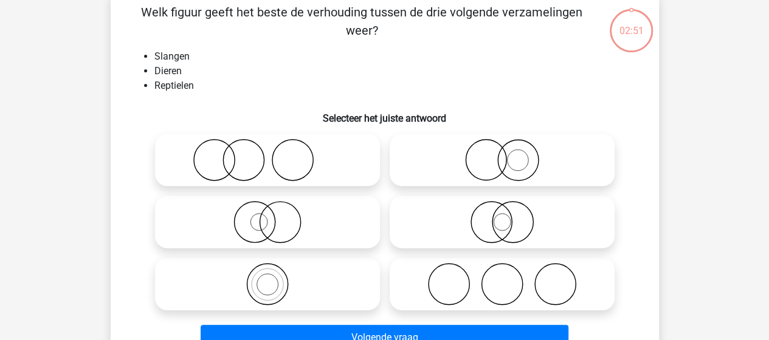
scroll to position [56, 0]
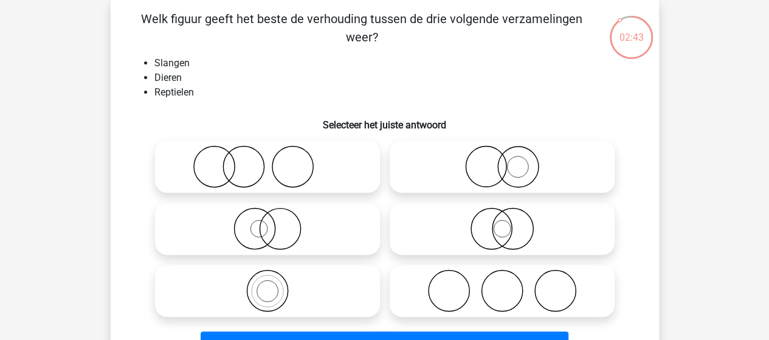
click at [270, 287] on icon at bounding box center [267, 290] width 215 height 43
click at [270, 285] on input "radio" at bounding box center [272, 281] width 8 height 8
radio input "true"
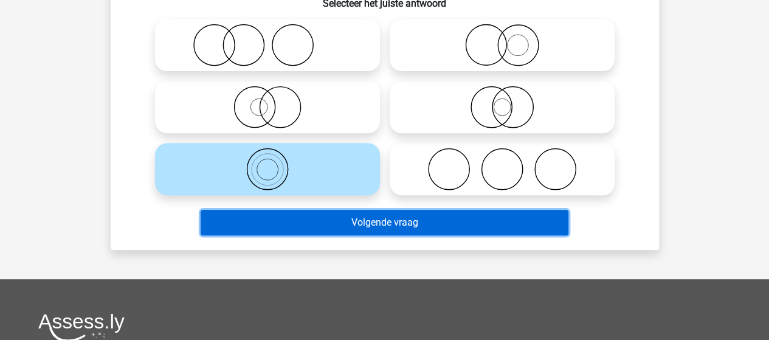
click at [388, 225] on button "Volgende vraag" at bounding box center [385, 223] width 368 height 26
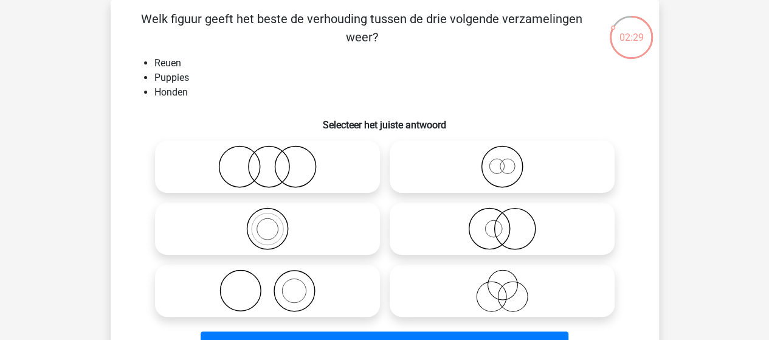
click at [499, 165] on icon at bounding box center [502, 166] width 215 height 43
click at [502, 161] on input "radio" at bounding box center [506, 157] width 8 height 8
radio input "true"
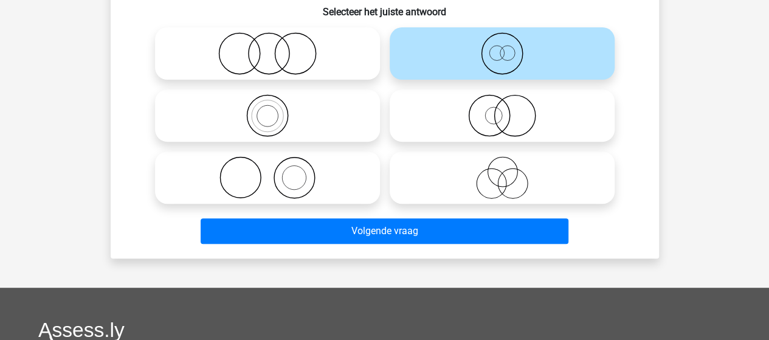
scroll to position [178, 0]
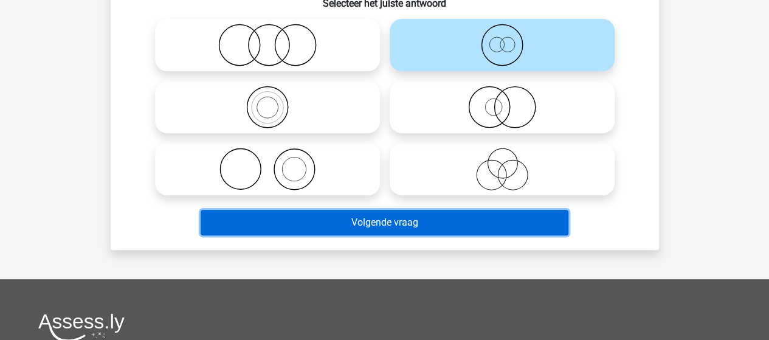
click at [407, 219] on button "Volgende vraag" at bounding box center [385, 223] width 368 height 26
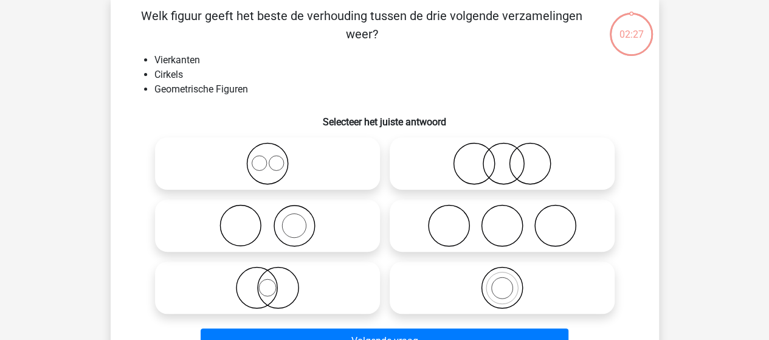
scroll to position [56, 0]
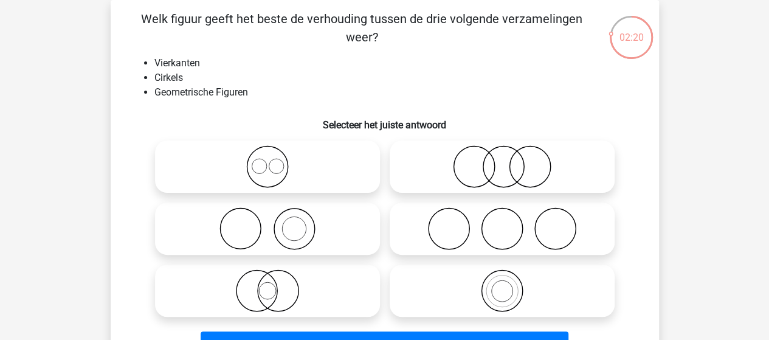
click at [272, 154] on input "radio" at bounding box center [272, 157] width 8 height 8
radio input "true"
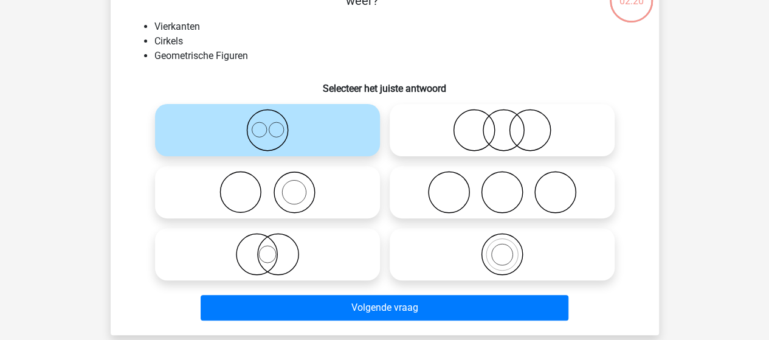
scroll to position [178, 0]
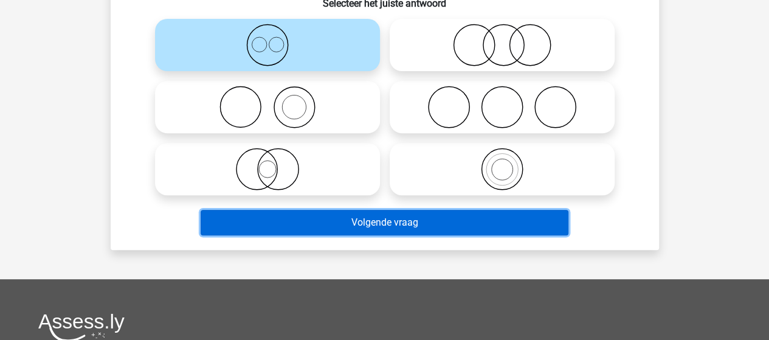
drag, startPoint x: 358, startPoint y: 218, endPoint x: 359, endPoint y: 211, distance: 7.5
click at [358, 218] on button "Volgende vraag" at bounding box center [385, 223] width 368 height 26
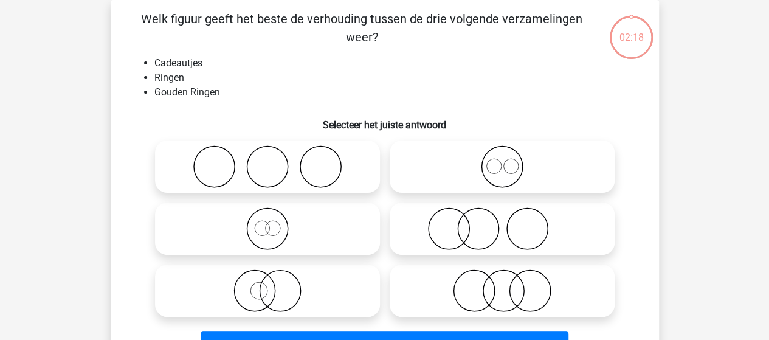
scroll to position [56, 0]
click at [280, 283] on icon at bounding box center [267, 290] width 215 height 43
click at [276, 283] on input "radio" at bounding box center [272, 281] width 8 height 8
radio input "true"
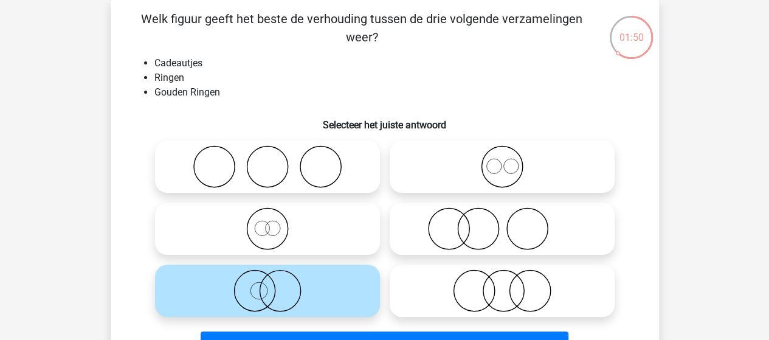
click at [518, 235] on icon at bounding box center [502, 228] width 215 height 43
click at [510, 223] on input "radio" at bounding box center [506, 219] width 8 height 8
radio input "true"
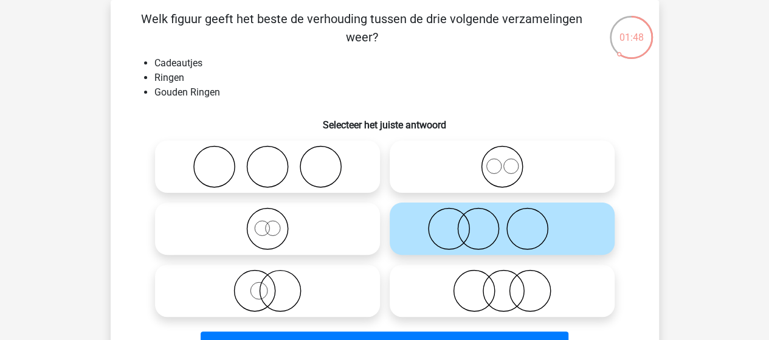
scroll to position [117, 0]
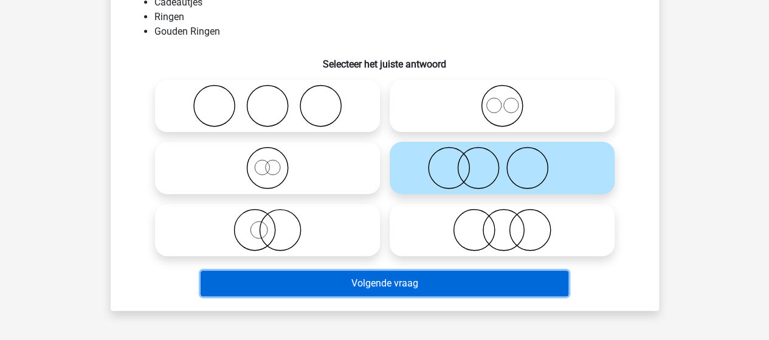
click at [431, 280] on button "Volgende vraag" at bounding box center [385, 284] width 368 height 26
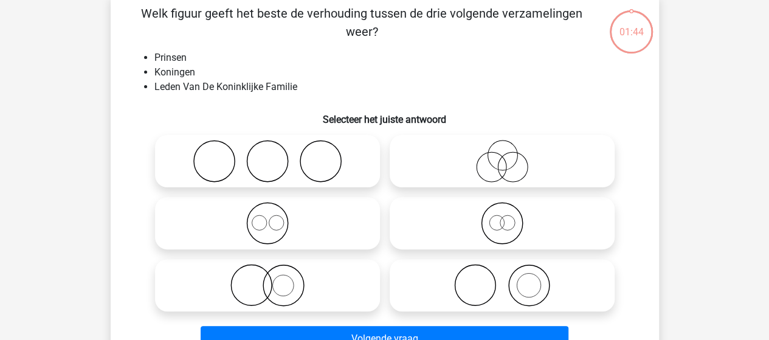
scroll to position [56, 0]
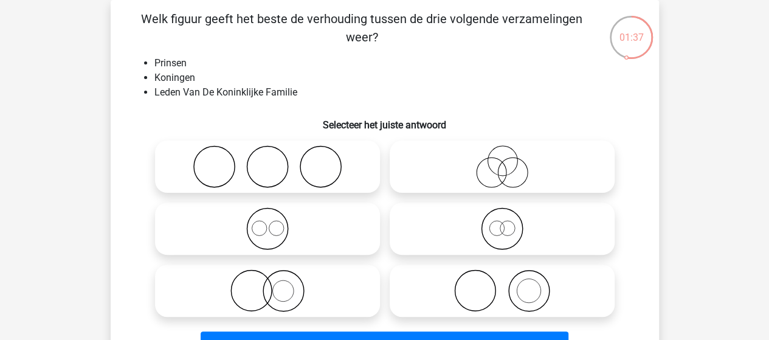
click at [252, 225] on icon at bounding box center [267, 228] width 215 height 43
click at [268, 223] on input "radio" at bounding box center [272, 219] width 8 height 8
radio input "true"
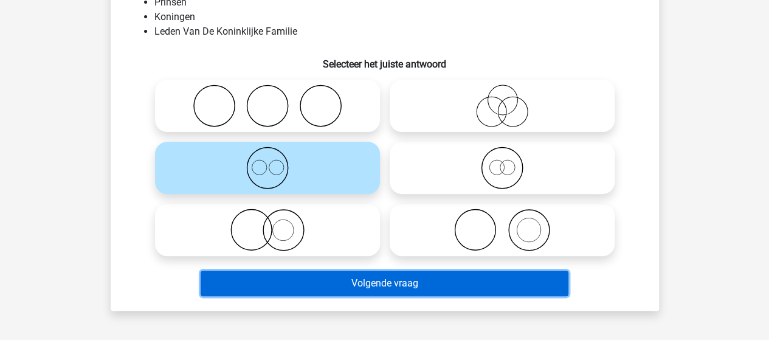
click at [343, 282] on button "Volgende vraag" at bounding box center [385, 284] width 368 height 26
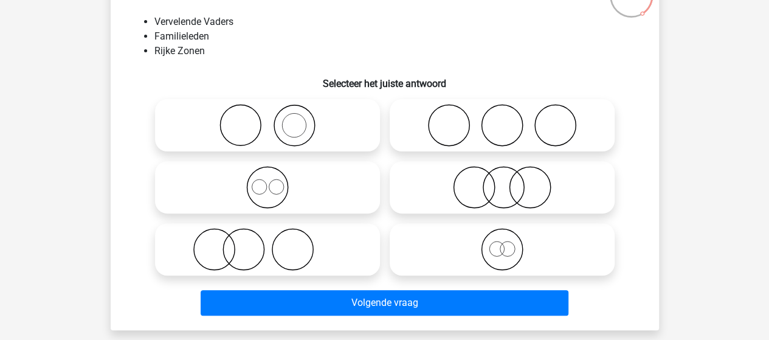
scroll to position [117, 0]
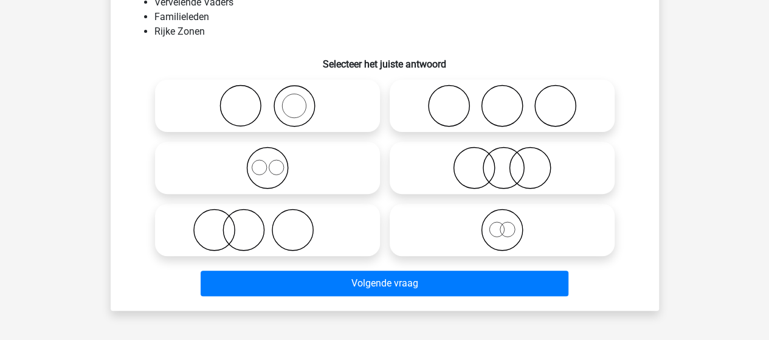
click at [511, 229] on icon at bounding box center [502, 230] width 215 height 43
click at [510, 224] on input "radio" at bounding box center [506, 220] width 8 height 8
radio input "true"
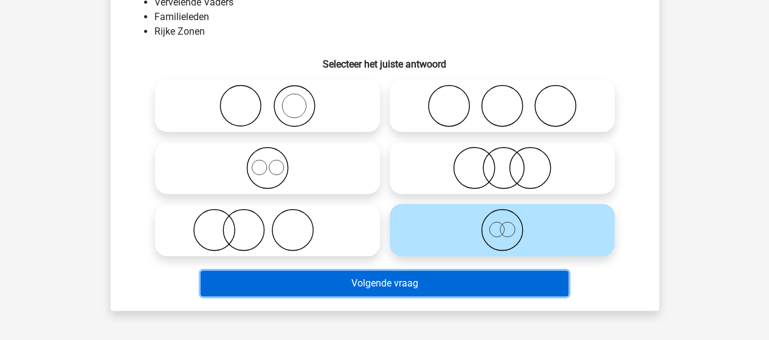
click at [426, 281] on button "Volgende vraag" at bounding box center [385, 284] width 368 height 26
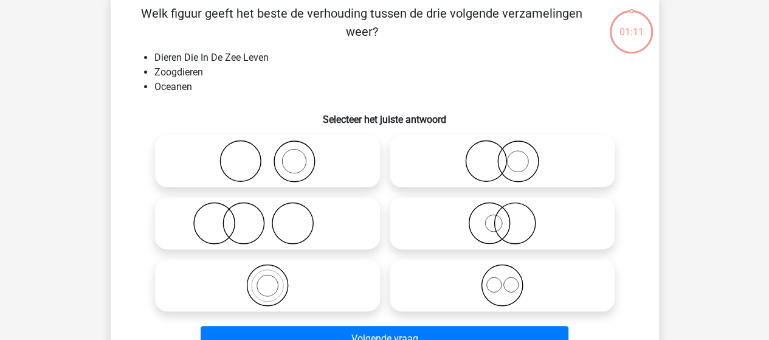
scroll to position [56, 0]
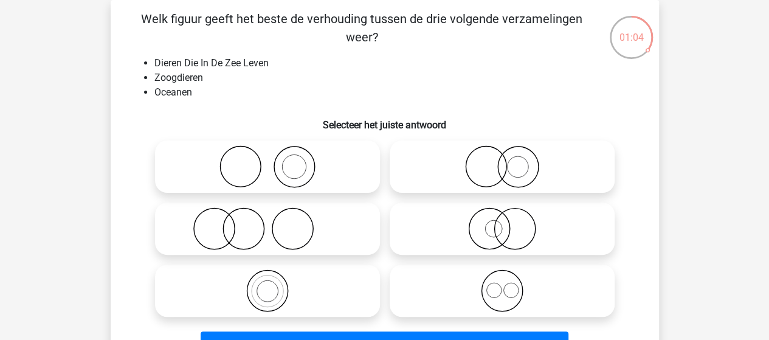
click at [286, 221] on icon at bounding box center [267, 228] width 215 height 43
click at [276, 221] on input "radio" at bounding box center [272, 219] width 8 height 8
radio input "true"
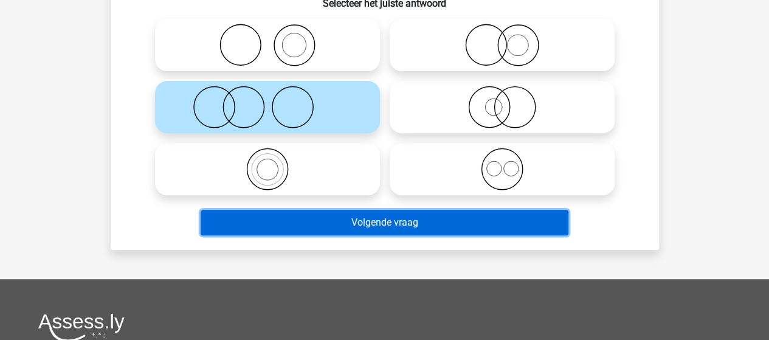
click at [383, 224] on button "Volgende vraag" at bounding box center [385, 223] width 368 height 26
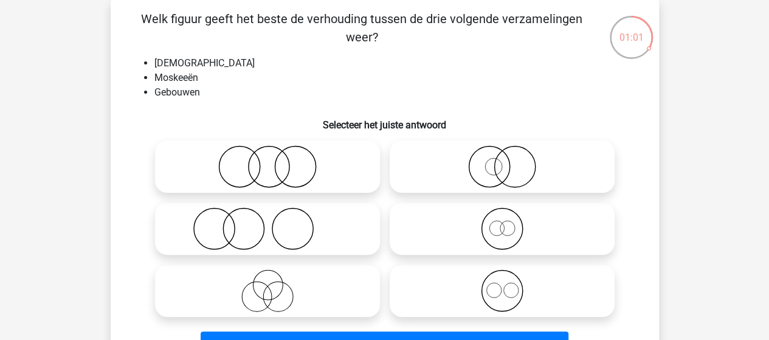
click at [504, 224] on icon at bounding box center [502, 228] width 215 height 43
click at [504, 223] on input "radio" at bounding box center [506, 219] width 8 height 8
radio input "true"
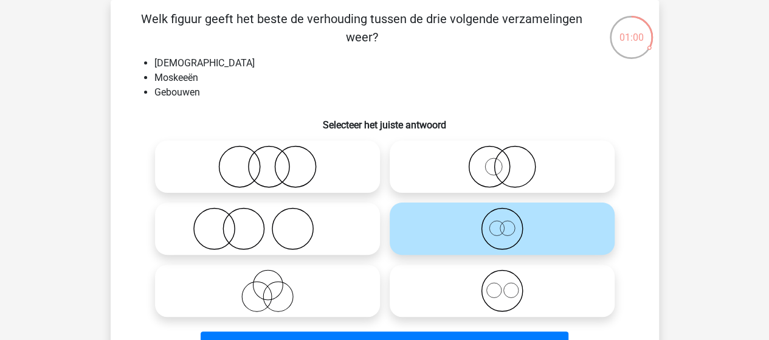
click at [524, 287] on icon at bounding box center [502, 290] width 215 height 43
click at [510, 285] on input "radio" at bounding box center [506, 281] width 8 height 8
radio input "true"
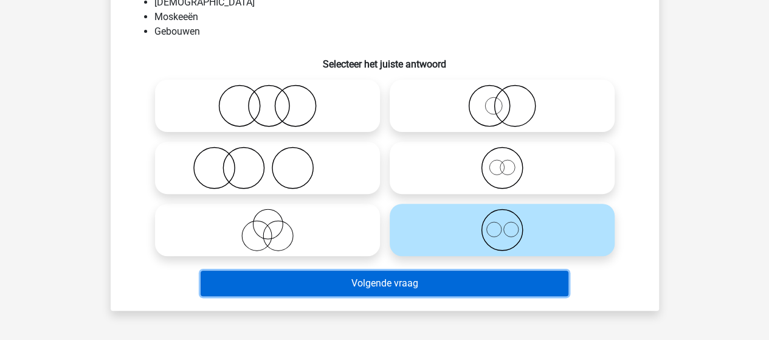
click at [420, 282] on button "Volgende vraag" at bounding box center [385, 284] width 368 height 26
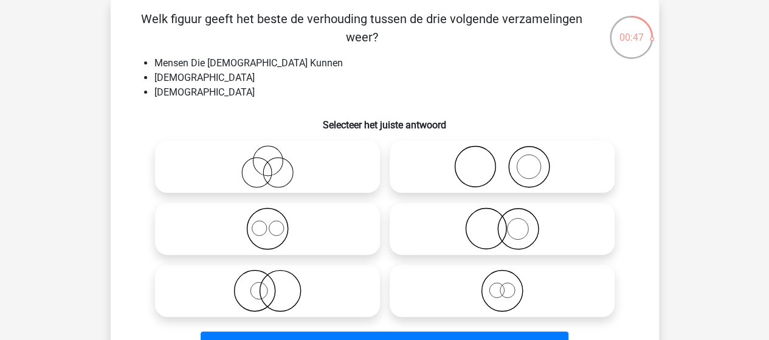
click at [260, 165] on icon at bounding box center [267, 166] width 215 height 43
click at [268, 161] on input "radio" at bounding box center [272, 157] width 8 height 8
radio input "true"
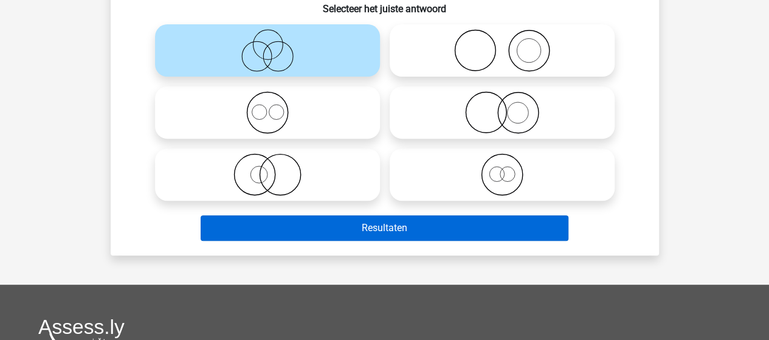
scroll to position [178, 0]
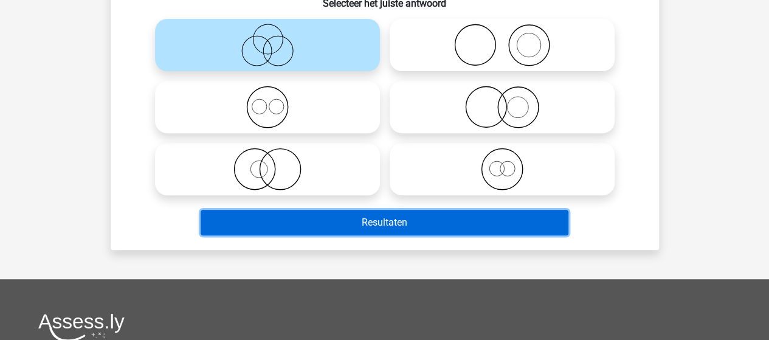
click at [382, 215] on button "Resultaten" at bounding box center [385, 223] width 368 height 26
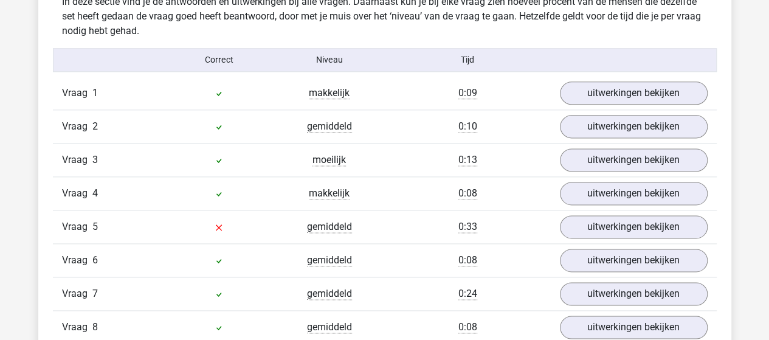
scroll to position [669, 0]
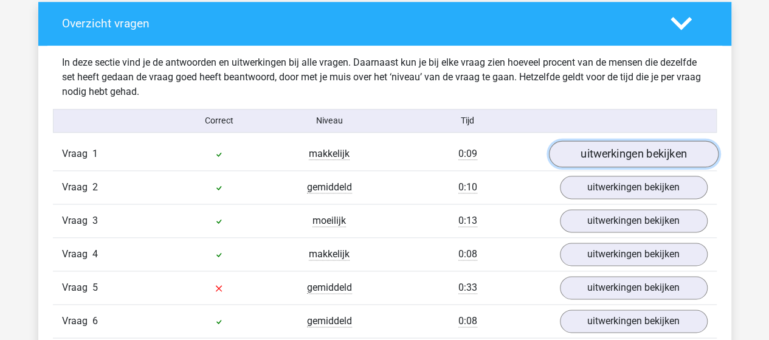
click at [597, 150] on link "uitwerkingen bekijken" at bounding box center [634, 154] width 170 height 27
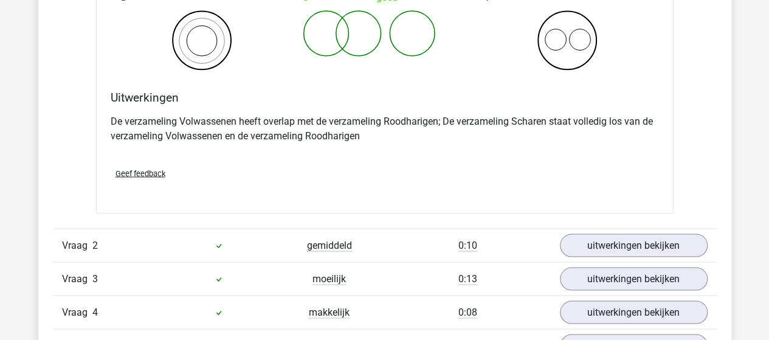
scroll to position [1095, 0]
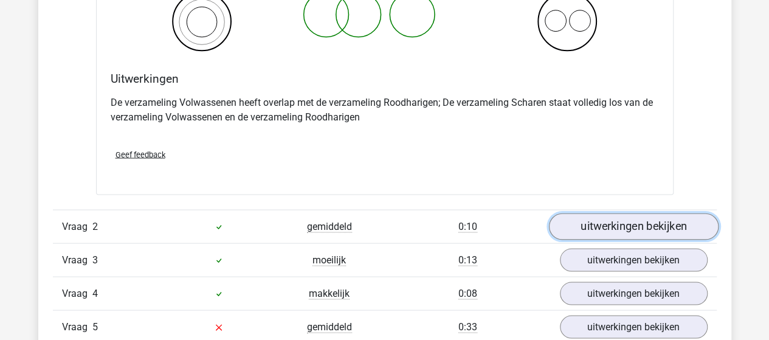
click at [599, 217] on link "uitwerkingen bekijken" at bounding box center [634, 226] width 170 height 27
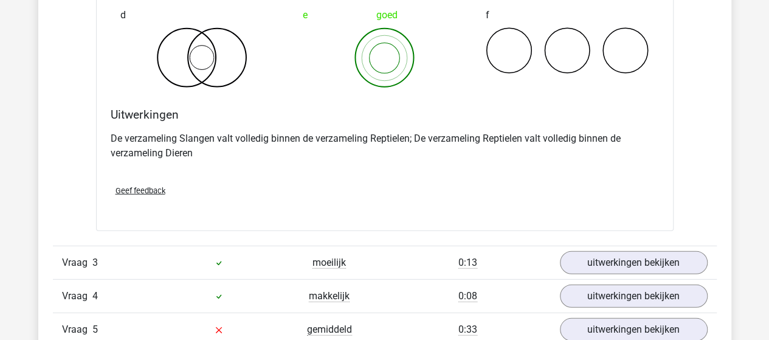
scroll to position [1581, 0]
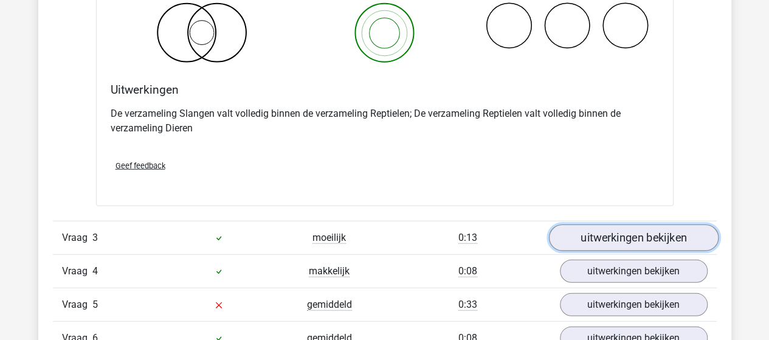
click at [623, 239] on link "uitwerkingen bekijken" at bounding box center [634, 238] width 170 height 27
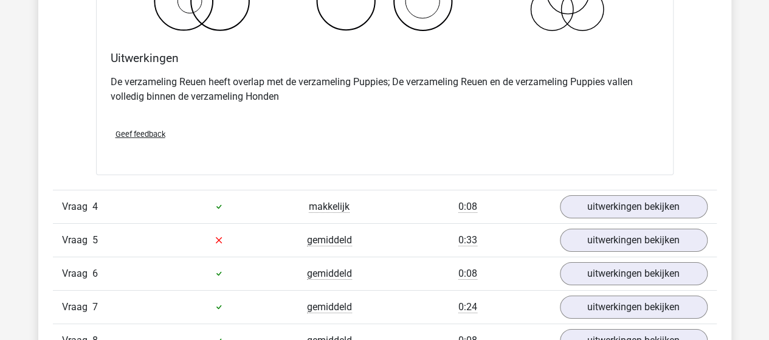
scroll to position [2129, 0]
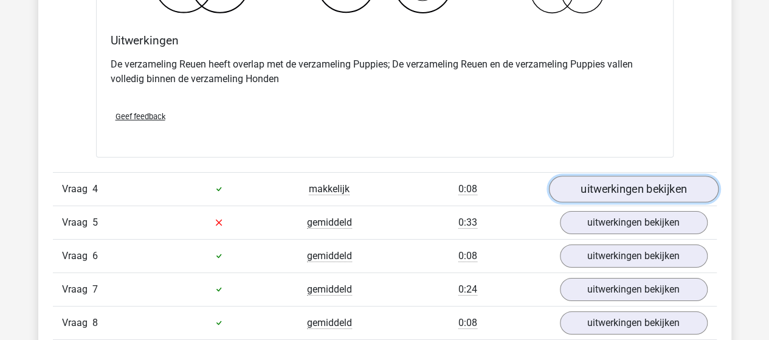
click at [617, 183] on link "uitwerkingen bekijken" at bounding box center [634, 189] width 170 height 27
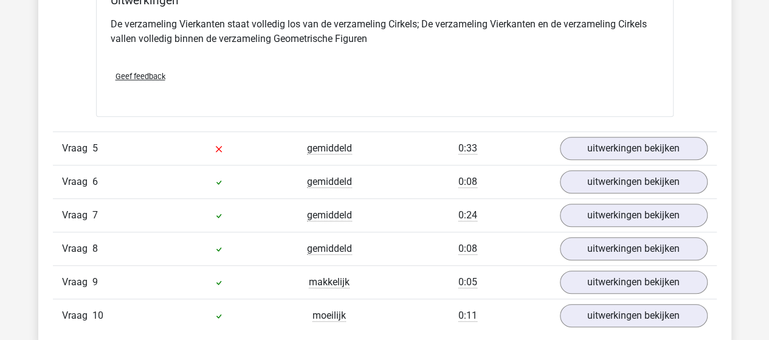
scroll to position [2676, 0]
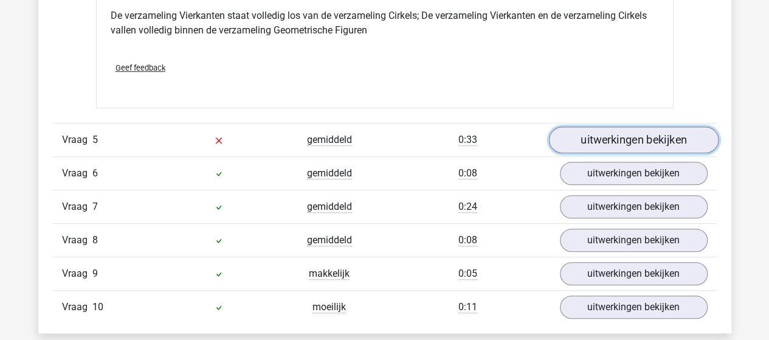
click at [607, 136] on link "uitwerkingen bekijken" at bounding box center [634, 140] width 170 height 27
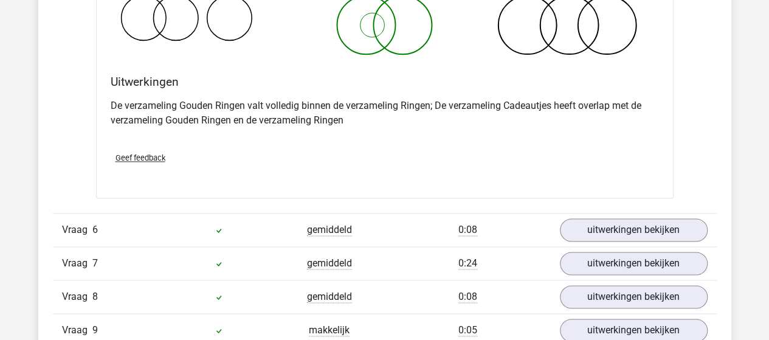
scroll to position [3102, 0]
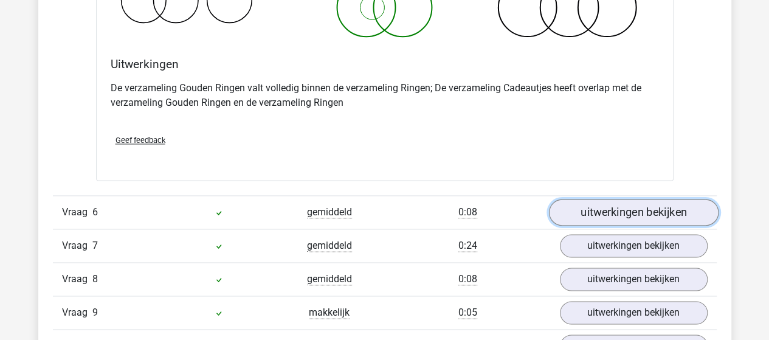
click at [633, 205] on link "uitwerkingen bekijken" at bounding box center [634, 212] width 170 height 27
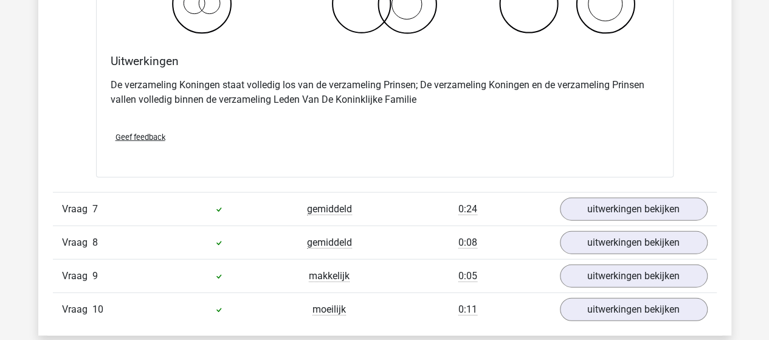
scroll to position [3649, 0]
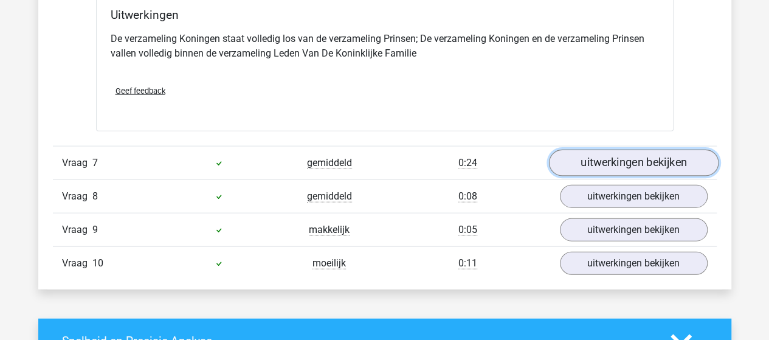
click at [609, 154] on link "uitwerkingen bekijken" at bounding box center [634, 163] width 170 height 27
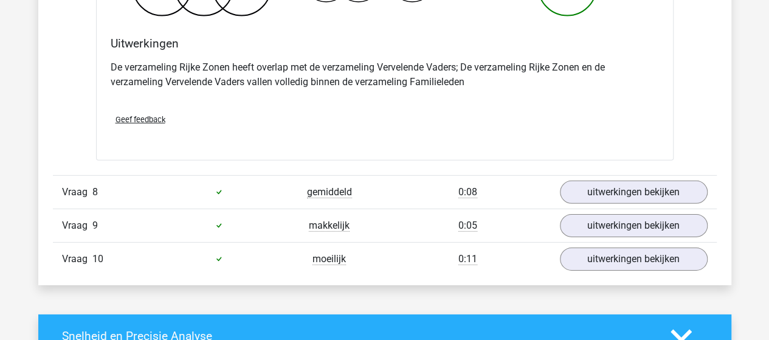
scroll to position [4136, 0]
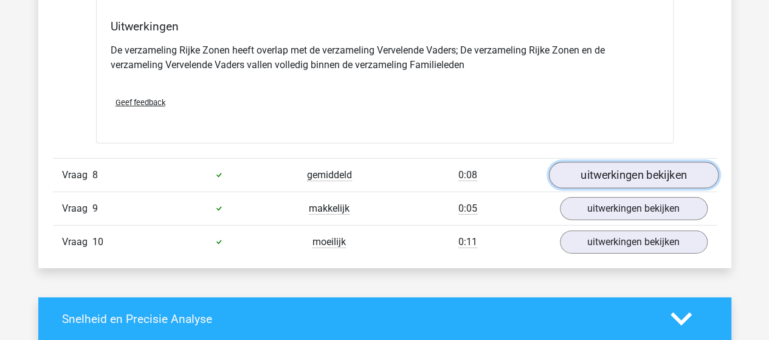
click at [620, 164] on link "uitwerkingen bekijken" at bounding box center [634, 175] width 170 height 27
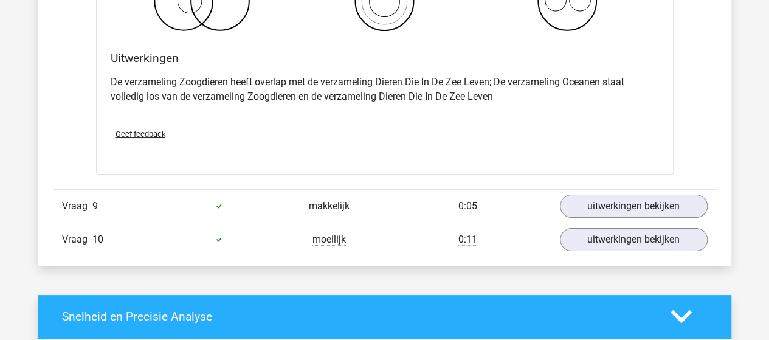
scroll to position [4623, 0]
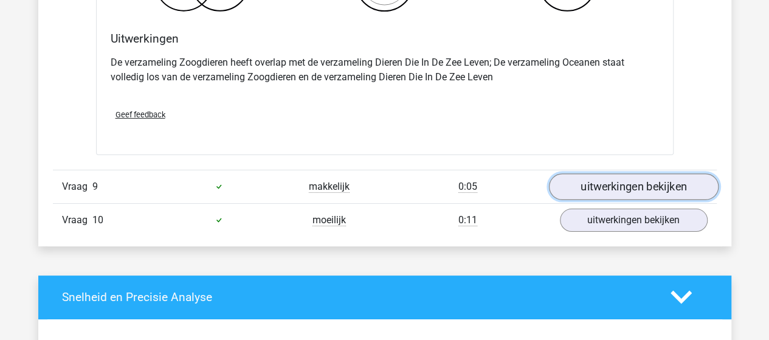
click at [616, 173] on link "uitwerkingen bekijken" at bounding box center [634, 186] width 170 height 27
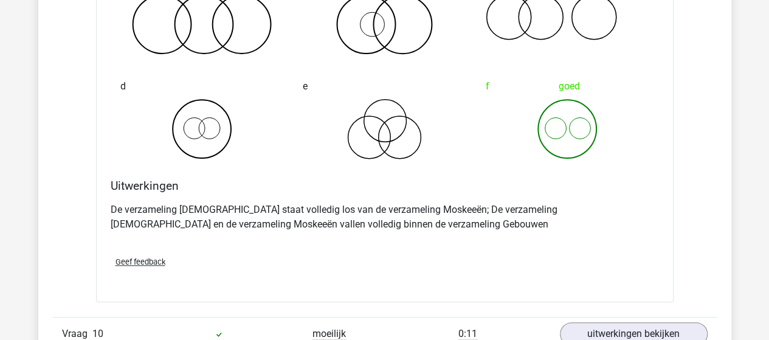
scroll to position [5109, 0]
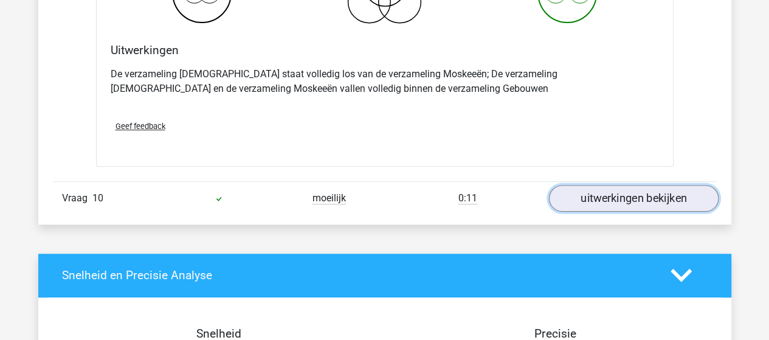
click at [614, 189] on link "uitwerkingen bekijken" at bounding box center [634, 198] width 170 height 27
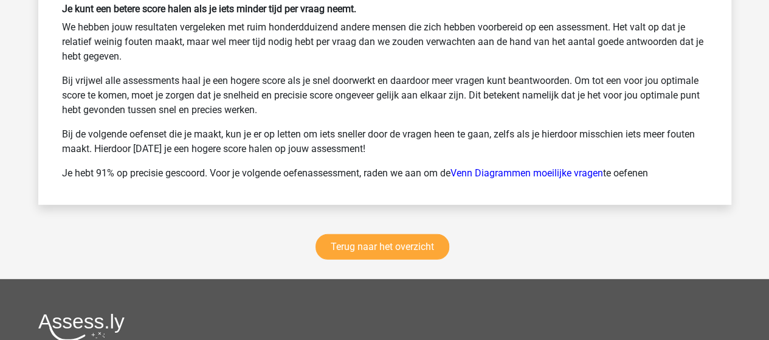
scroll to position [6326, 0]
